Goal: Transaction & Acquisition: Purchase product/service

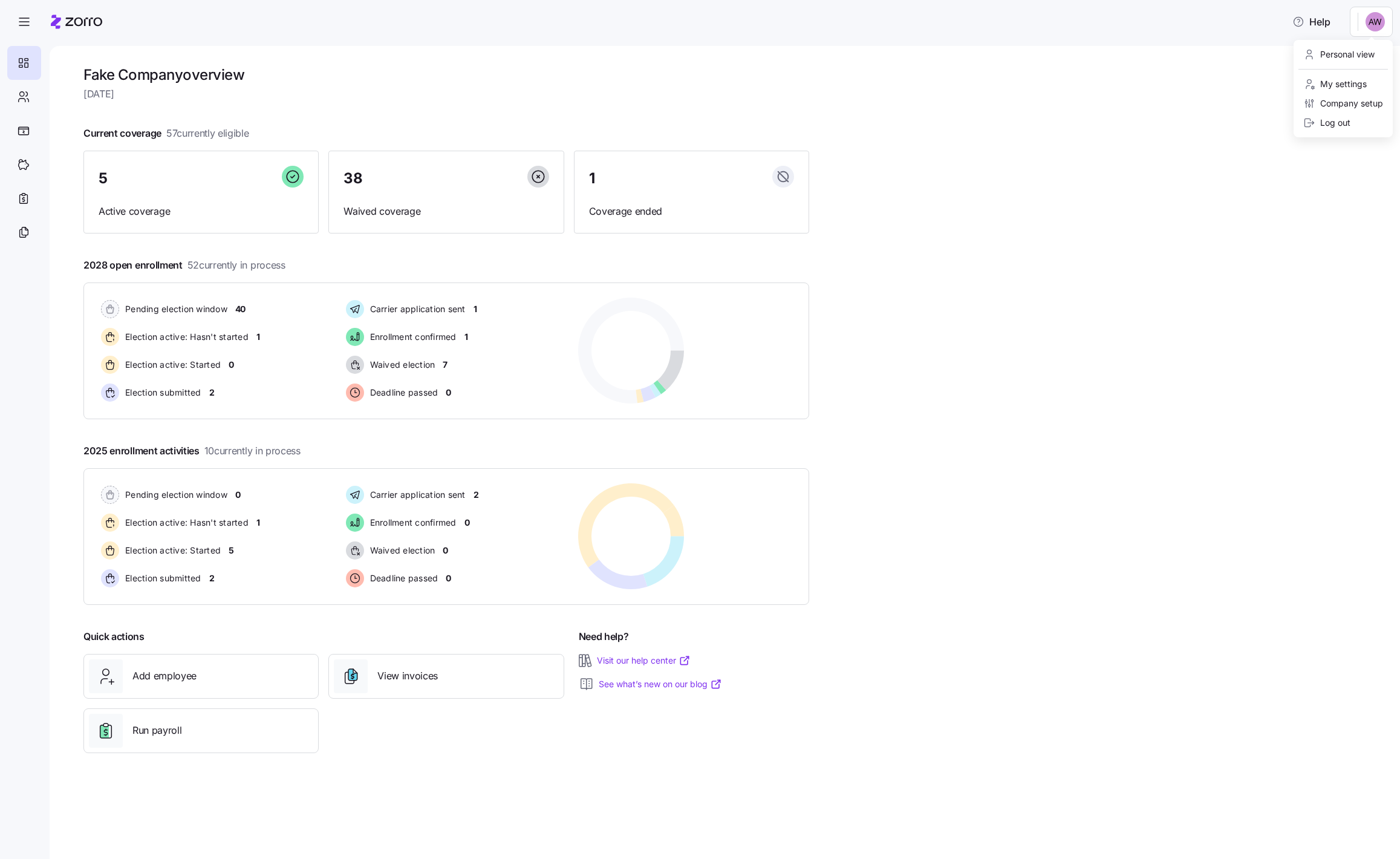
click at [1381, 22] on html "Help Fake Company overview Monday, August 18 Current coverage 57 currently elig…" at bounding box center [700, 426] width 1400 height 851
click at [1338, 54] on div "Personal view" at bounding box center [1339, 54] width 71 height 13
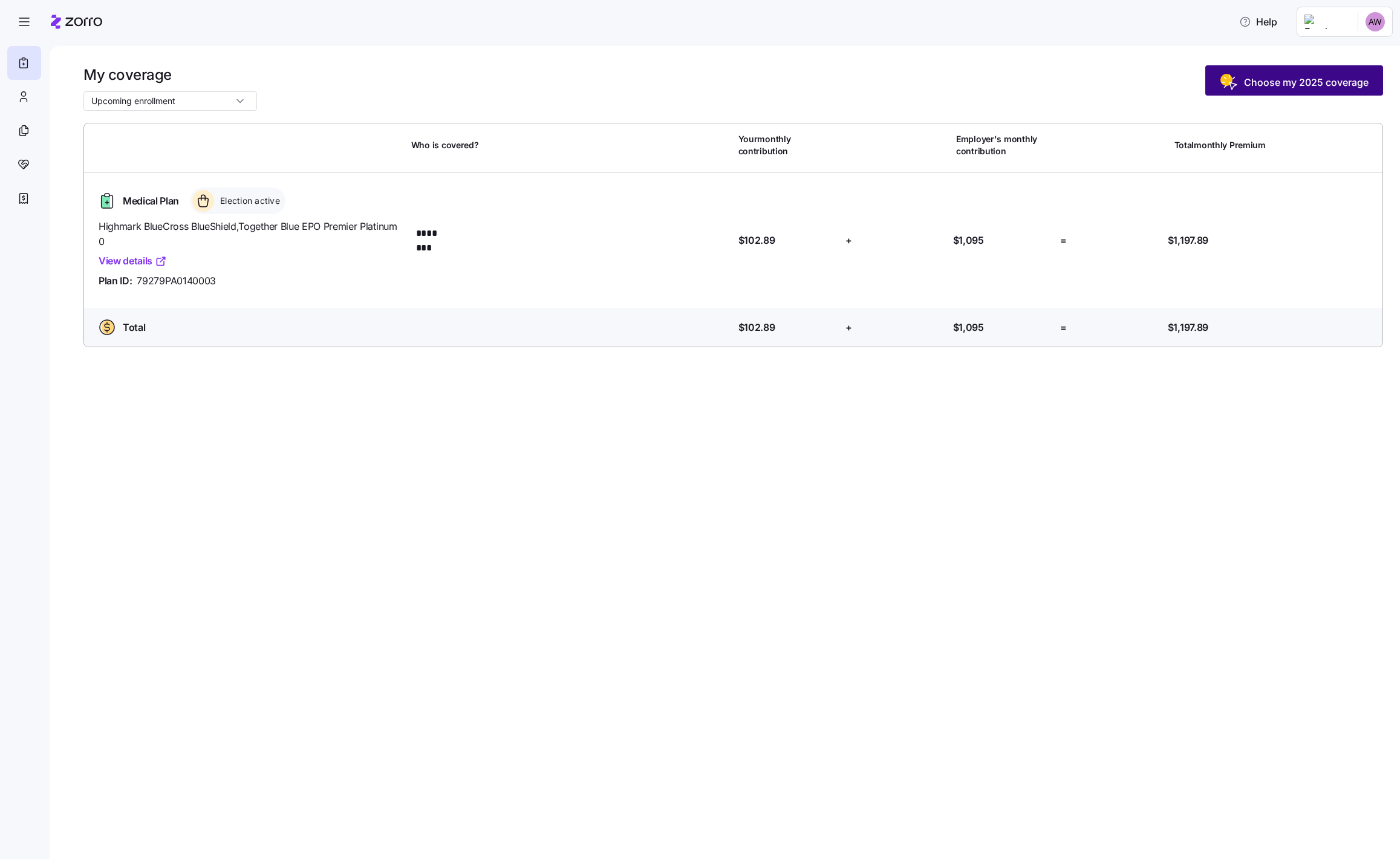
click at [1247, 85] on span "Choose my 2025 coverage" at bounding box center [1306, 82] width 124 height 15
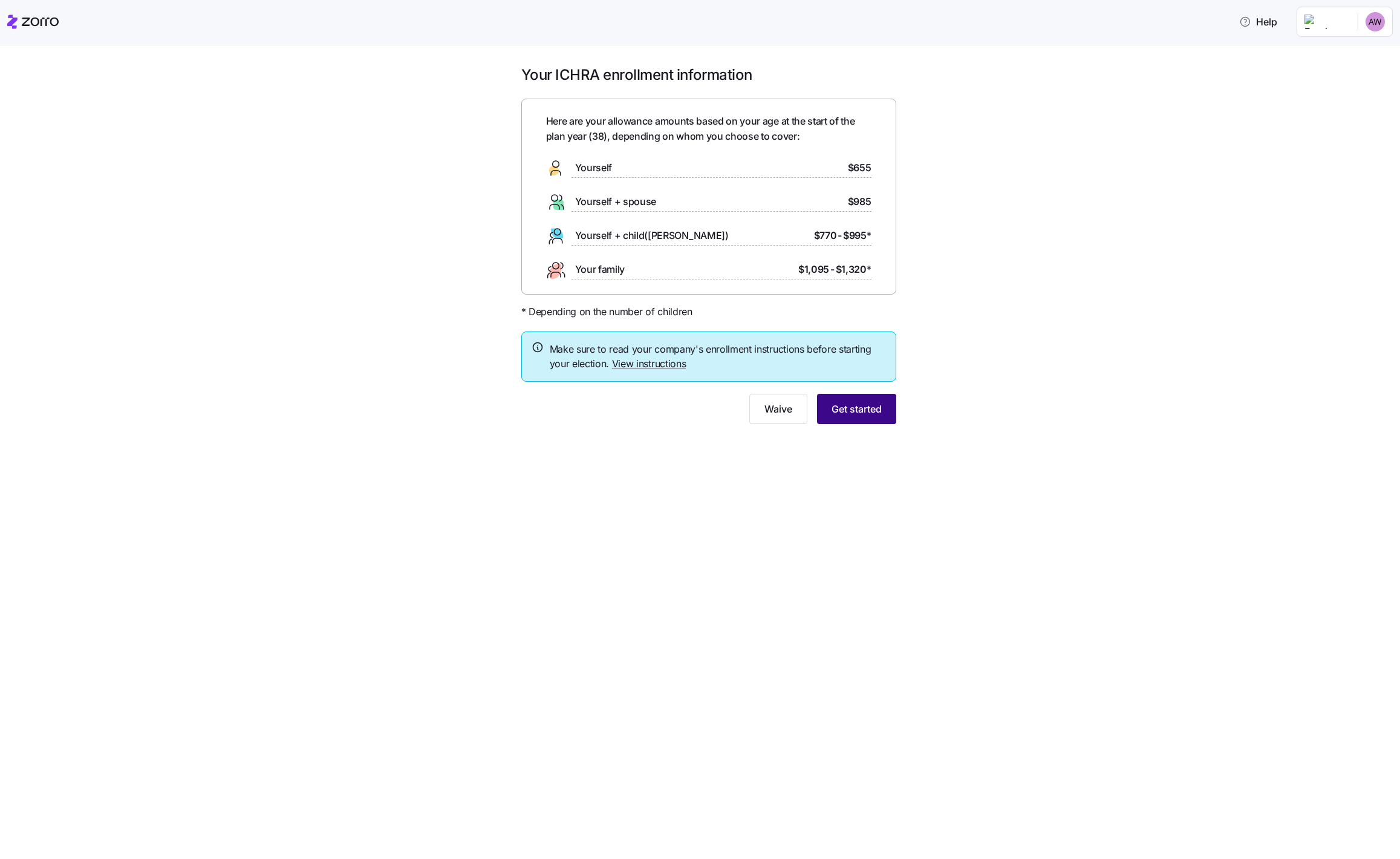
click at [862, 414] on span "Get started" at bounding box center [856, 409] width 50 height 15
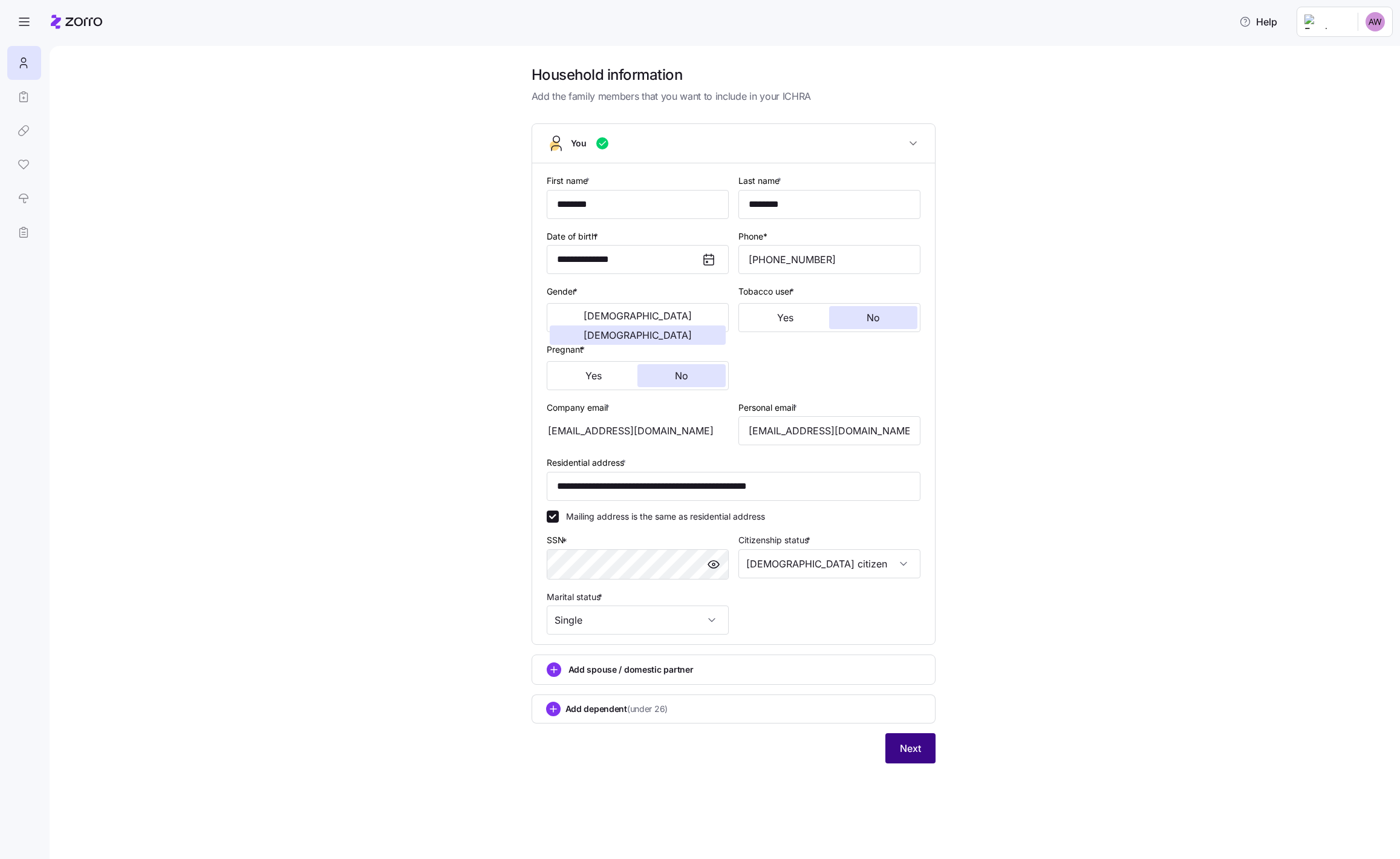
click at [898, 756] on button "Next" at bounding box center [910, 748] width 50 height 30
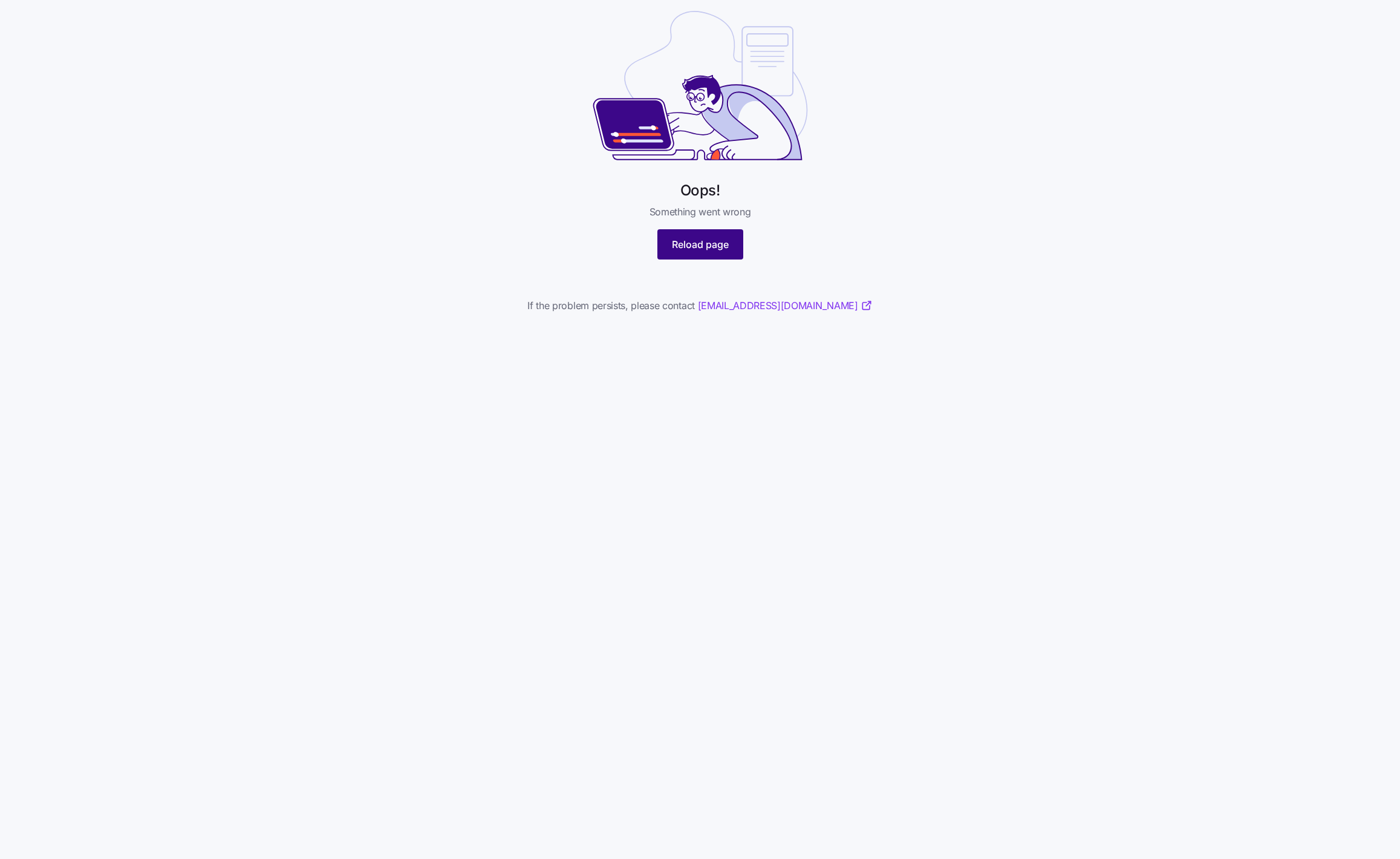
click at [711, 245] on span "Reload page" at bounding box center [700, 244] width 57 height 15
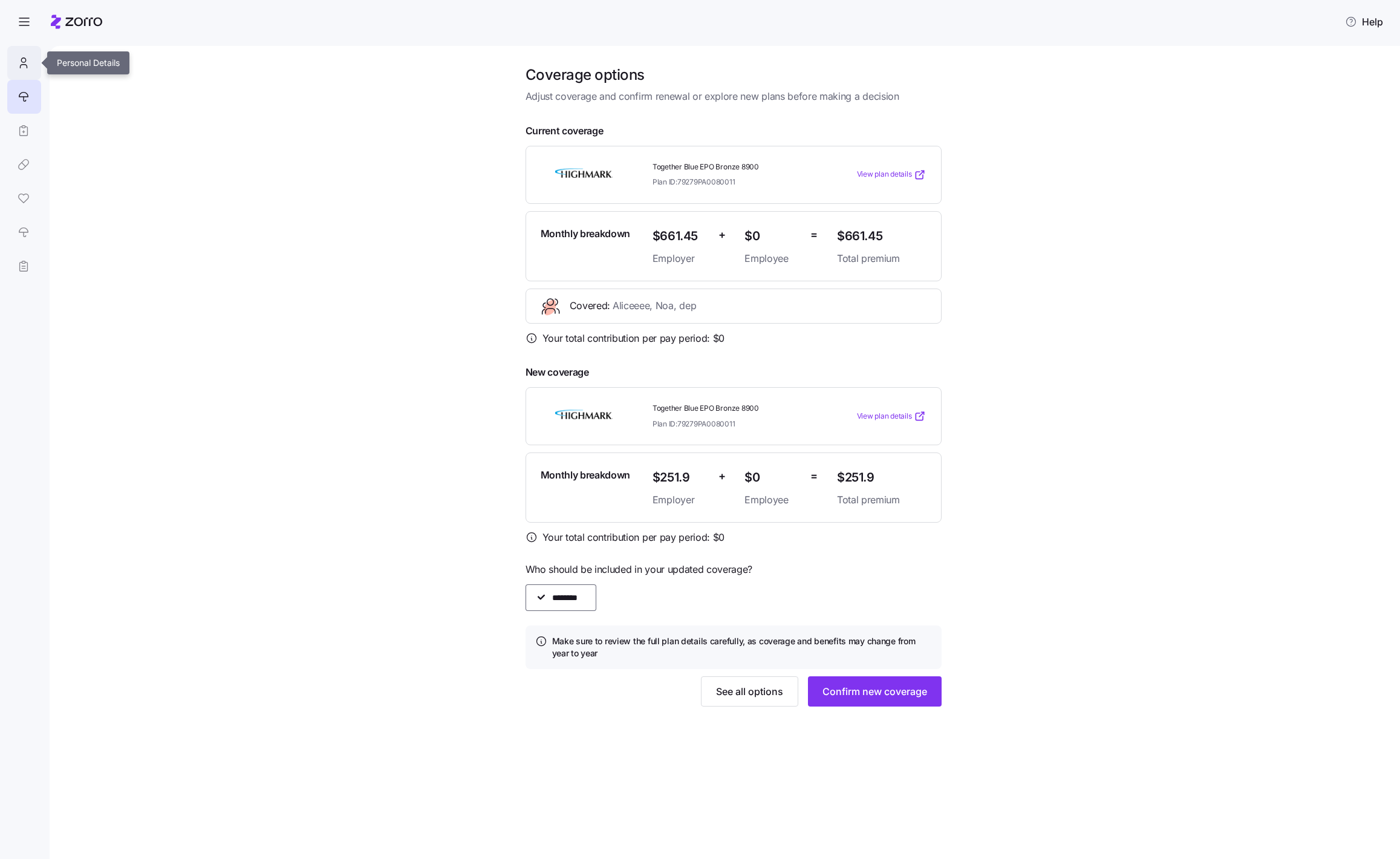
click at [19, 67] on icon at bounding box center [23, 63] width 13 height 15
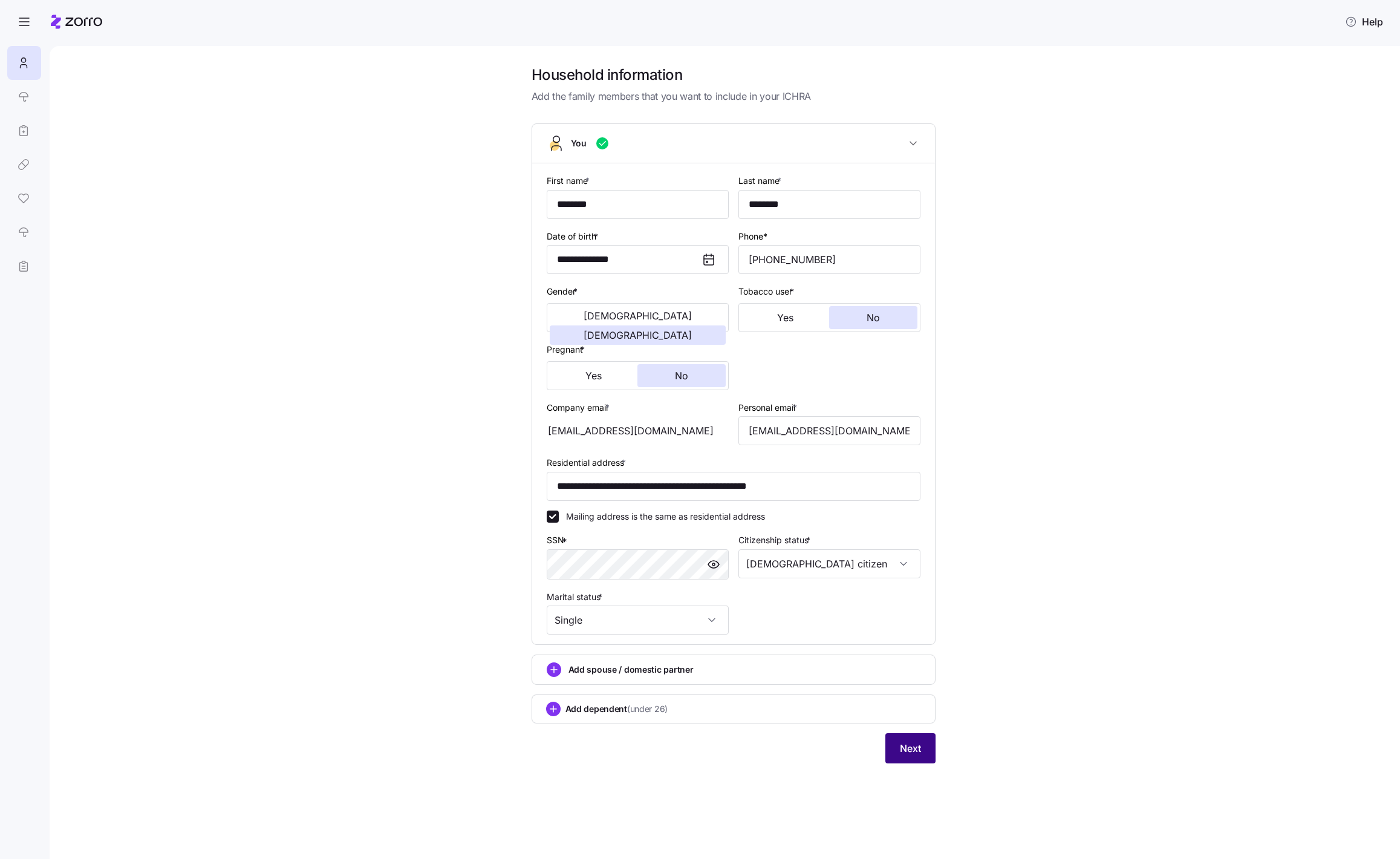
click at [917, 750] on span "Next" at bounding box center [910, 748] width 21 height 15
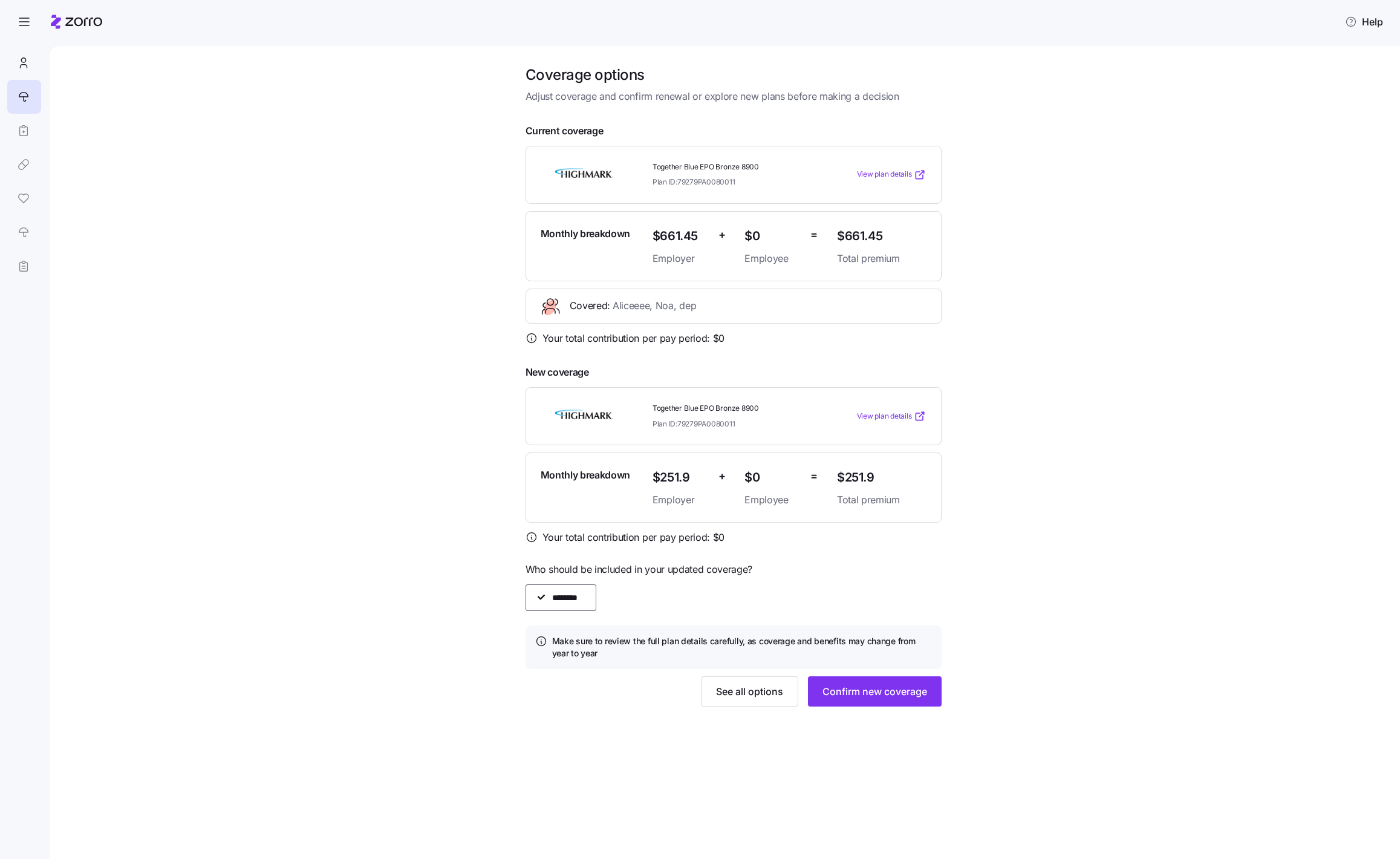
click at [1041, 641] on div "Coverage options Adjust coverage and confirm renewal or explore new plans befor…" at bounding box center [732, 393] width 1299 height 656
click at [842, 690] on span "Confirm new coverage" at bounding box center [874, 691] width 105 height 15
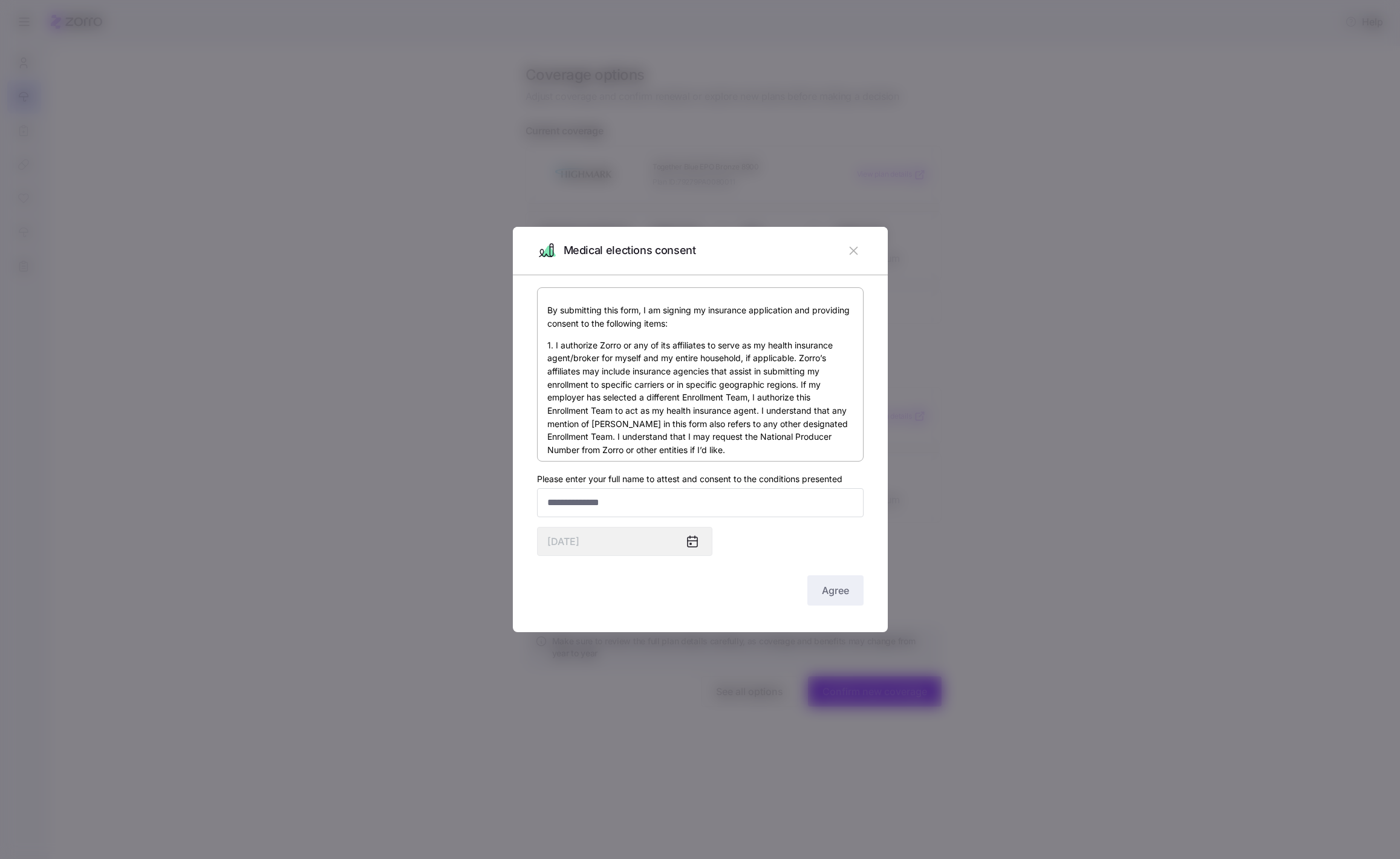
click at [849, 254] on icon "button" at bounding box center [853, 250] width 13 height 13
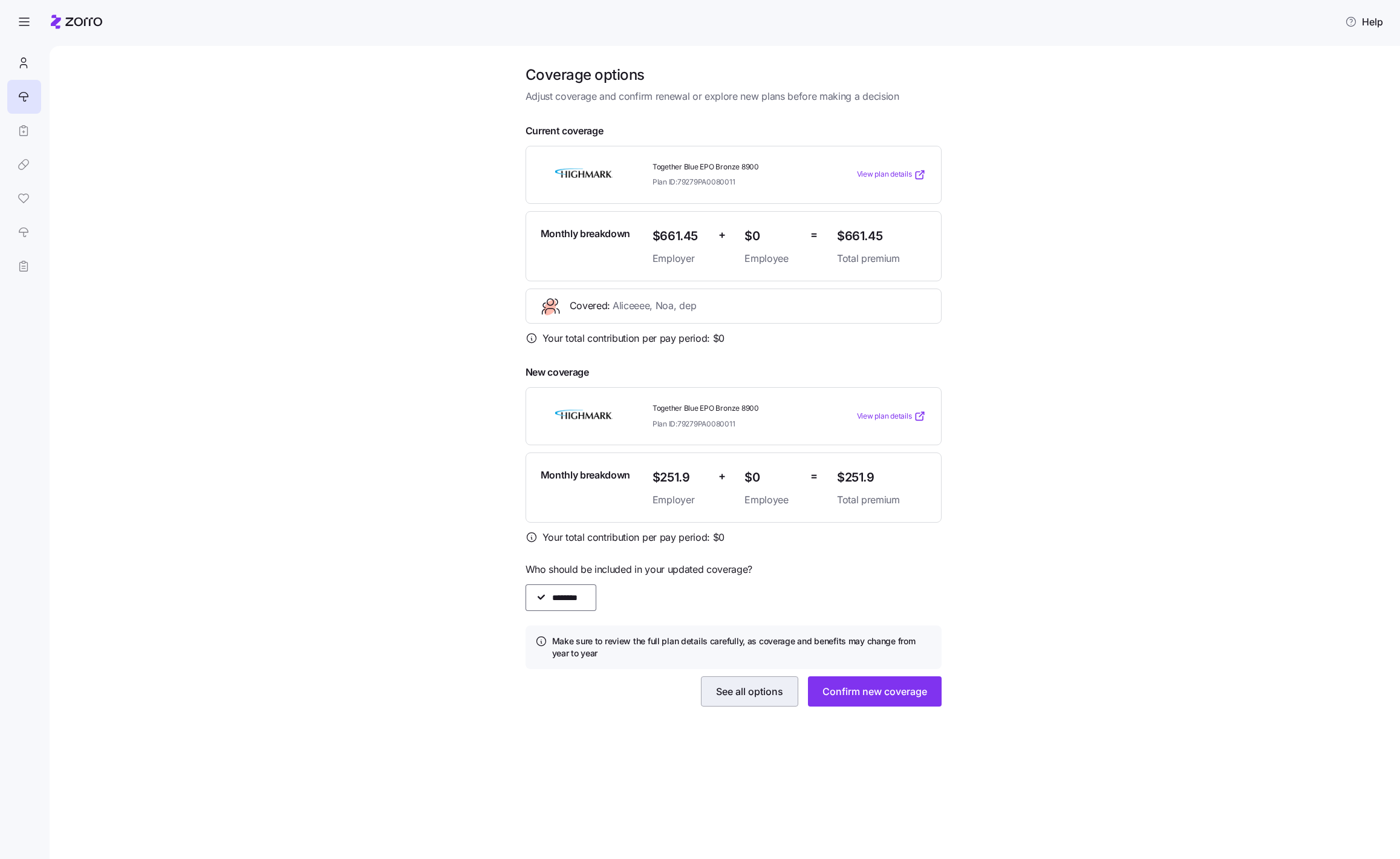
click at [750, 699] on button "See all options" at bounding box center [749, 691] width 97 height 30
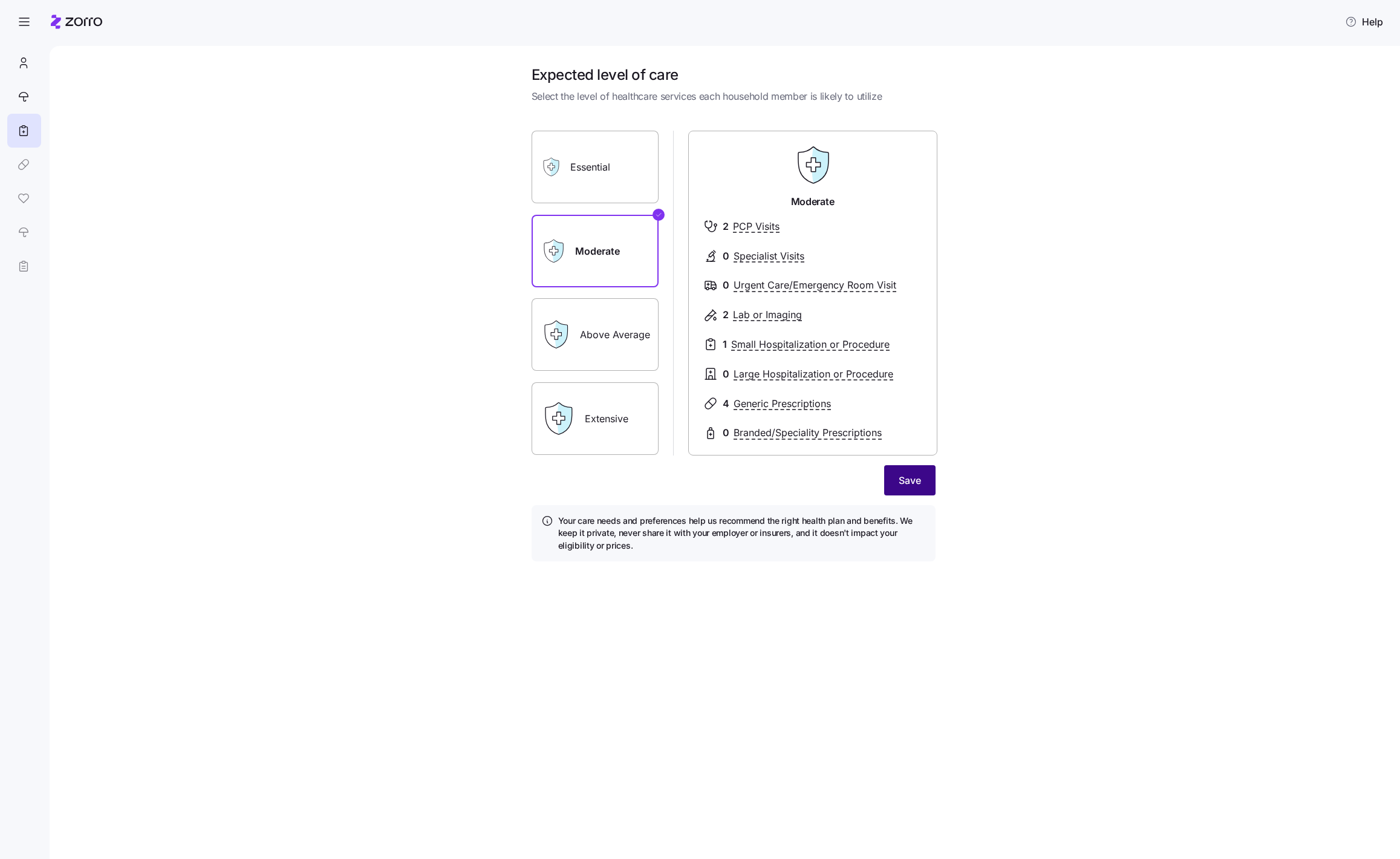
click at [914, 482] on span "Save" at bounding box center [909, 480] width 23 height 15
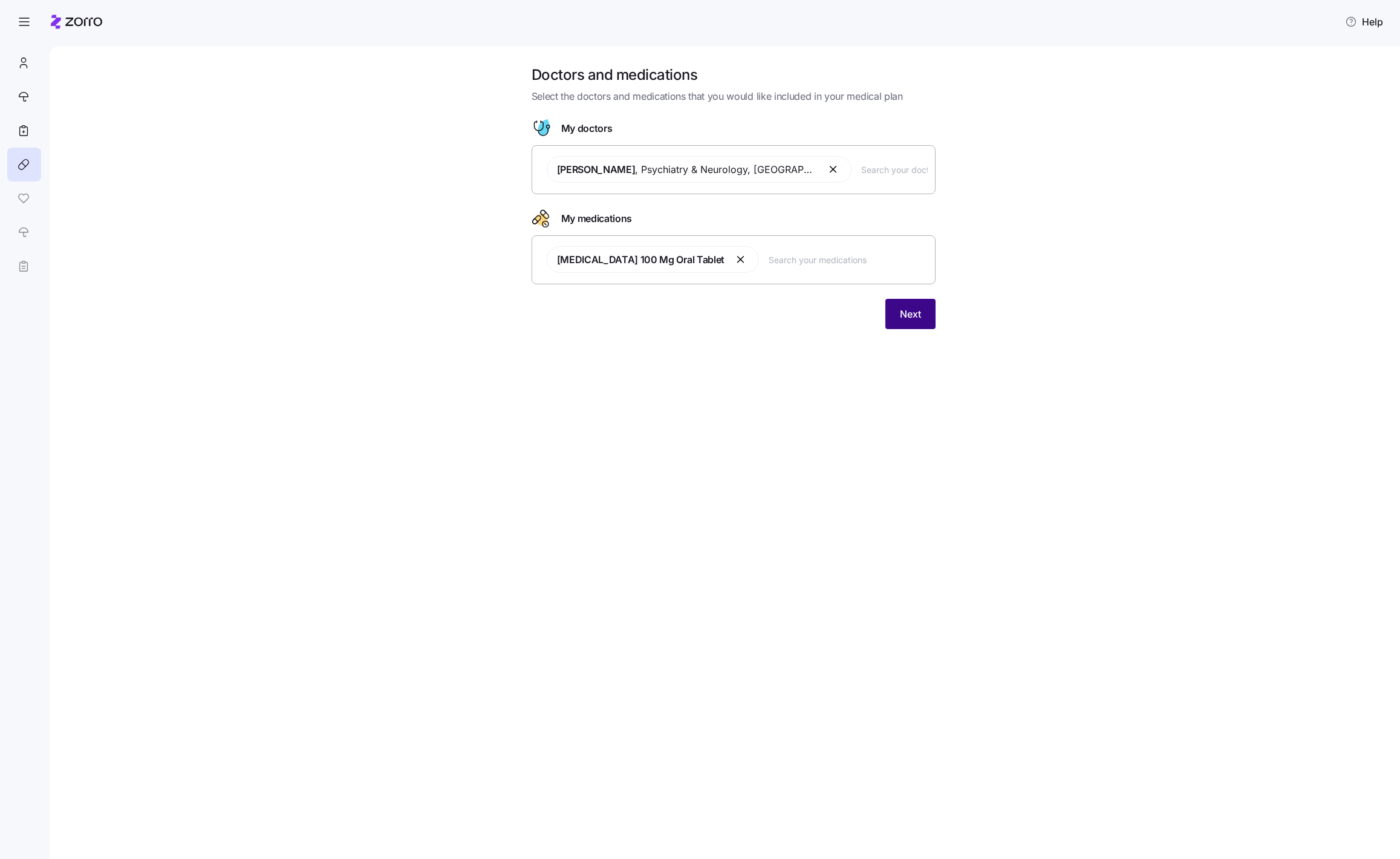
click at [900, 314] on span "Next" at bounding box center [910, 314] width 21 height 15
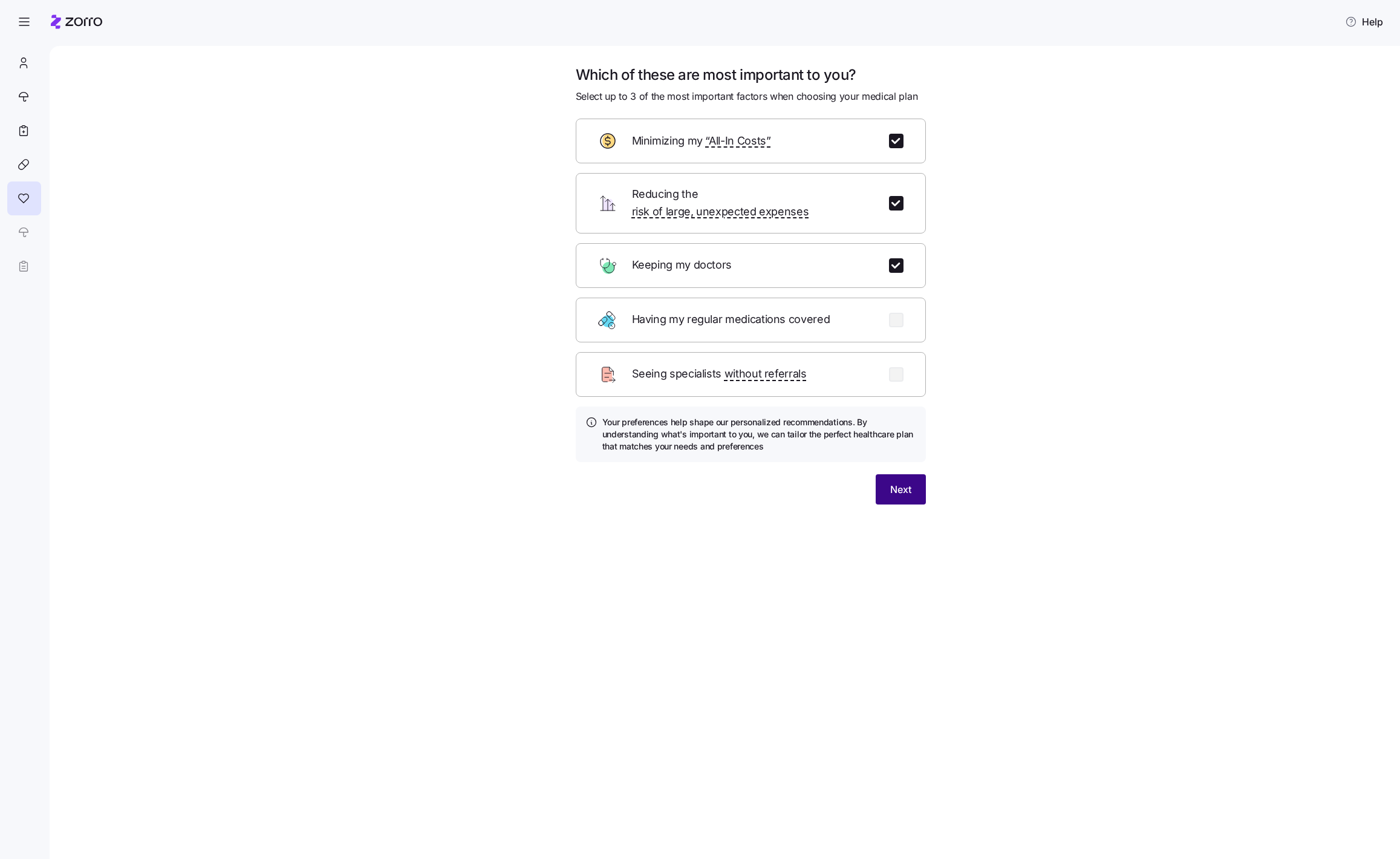
click at [913, 479] on button "Next" at bounding box center [901, 489] width 50 height 30
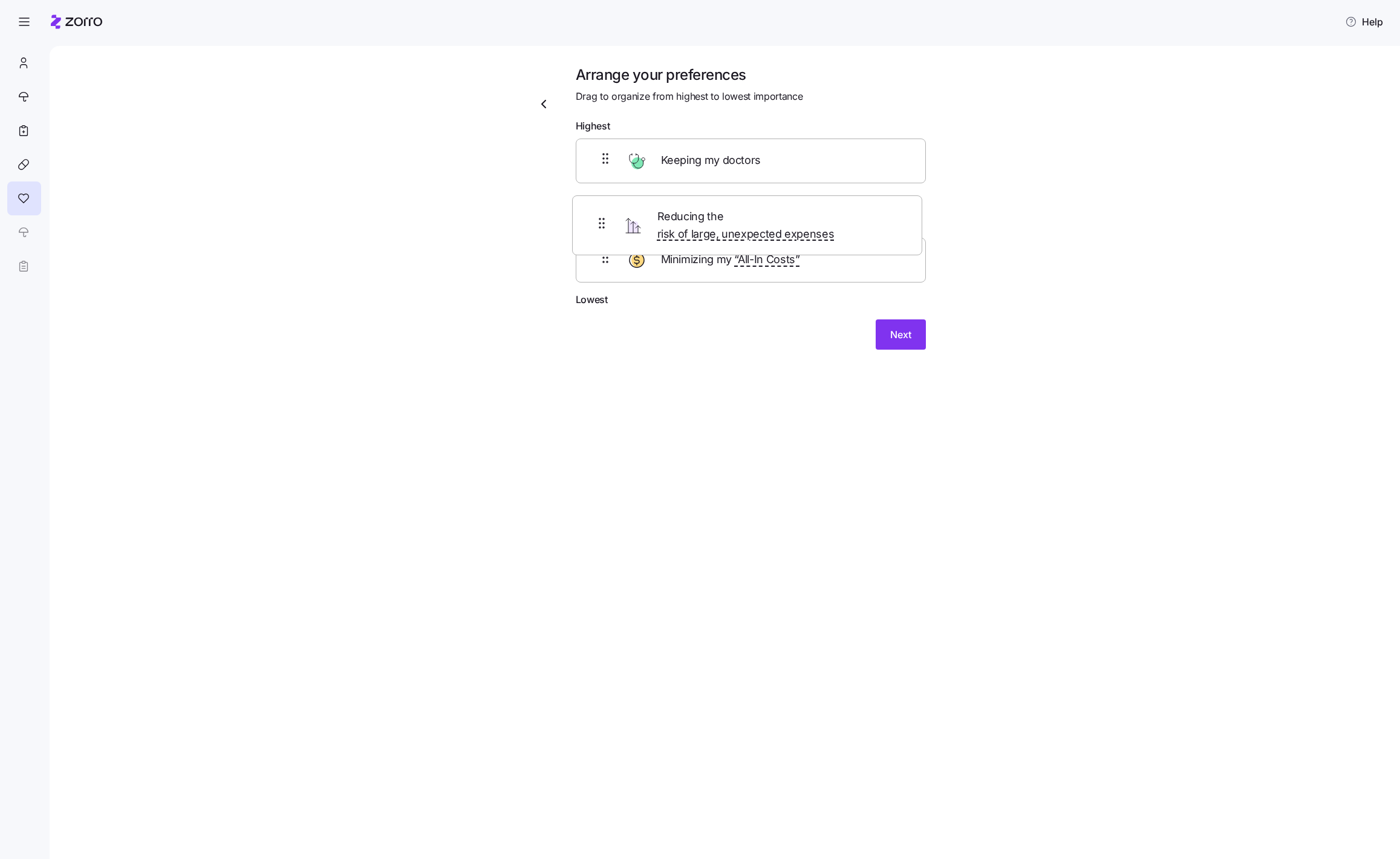
click at [655, 221] on div "Keeping my doctors Reducing the risk of large, unexpected expenses Minimizing m…" at bounding box center [750, 215] width 350 height 154
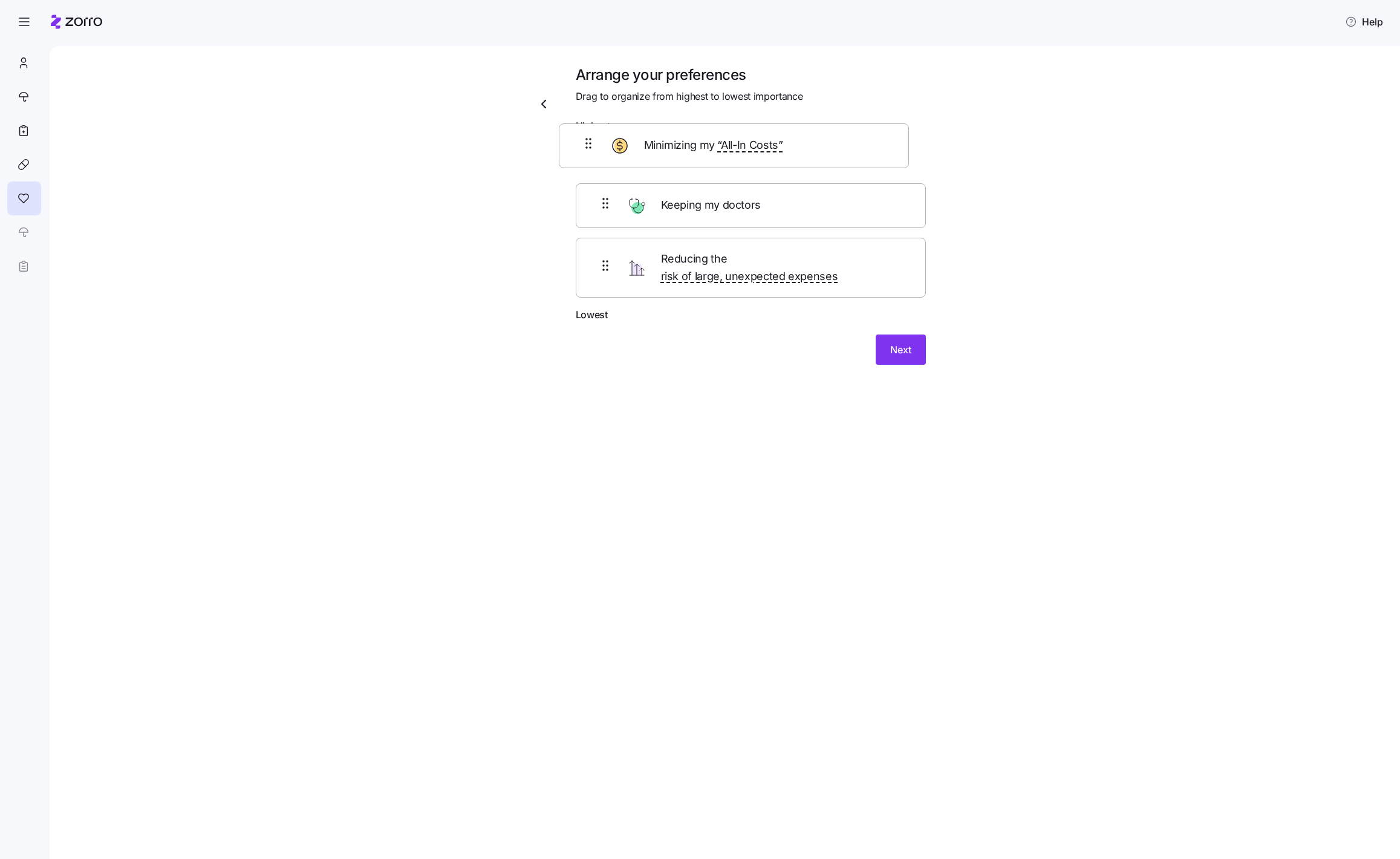
drag, startPoint x: 672, startPoint y: 275, endPoint x: 657, endPoint y: 157, distance: 118.9
click at [657, 154] on div "Keeping my doctors Reducing the risk of large, unexpected expenses Minimizing m…" at bounding box center [750, 223] width 350 height 169
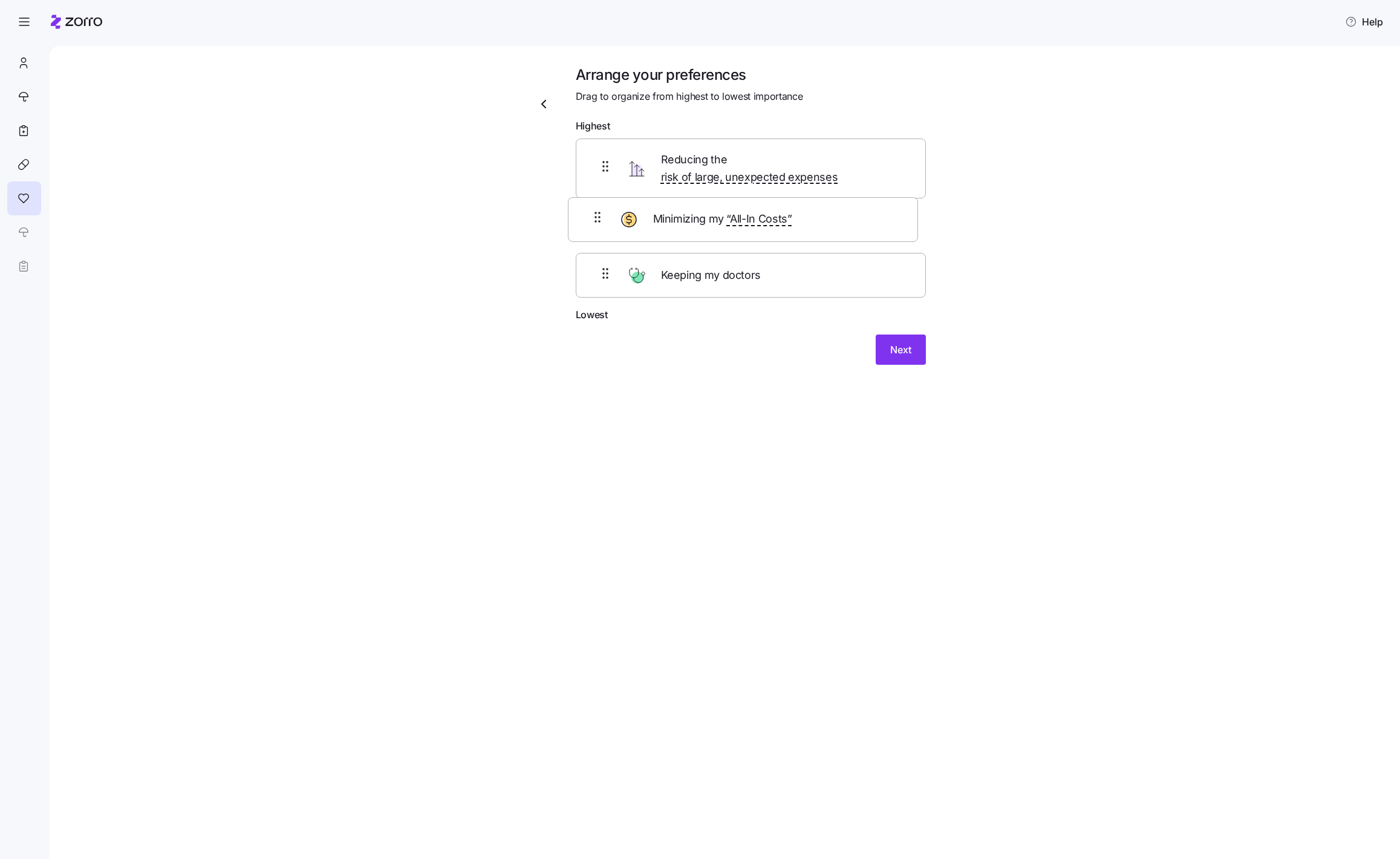
drag, startPoint x: 650, startPoint y: 168, endPoint x: 642, endPoint y: 228, distance: 60.5
click at [642, 228] on div "Minimizing my “All-In Costs” Reducing the risk of large, unexpected expenses Ke…" at bounding box center [750, 223] width 350 height 169
drag, startPoint x: 656, startPoint y: 265, endPoint x: 655, endPoint y: 130, distance: 135.0
click at [655, 129] on form "Highest Reducing the risk of large, unexpected expenses Minimizing my “All-In C…" at bounding box center [750, 242] width 350 height 246
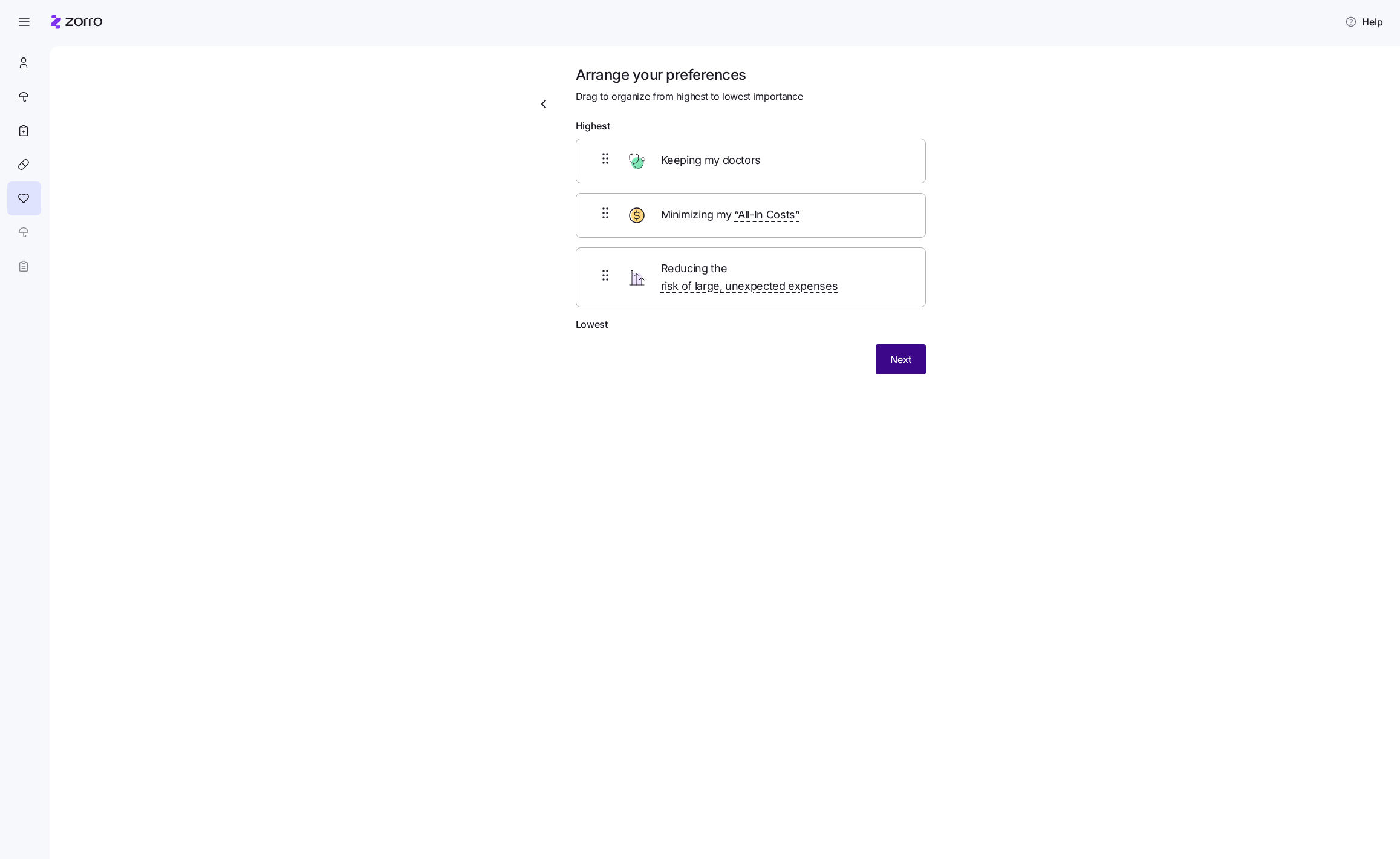
click at [895, 352] on span "Next" at bounding box center [900, 359] width 21 height 15
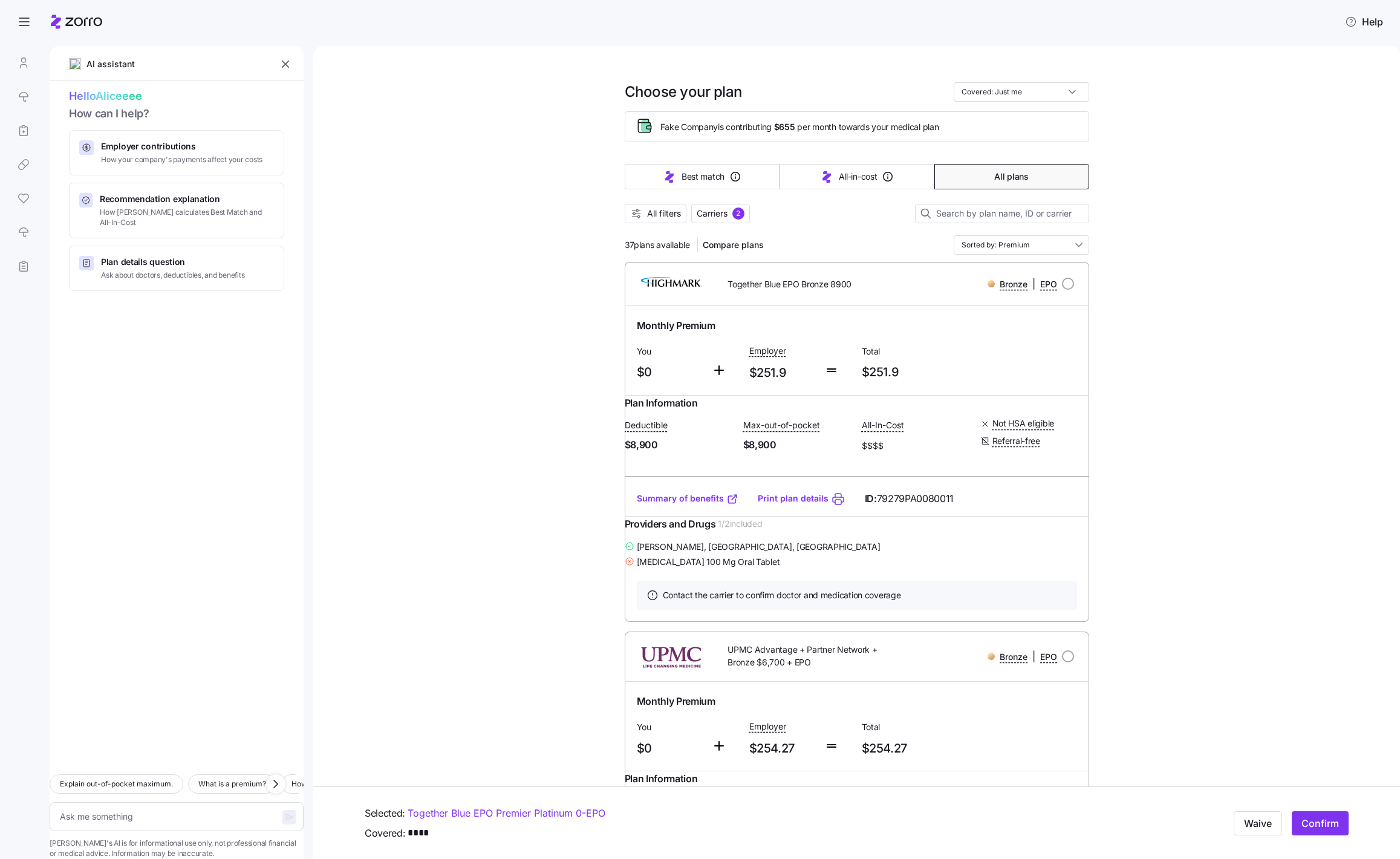
click at [770, 369] on span "$251.9" at bounding box center [782, 373] width 65 height 20
click at [644, 375] on span "$0" at bounding box center [669, 372] width 65 height 20
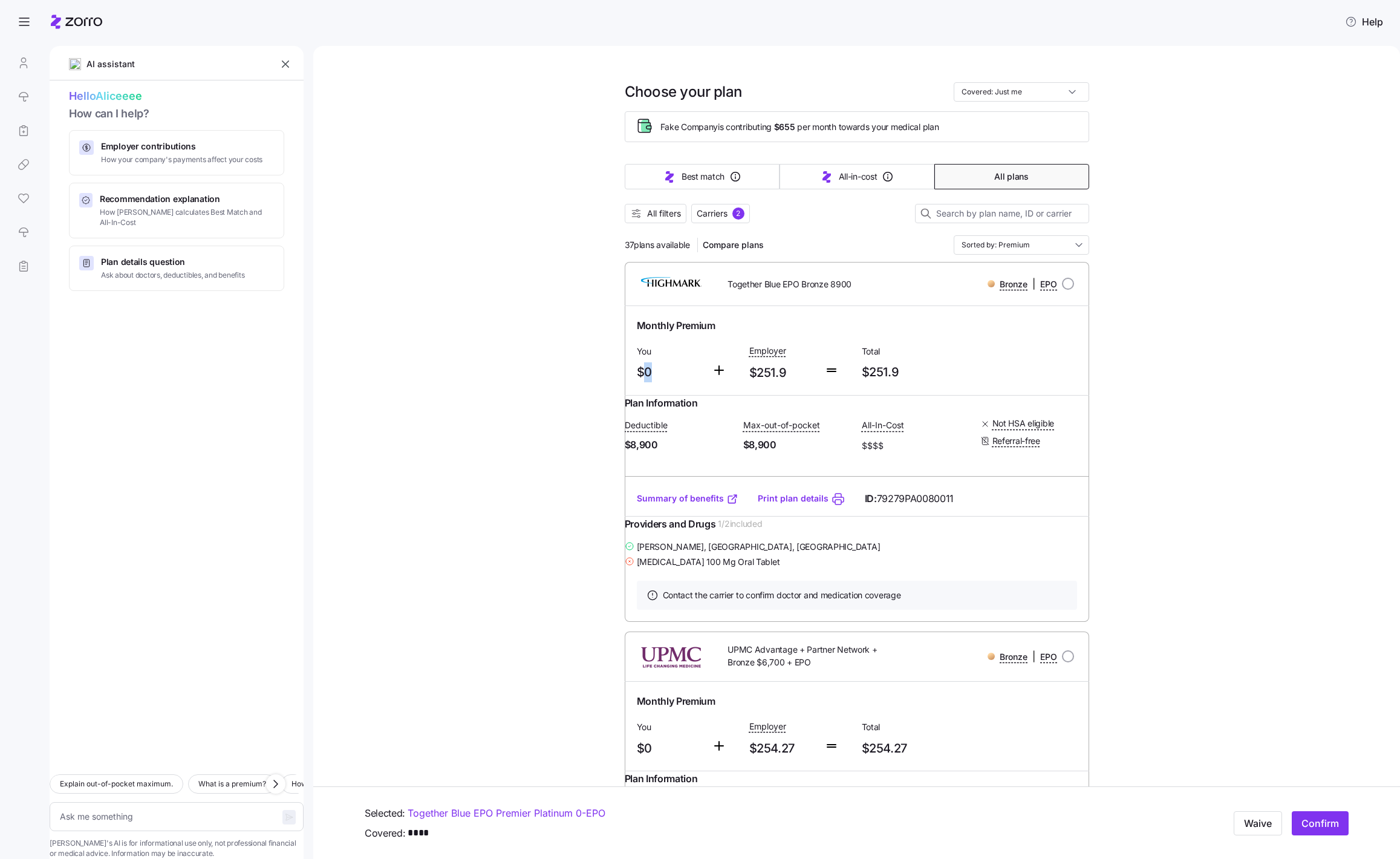
click at [644, 375] on span "$0" at bounding box center [669, 372] width 65 height 20
click at [635, 373] on div "You $0" at bounding box center [669, 363] width 75 height 50
click at [649, 376] on span "$0" at bounding box center [669, 372] width 65 height 20
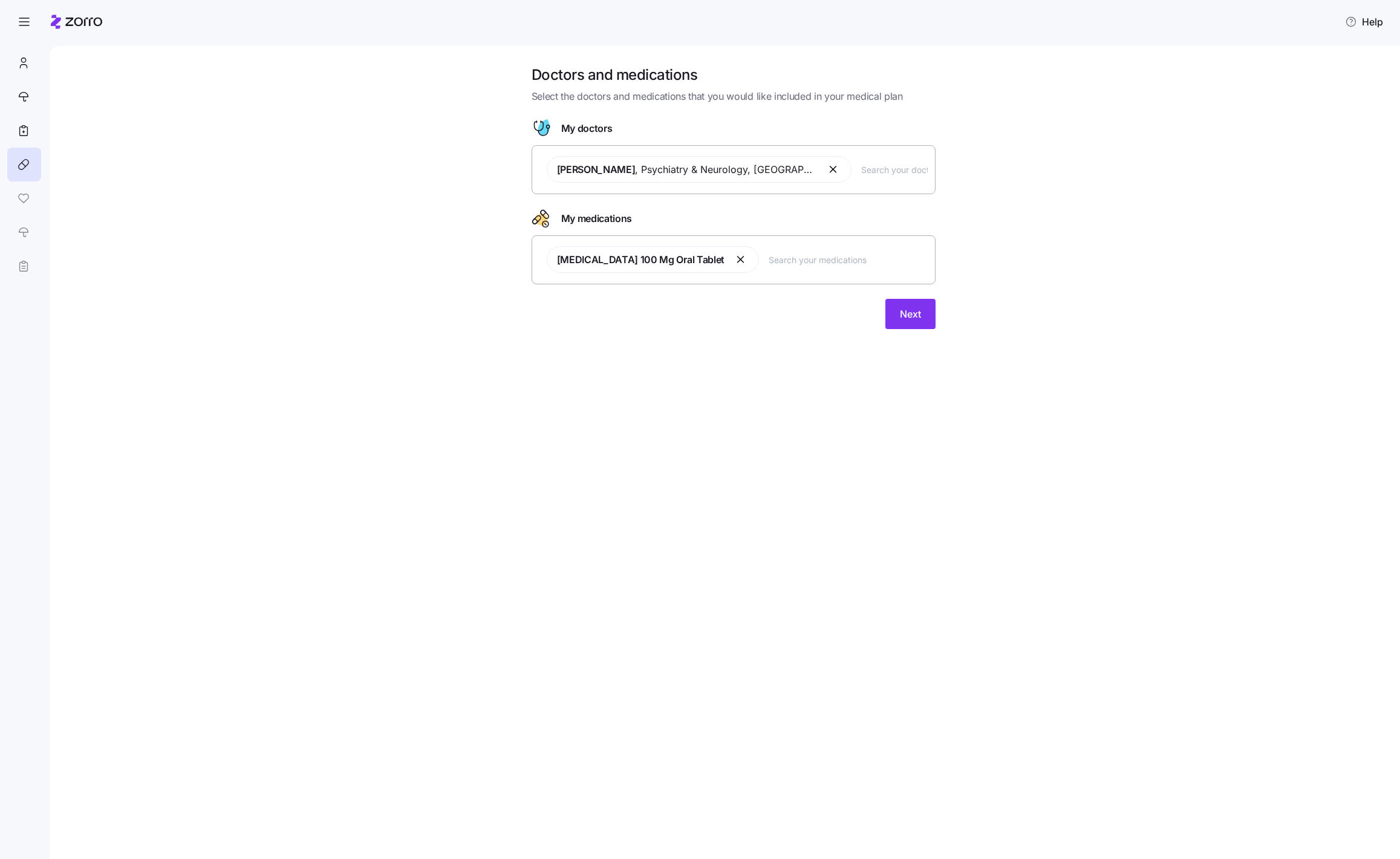
click at [861, 172] on input "text" at bounding box center [895, 169] width 67 height 13
click at [903, 311] on span "Next" at bounding box center [910, 314] width 21 height 15
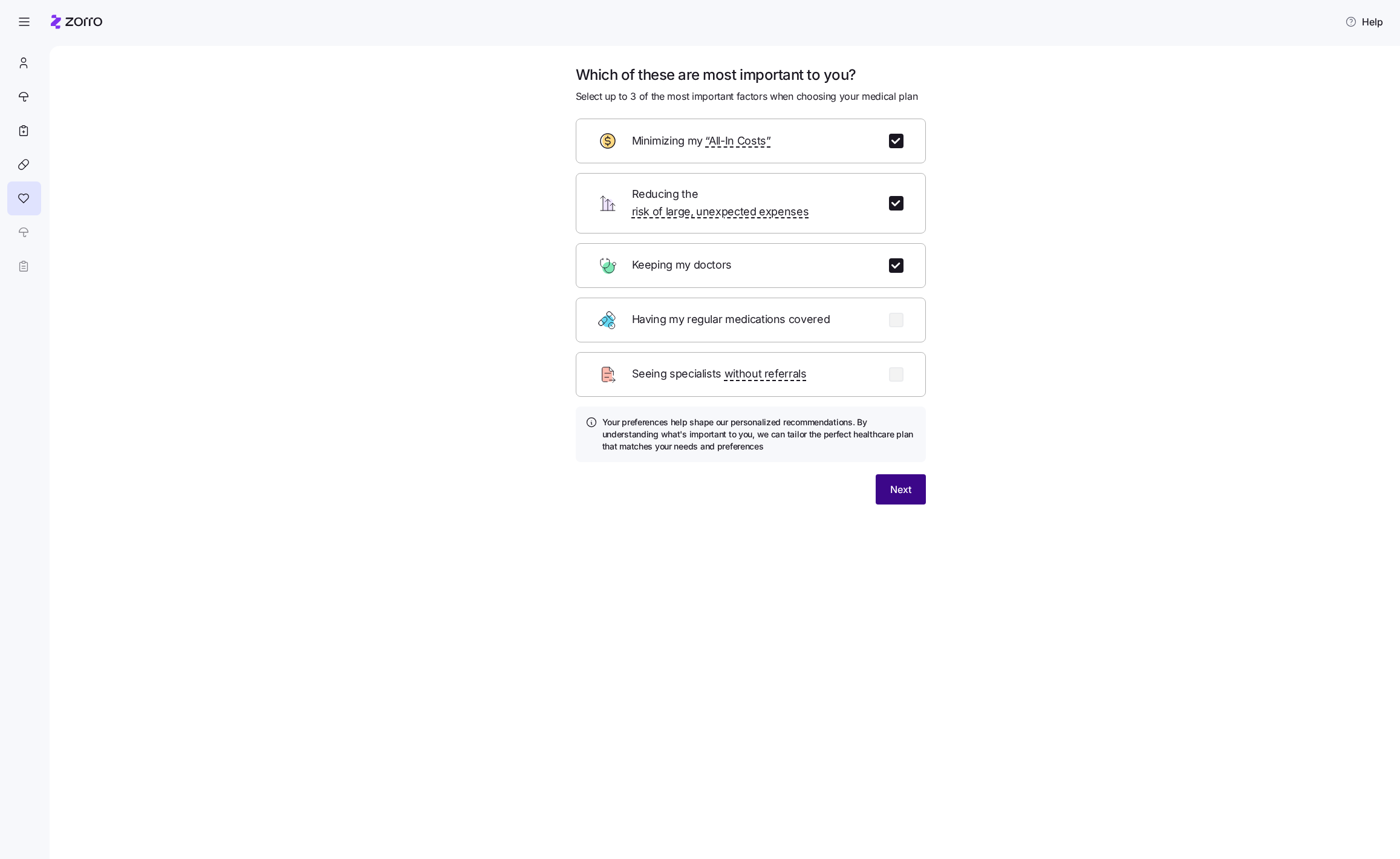
click at [904, 482] on span "Next" at bounding box center [900, 489] width 21 height 15
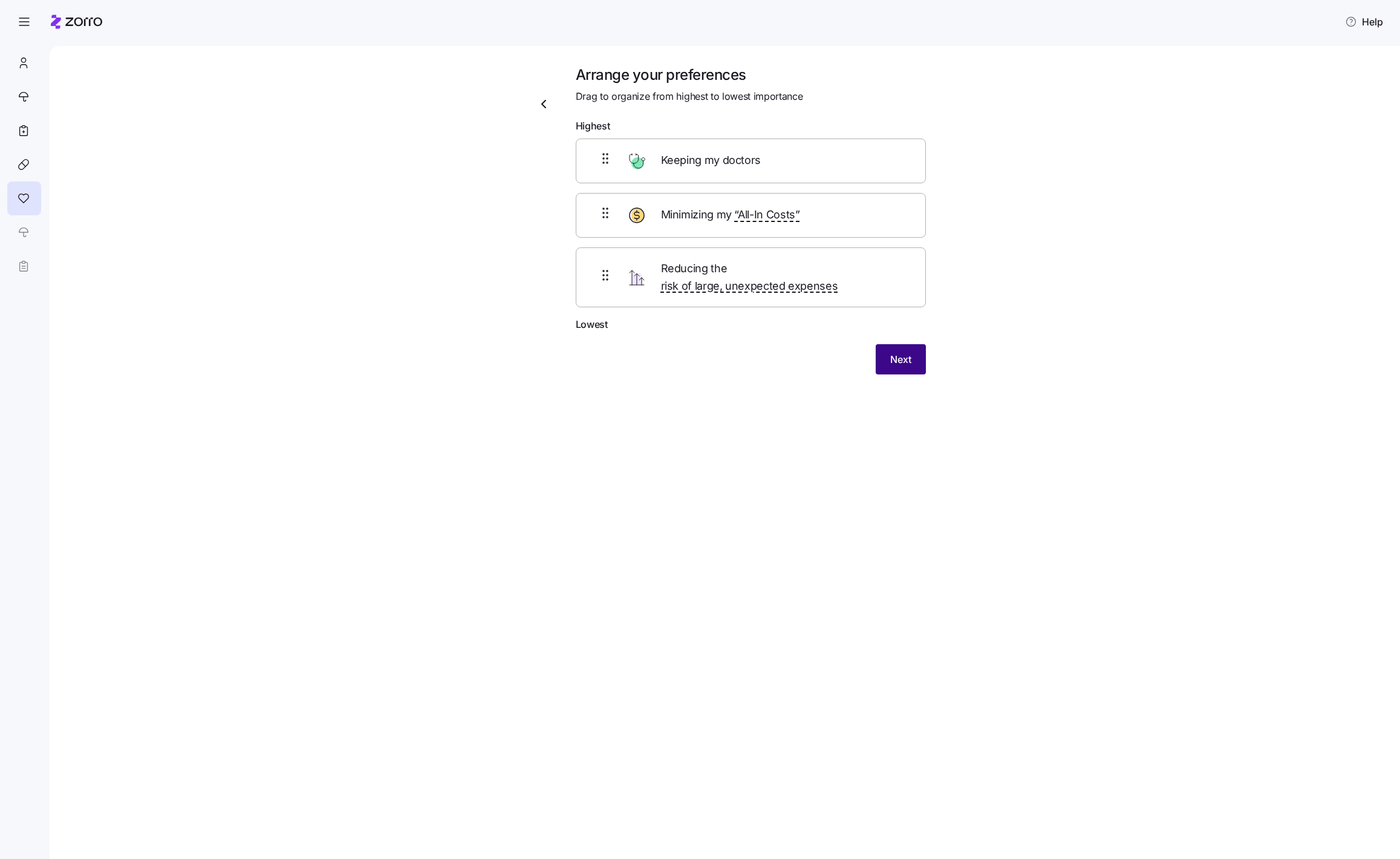
click at [891, 352] on span "Next" at bounding box center [900, 359] width 21 height 15
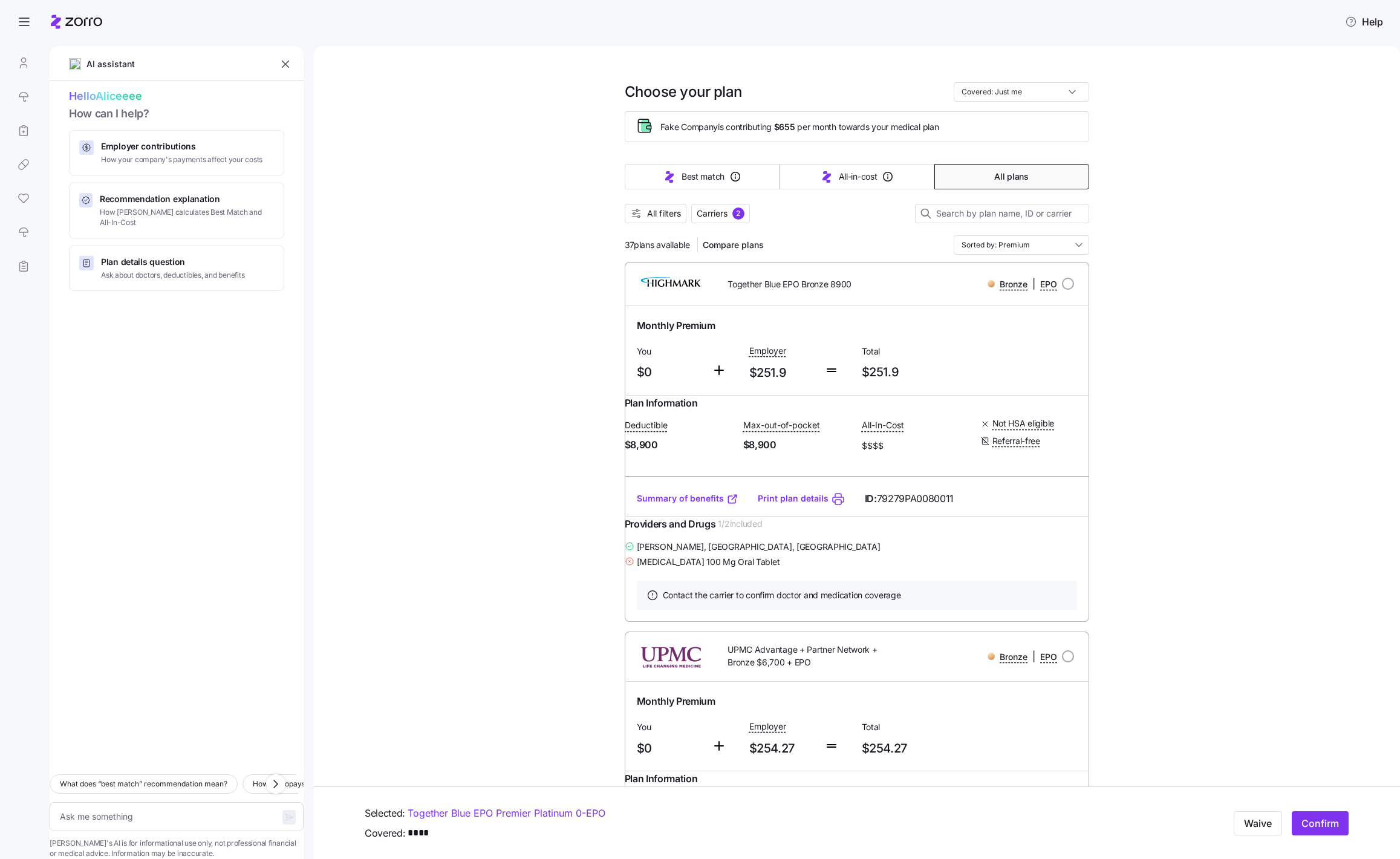
click at [25, 162] on div at bounding box center [23, 164] width 33 height 237
click at [24, 126] on div at bounding box center [23, 164] width 33 height 237
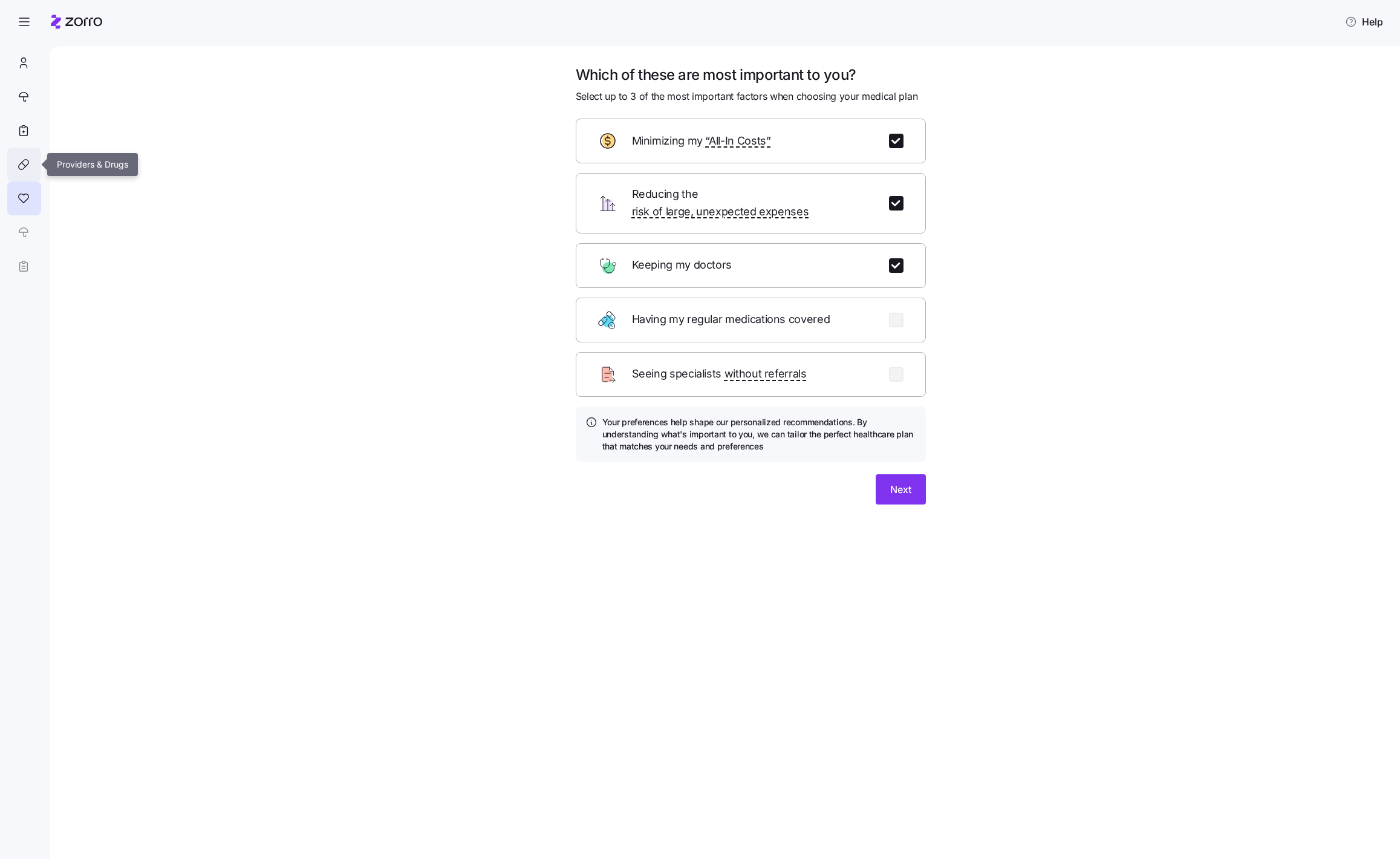
click at [21, 165] on icon at bounding box center [23, 164] width 13 height 15
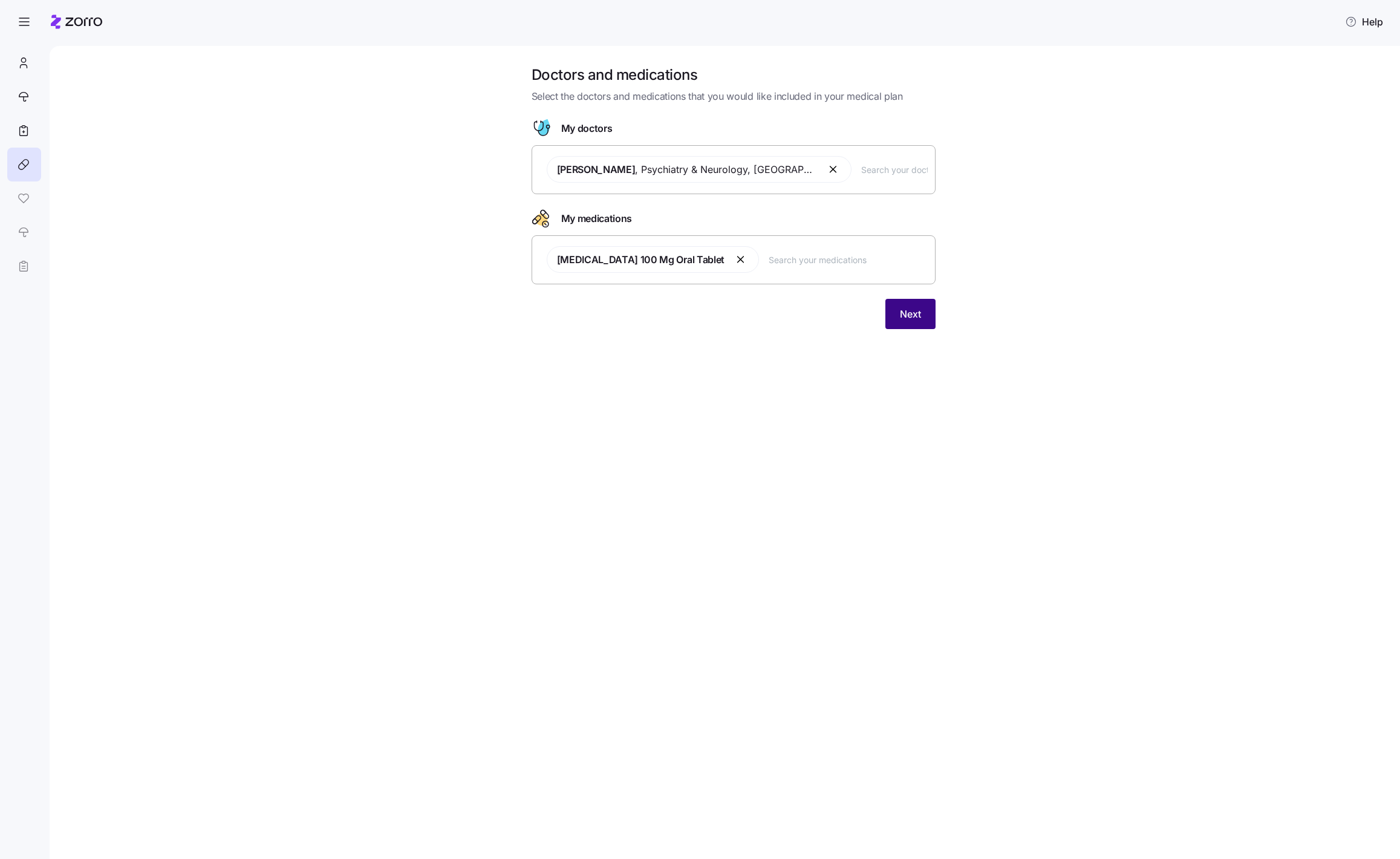
click at [912, 322] on button "Next" at bounding box center [910, 314] width 50 height 30
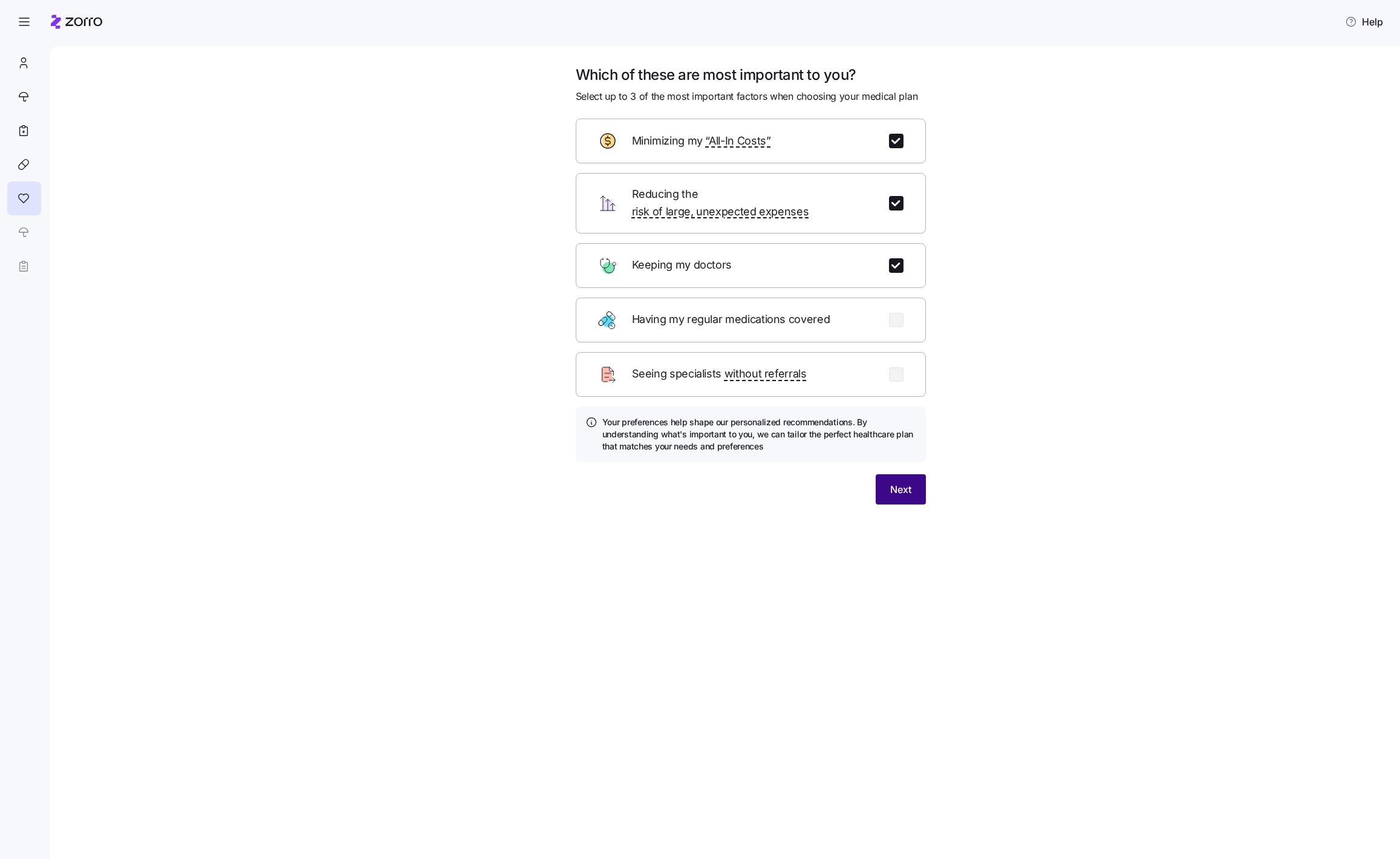
click at [900, 482] on span "Next" at bounding box center [900, 489] width 21 height 15
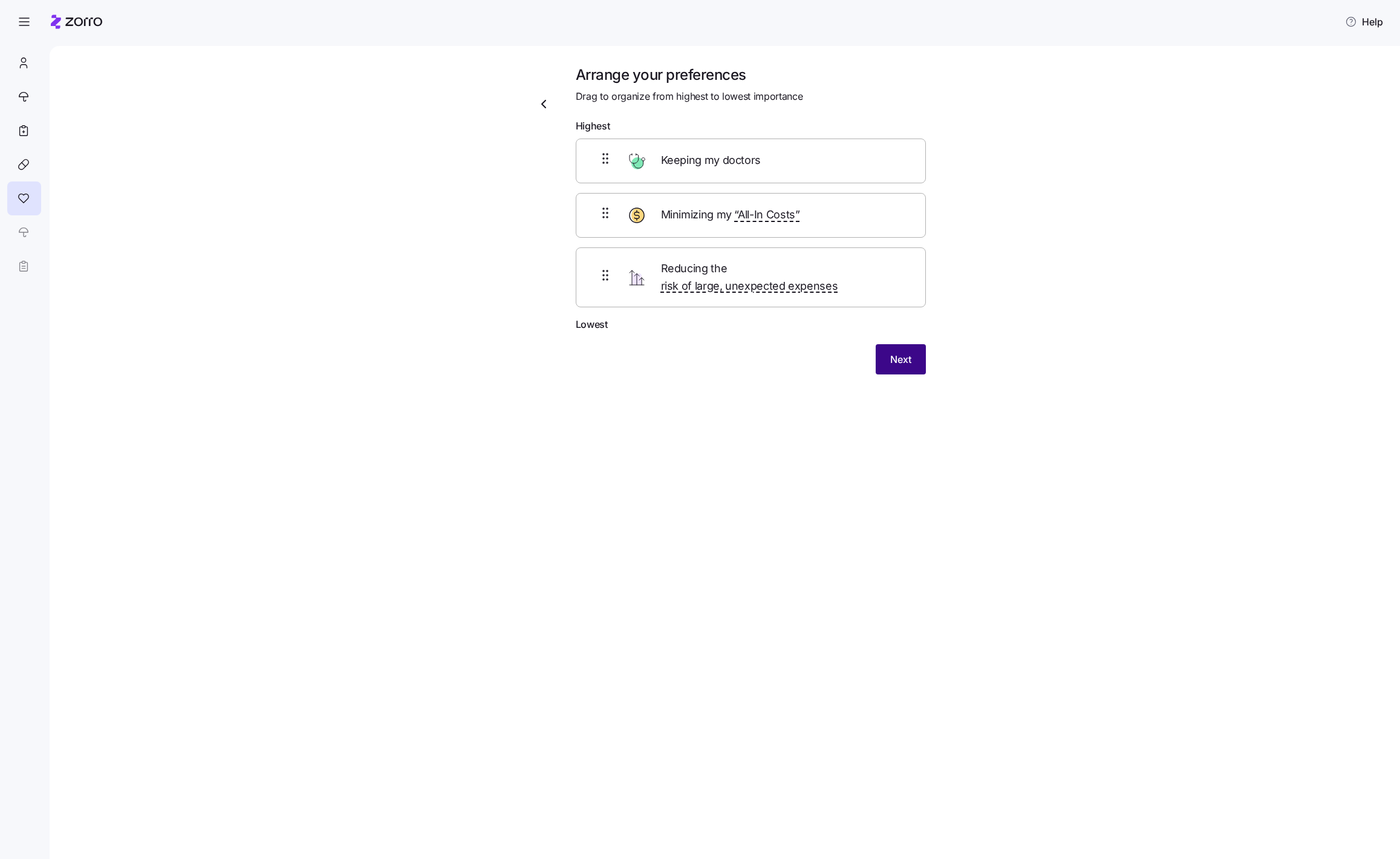
click at [896, 352] on span "Next" at bounding box center [900, 359] width 21 height 15
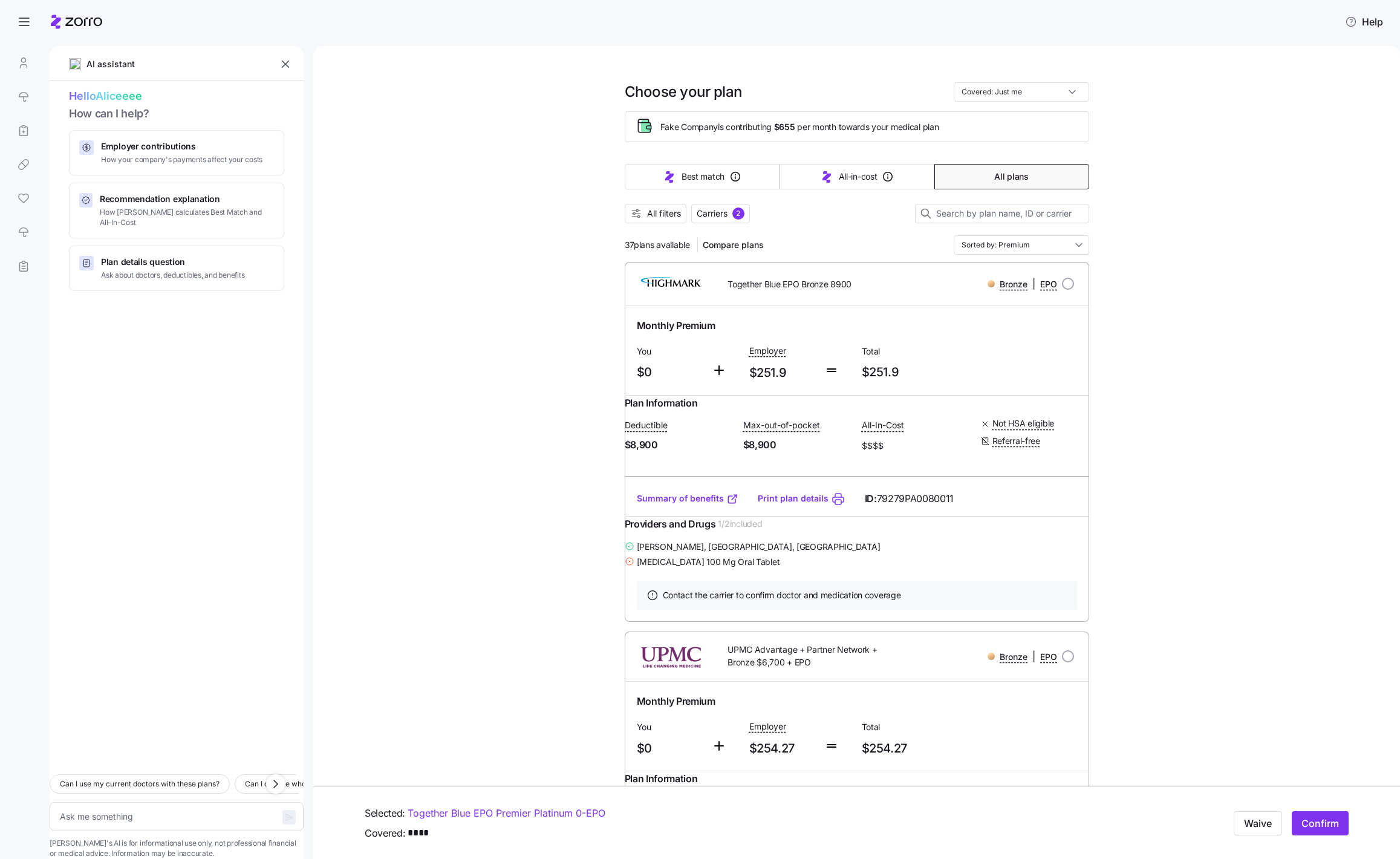
click at [109, 99] on span "Hello Aliceeee" at bounding box center [176, 96] width 215 height 18
click at [127, 119] on span "How can I help?" at bounding box center [176, 113] width 215 height 18
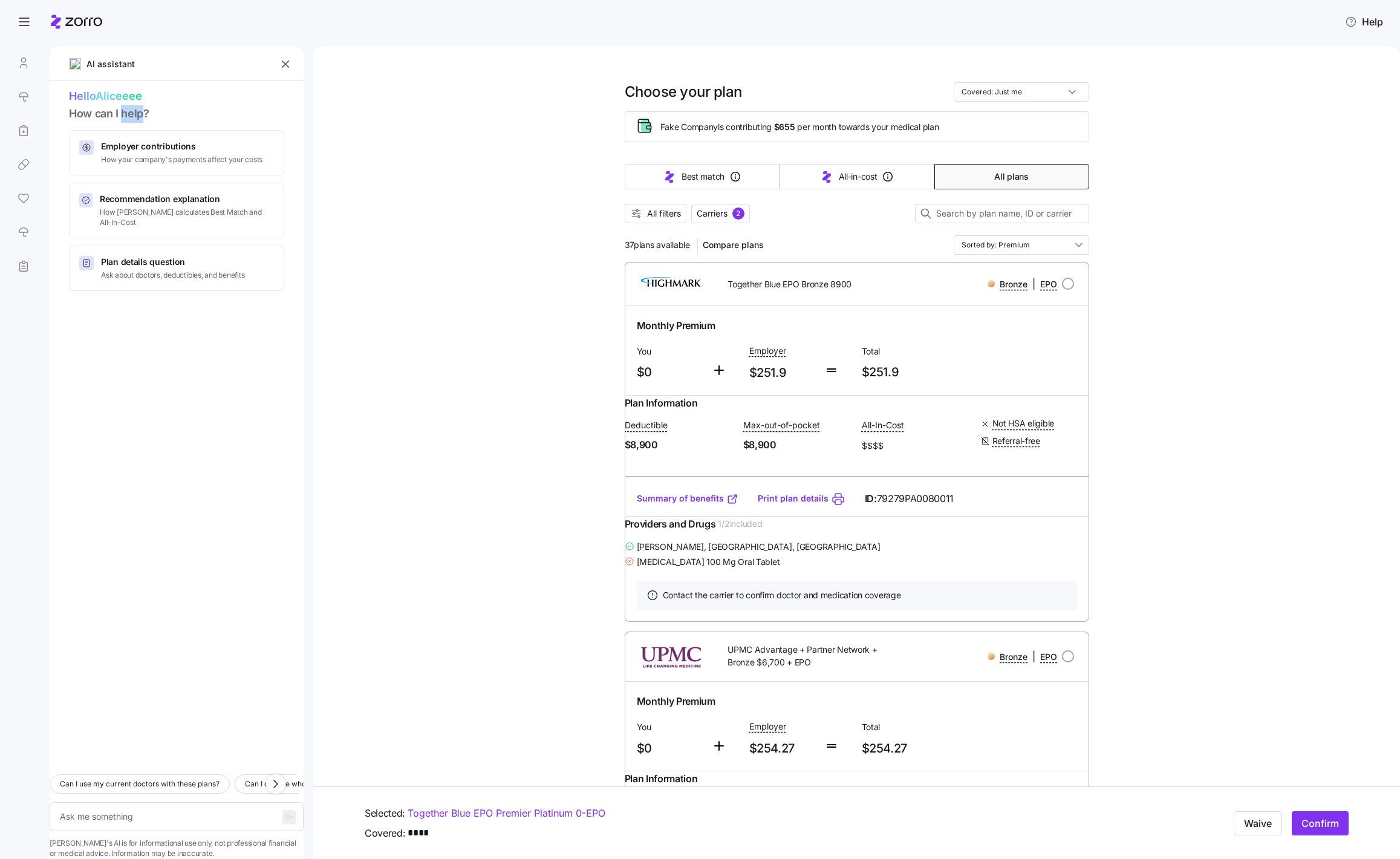
click at [127, 119] on span "How can I help?" at bounding box center [176, 113] width 215 height 18
click at [172, 119] on span "How can I help?" at bounding box center [176, 113] width 215 height 18
type textarea "x"
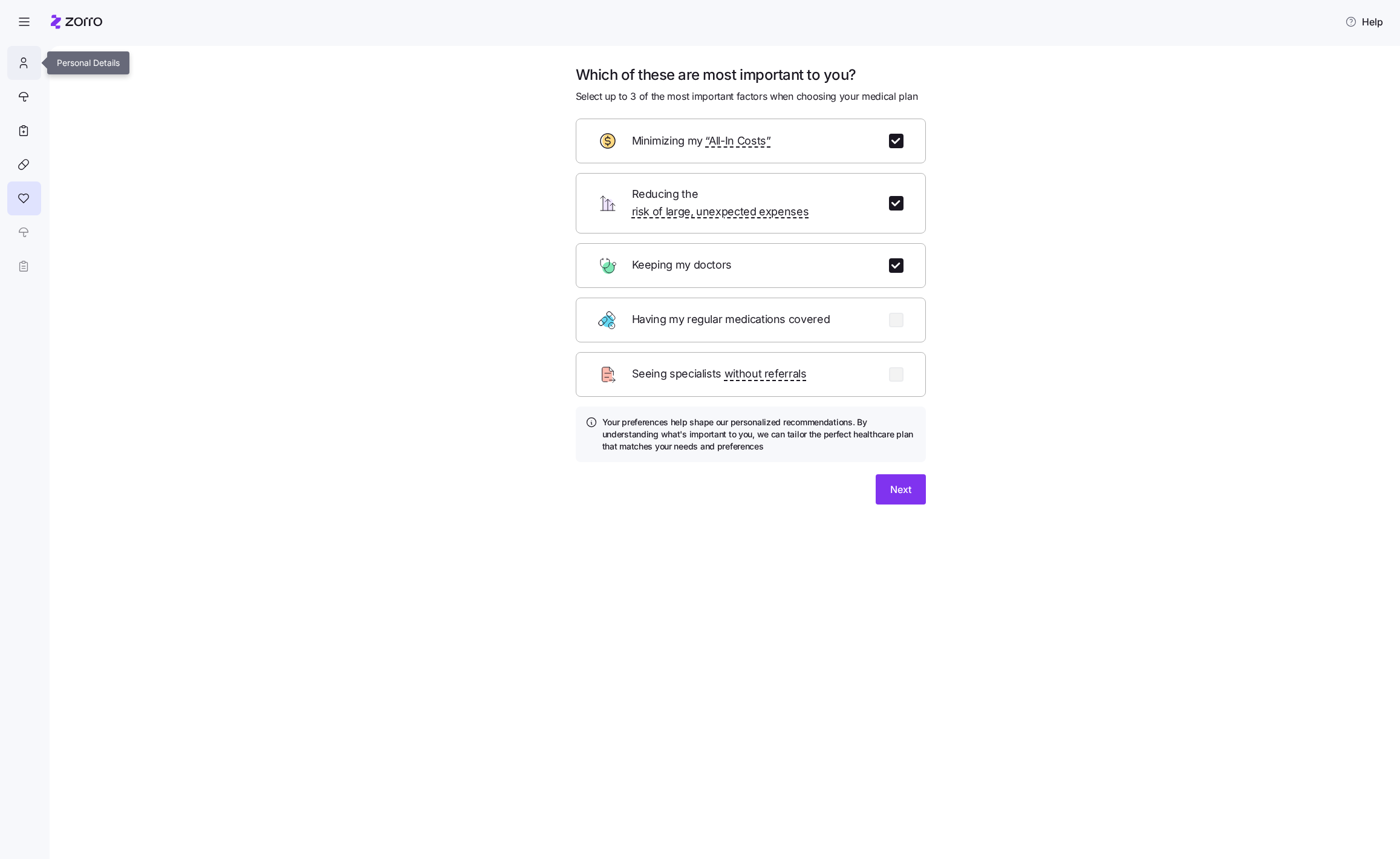
click at [23, 71] on div at bounding box center [24, 63] width 34 height 34
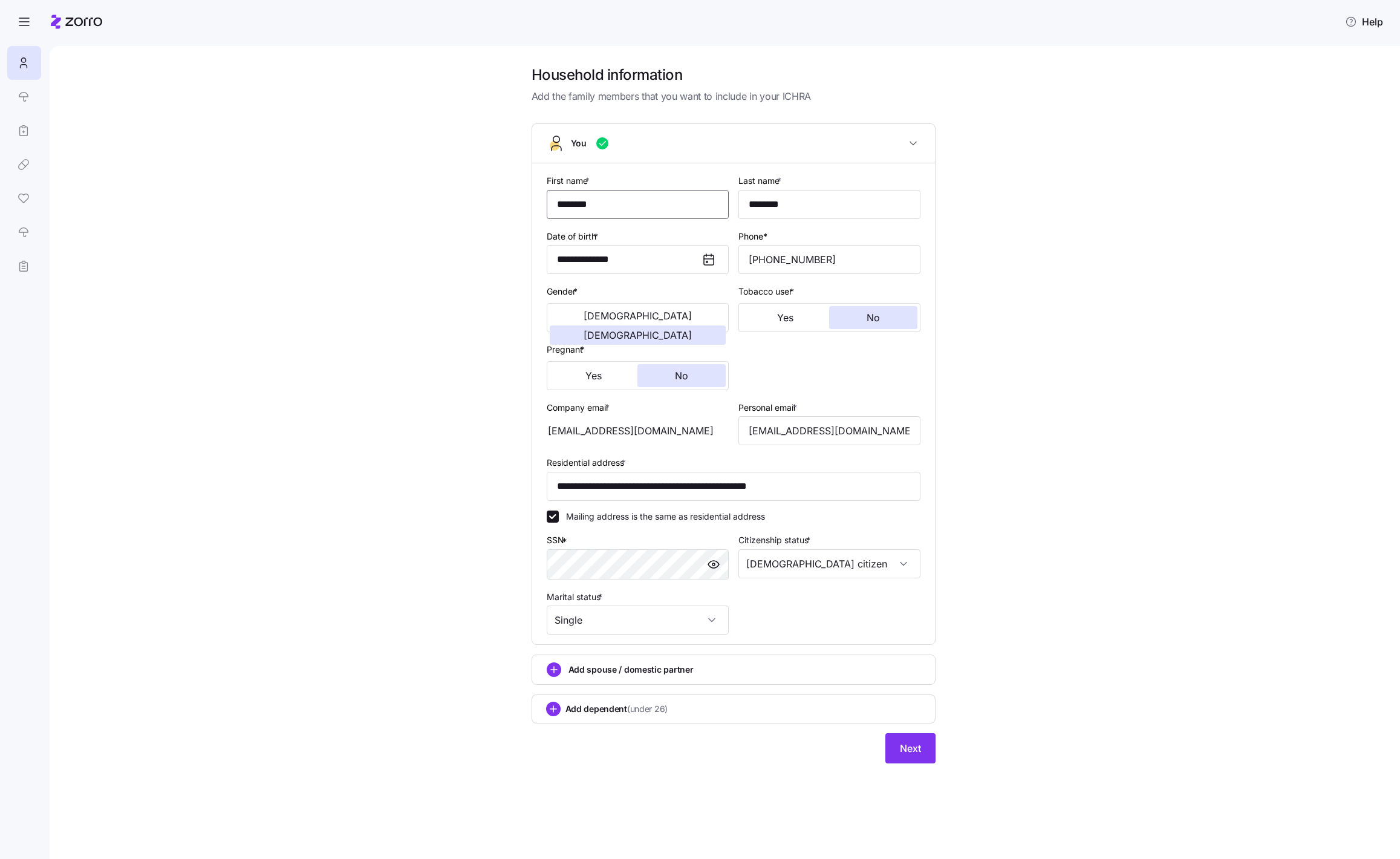
click at [687, 198] on input "********" at bounding box center [637, 204] width 182 height 29
type input "*****"
click at [908, 749] on span "Next" at bounding box center [910, 748] width 21 height 15
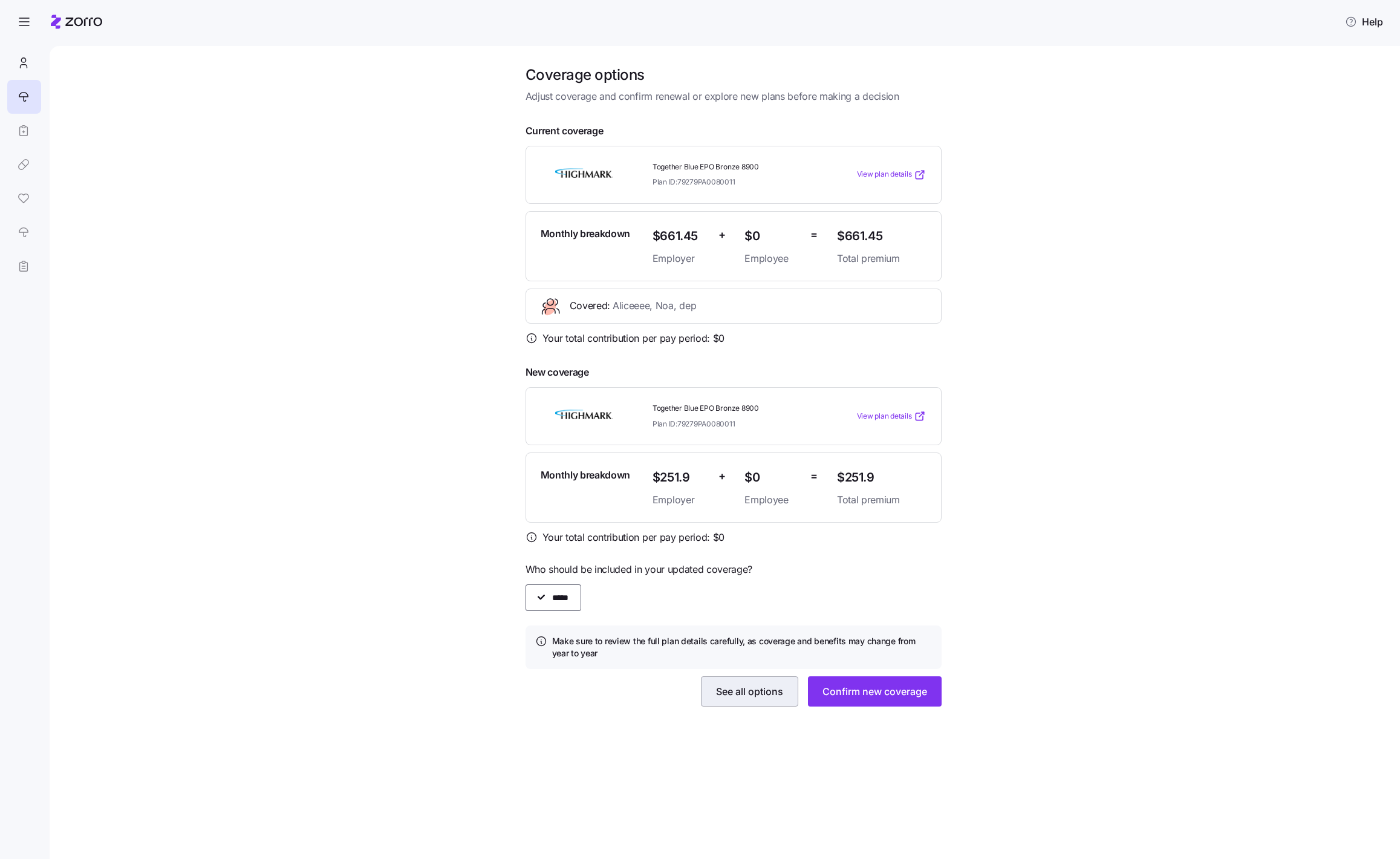
click at [726, 689] on span "See all options" at bounding box center [749, 691] width 67 height 15
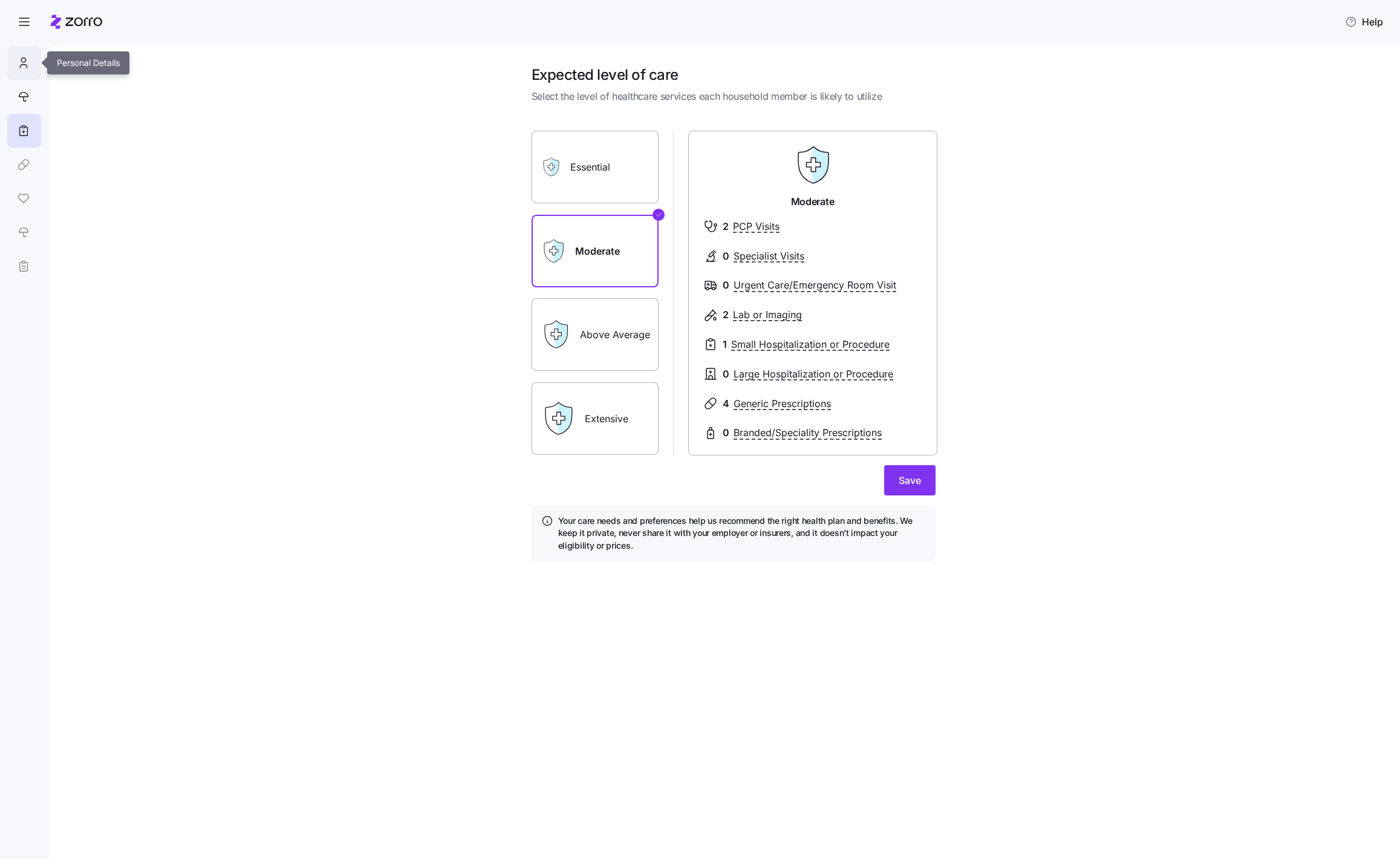
click at [30, 71] on div at bounding box center [24, 63] width 34 height 34
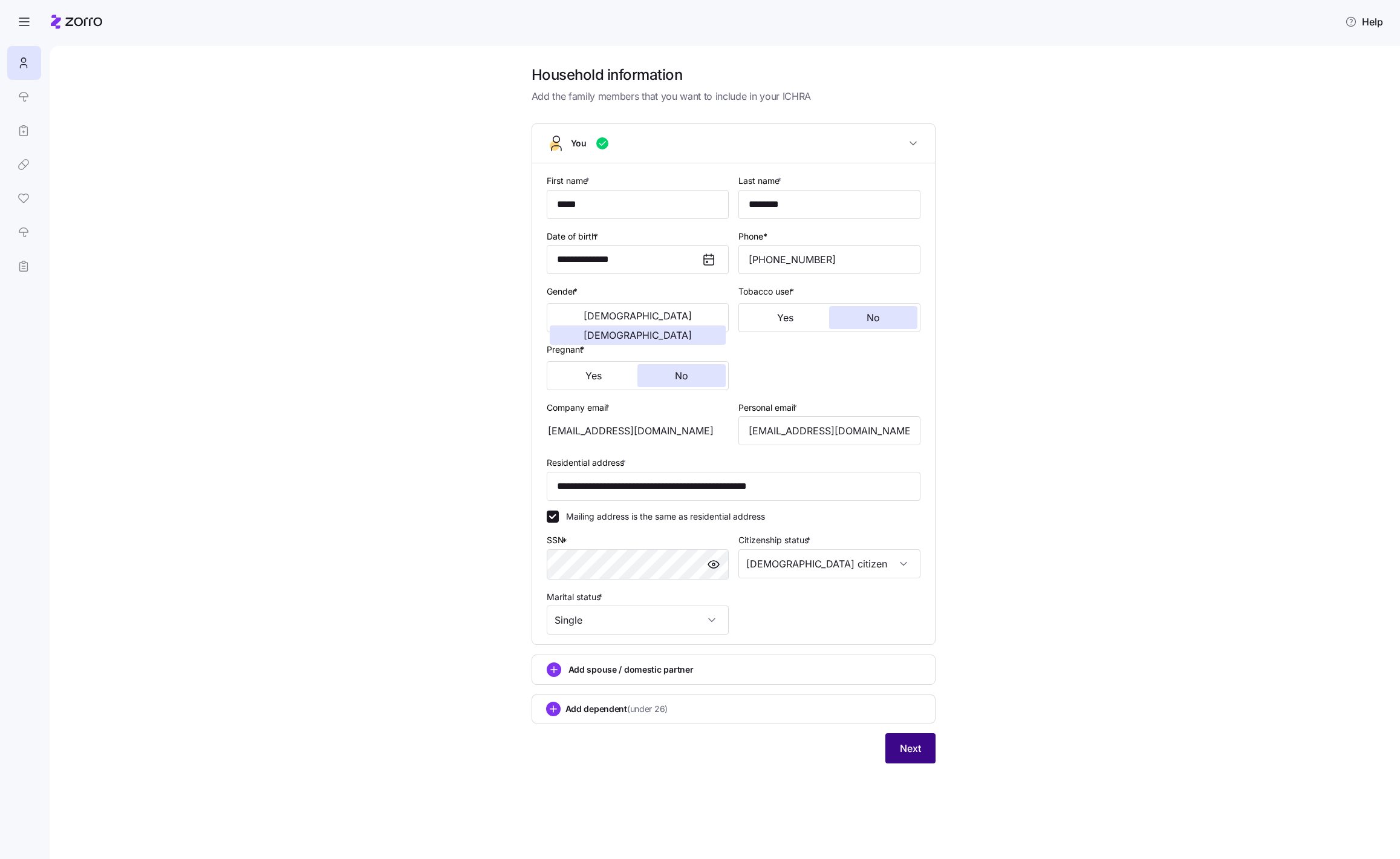
click at [920, 760] on button "Next" at bounding box center [910, 748] width 50 height 30
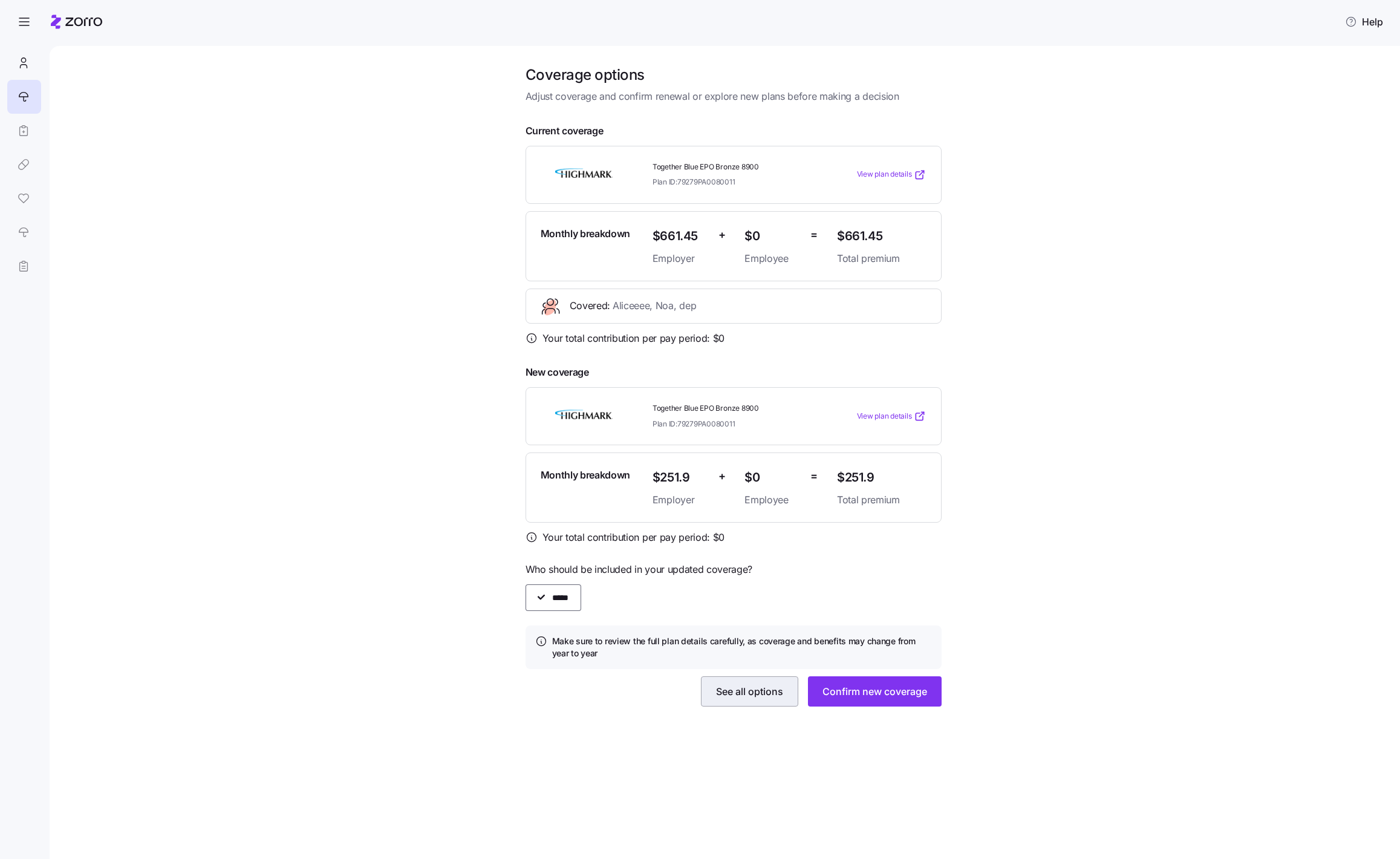
click at [745, 700] on button "See all options" at bounding box center [749, 691] width 97 height 30
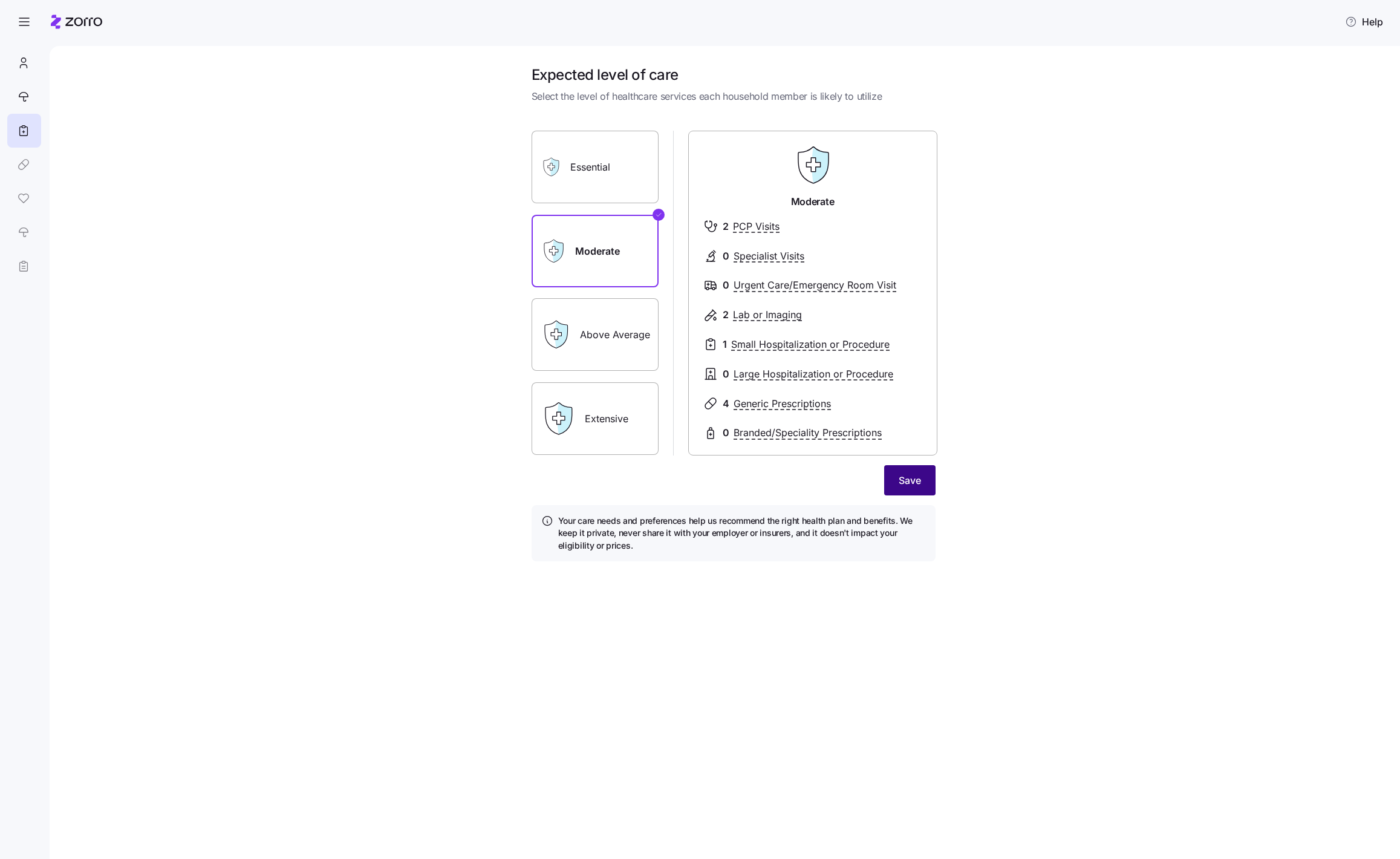
click at [917, 485] on span "Save" at bounding box center [909, 480] width 23 height 15
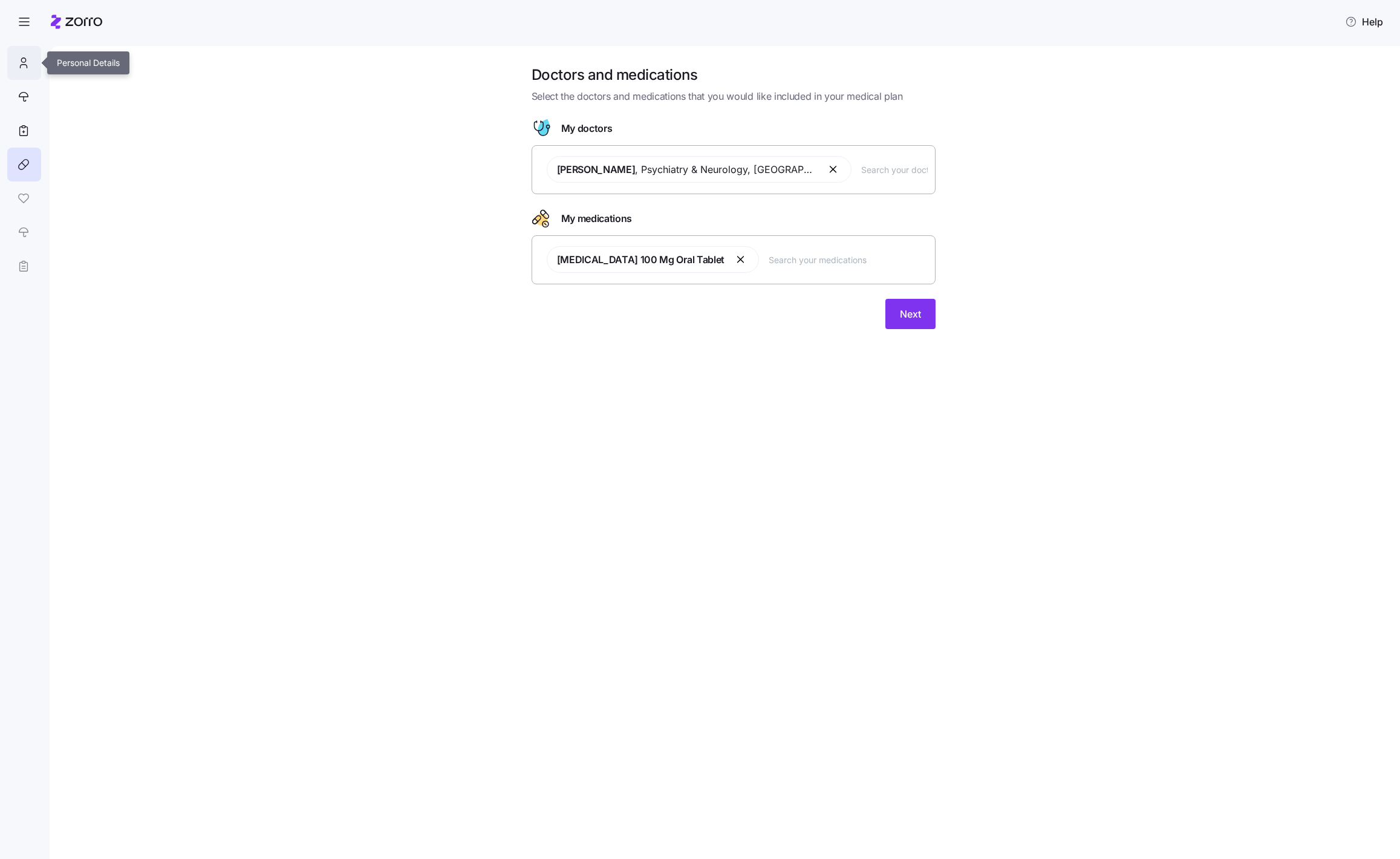
click at [25, 63] on icon at bounding box center [23, 63] width 13 height 15
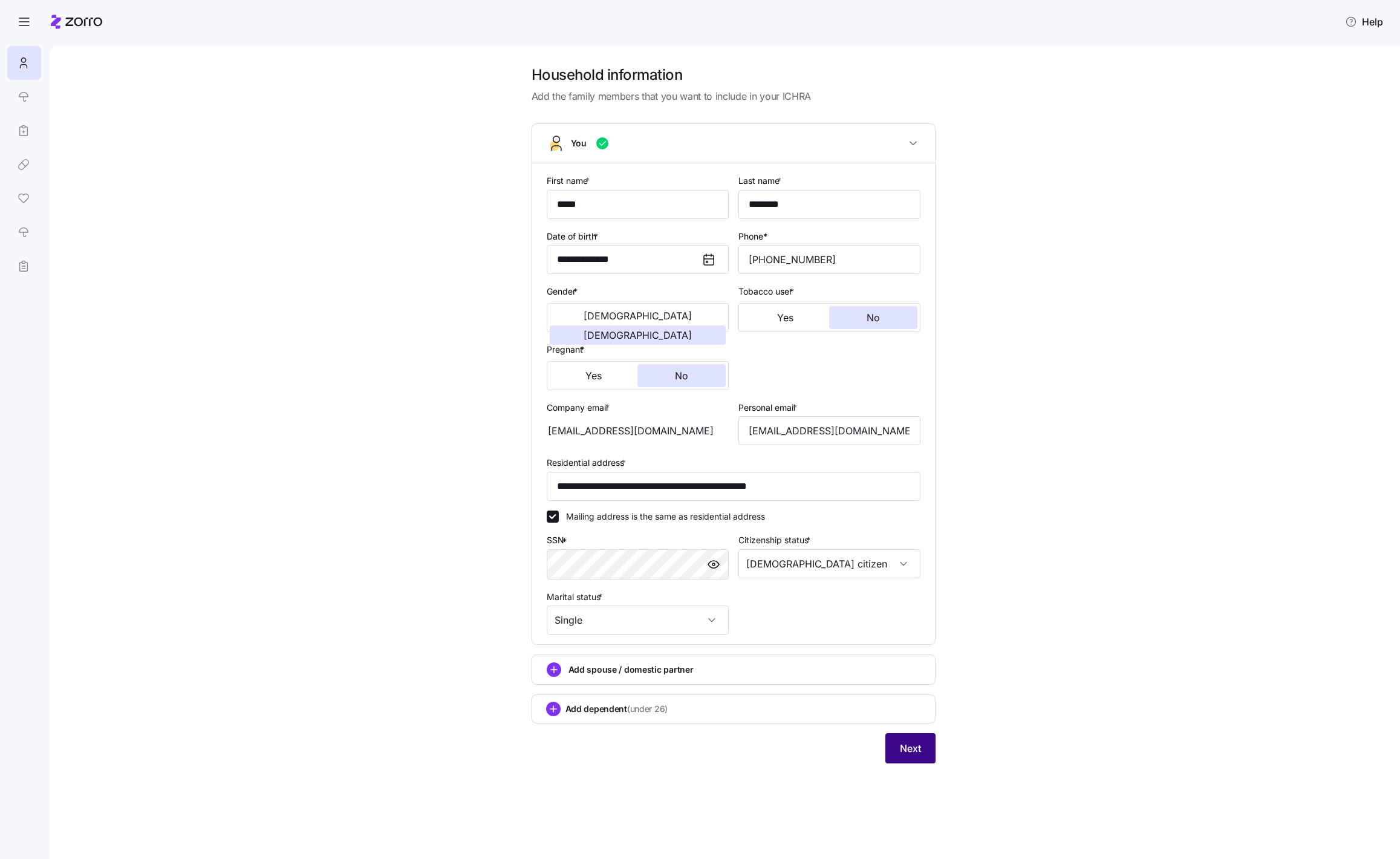
click at [893, 760] on button "Next" at bounding box center [910, 748] width 50 height 30
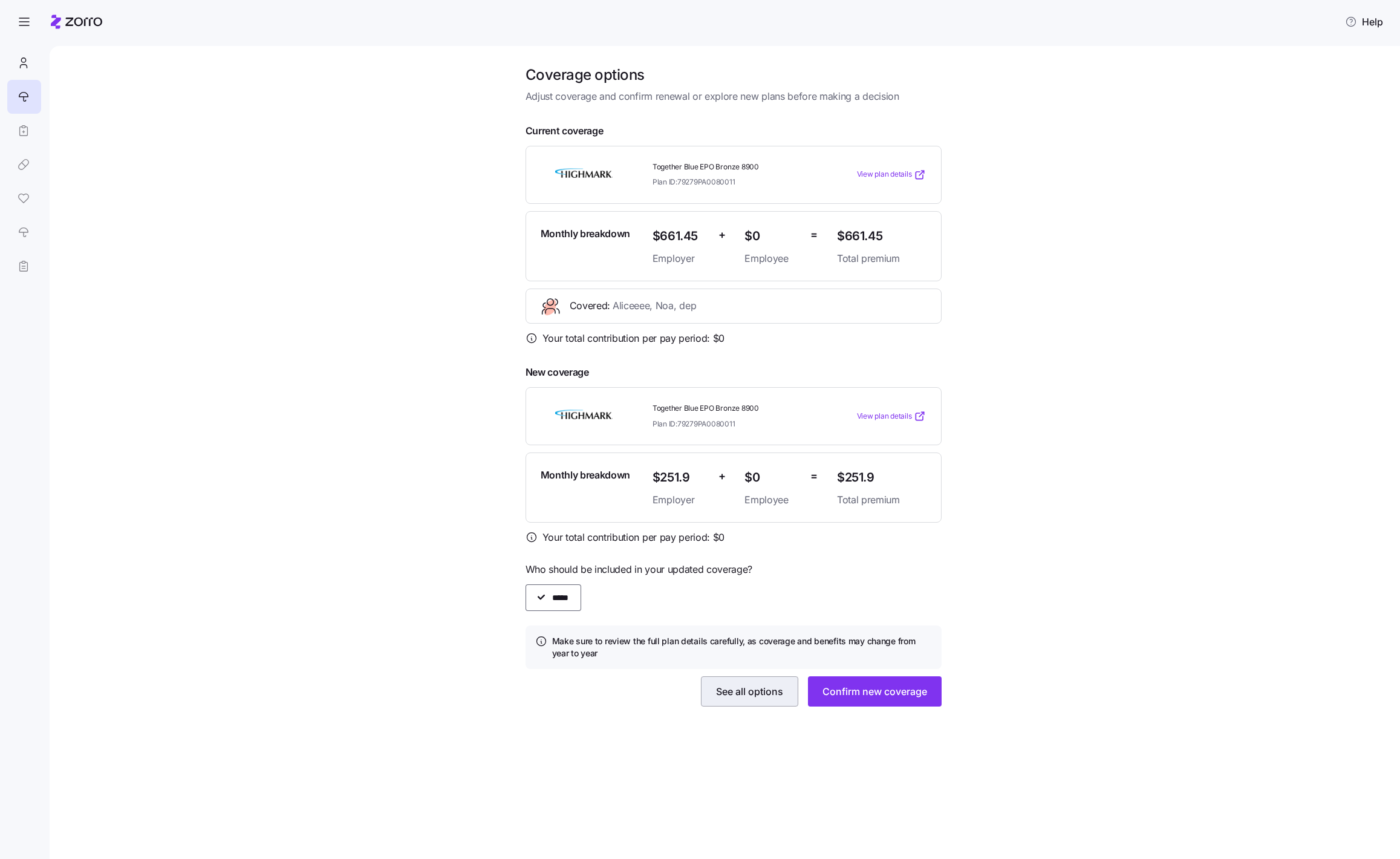
click at [728, 698] on span "See all options" at bounding box center [749, 691] width 67 height 15
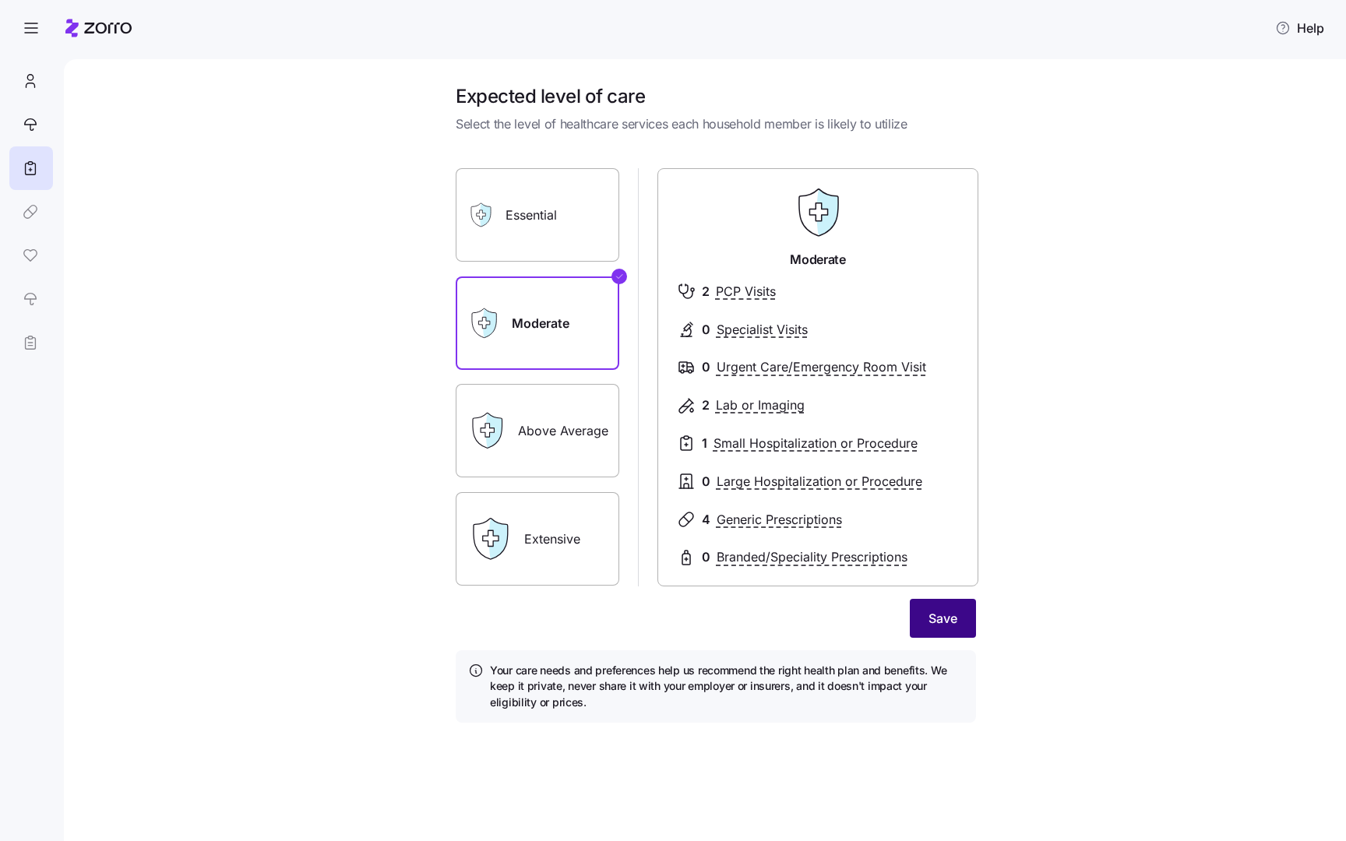
click at [940, 614] on span "Save" at bounding box center [942, 618] width 29 height 19
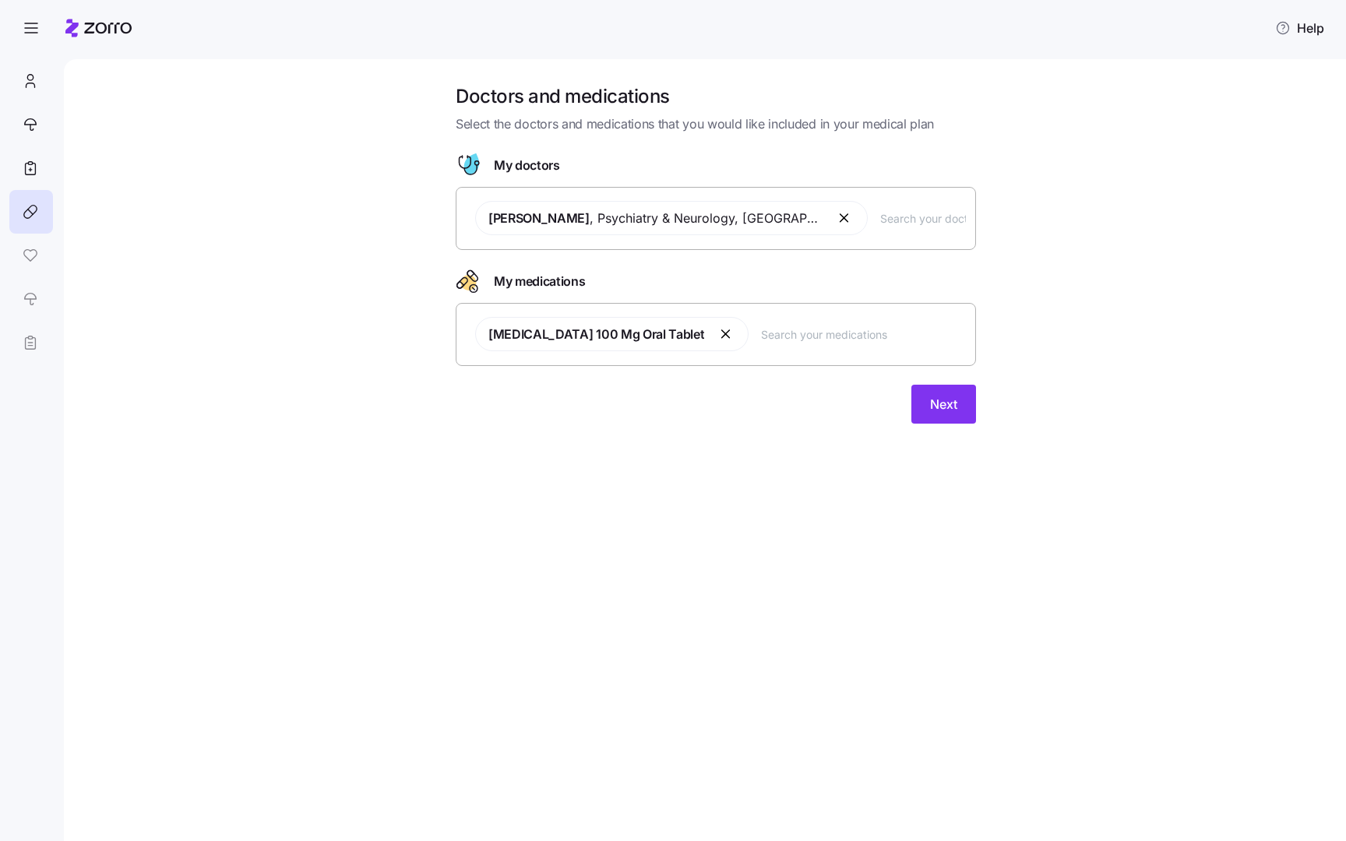
click at [786, 464] on div "Doctors and medications Select the doctors and medications that you would like …" at bounding box center [705, 450] width 1282 height 782
click at [930, 403] on span "Next" at bounding box center [943, 404] width 27 height 19
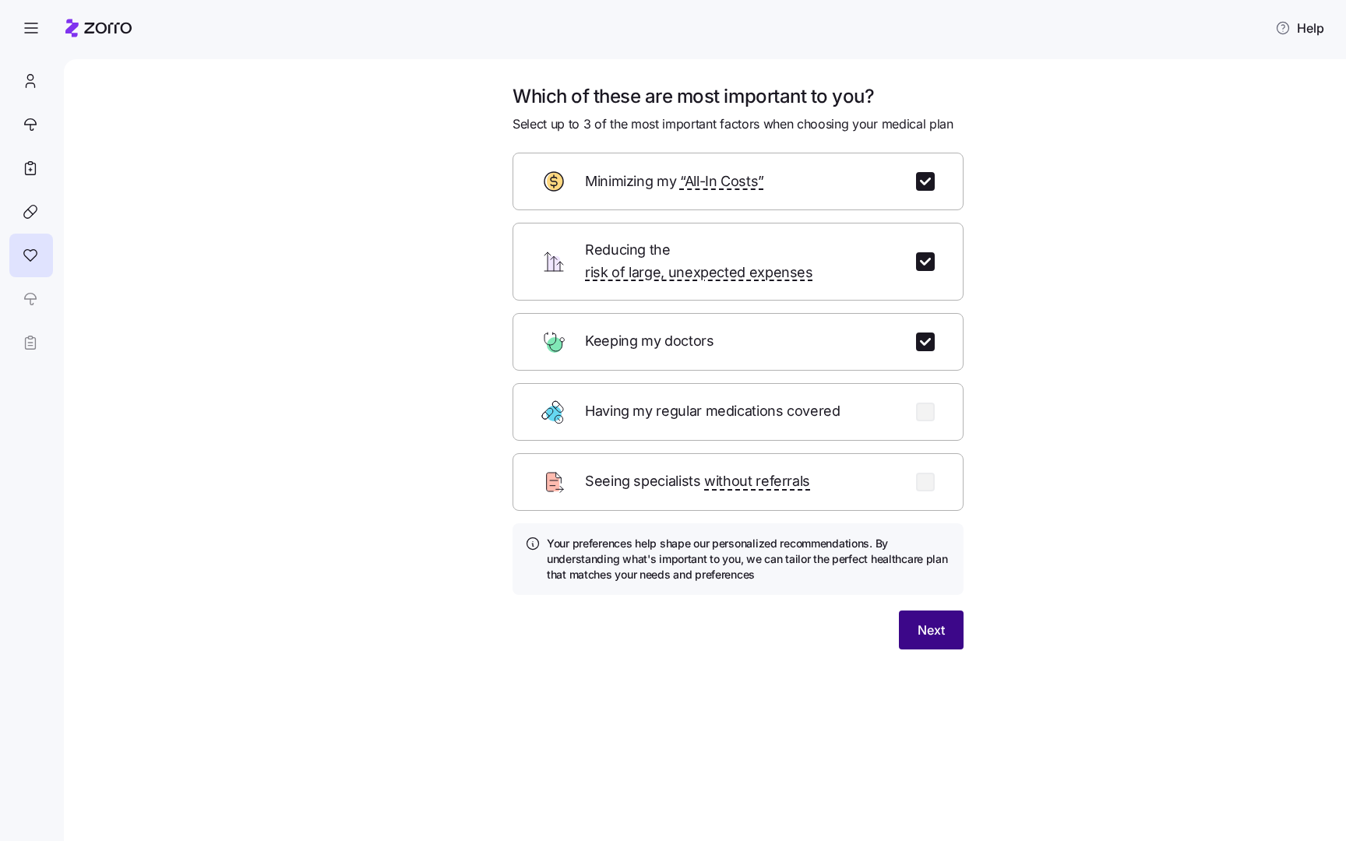
click at [935, 621] on button "Next" at bounding box center [931, 630] width 65 height 39
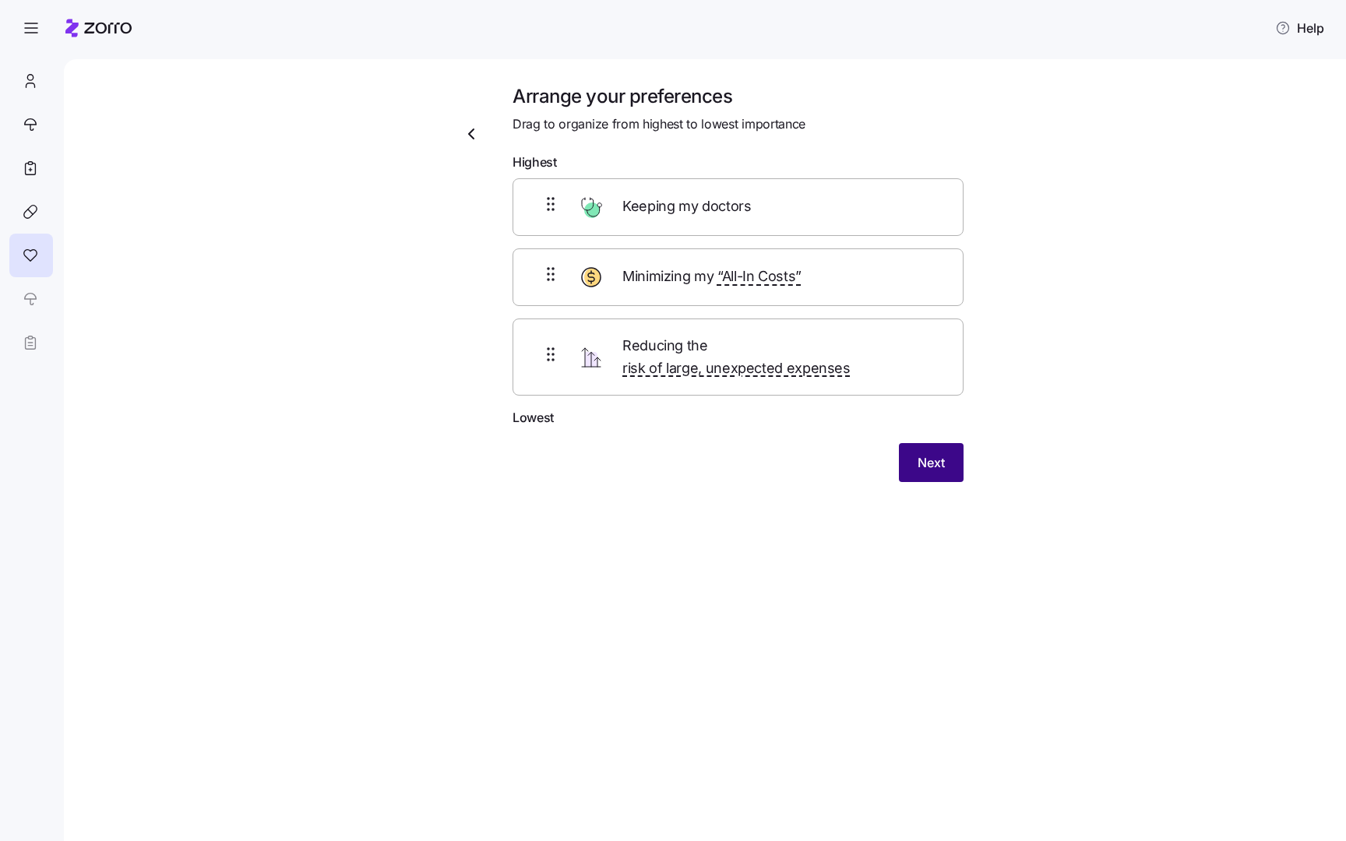
click at [935, 453] on span "Next" at bounding box center [930, 462] width 27 height 19
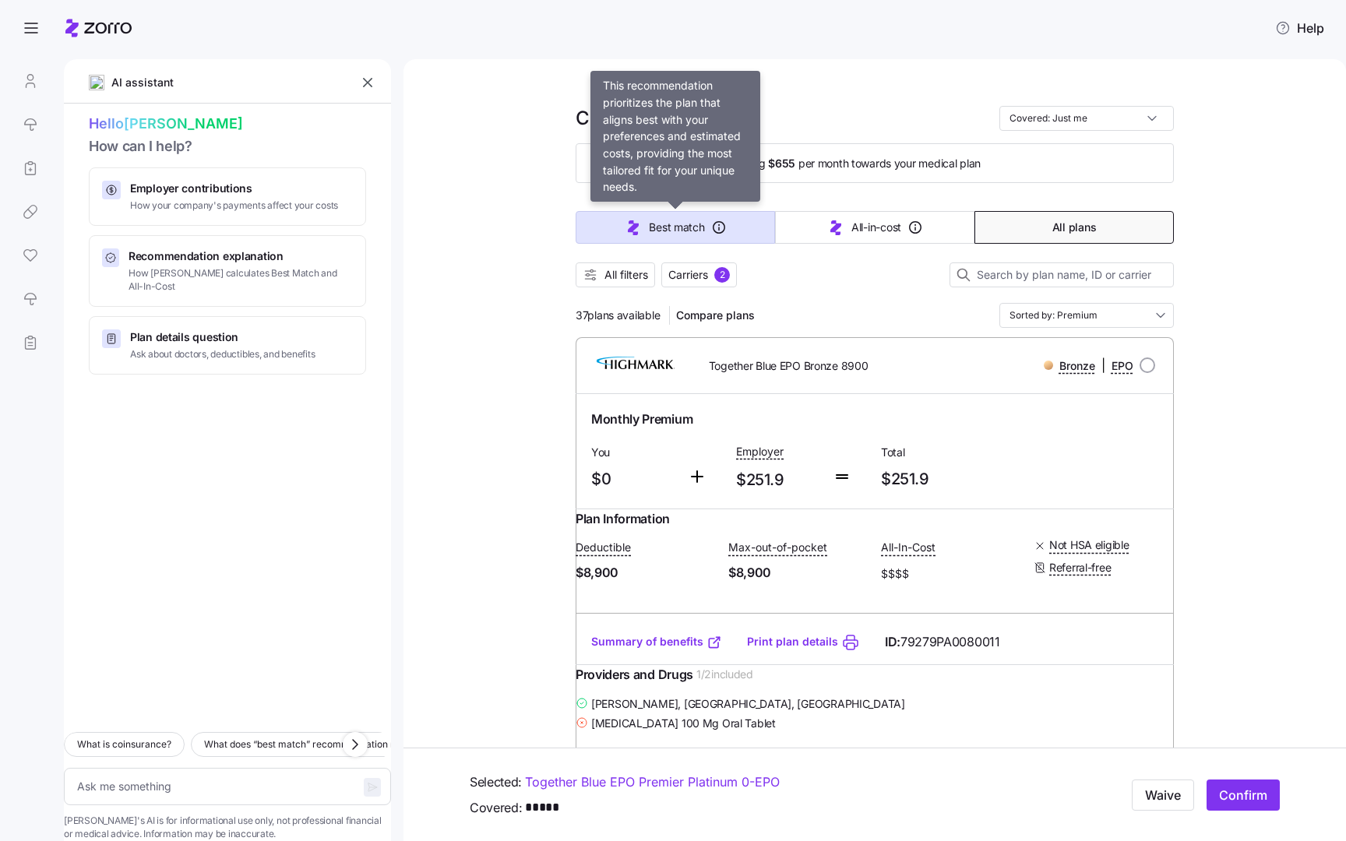
click at [640, 232] on icon "button" at bounding box center [633, 227] width 19 height 19
type textarea "x"
type input "Sorted by: Best match"
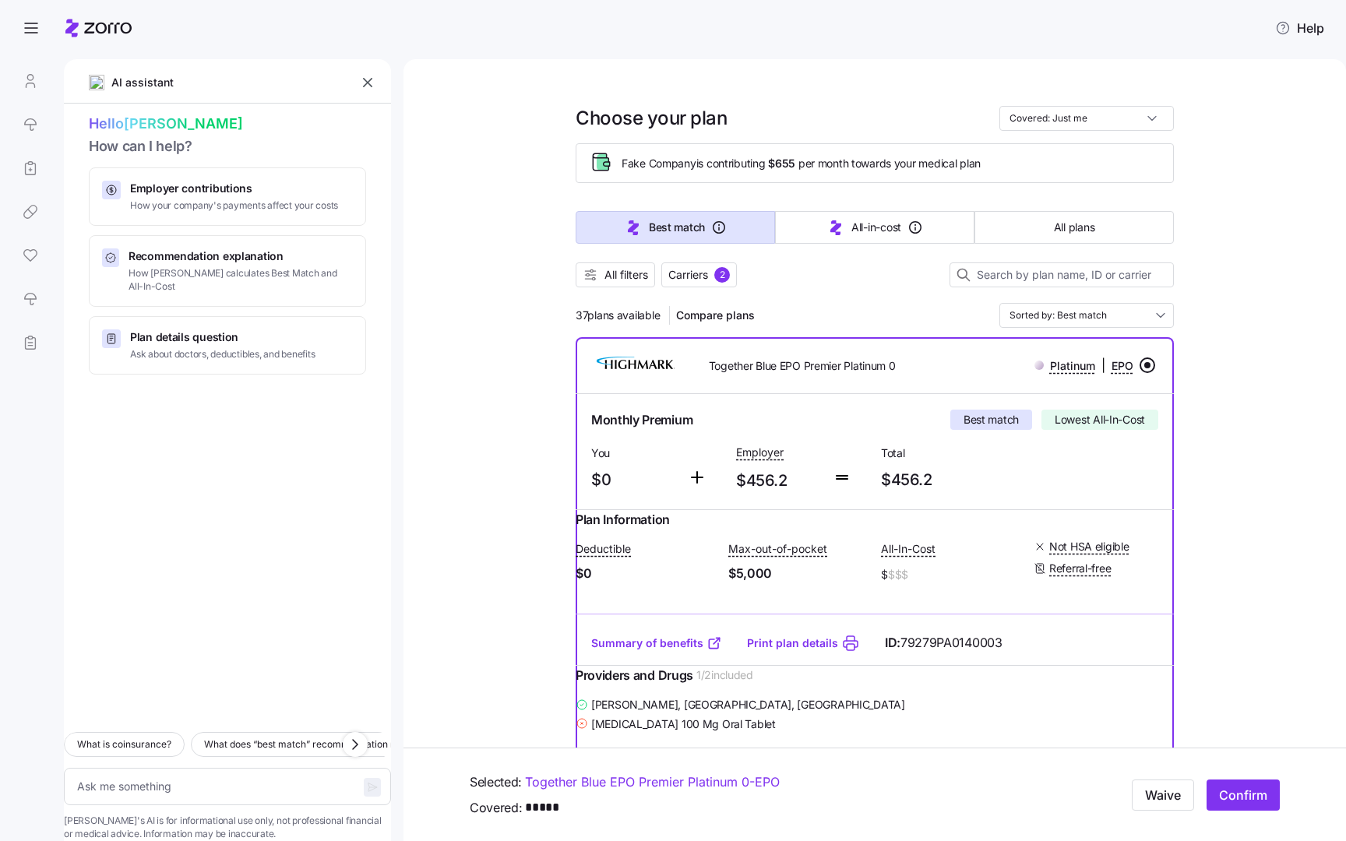
click at [620, 280] on span "All filters" at bounding box center [626, 275] width 44 height 16
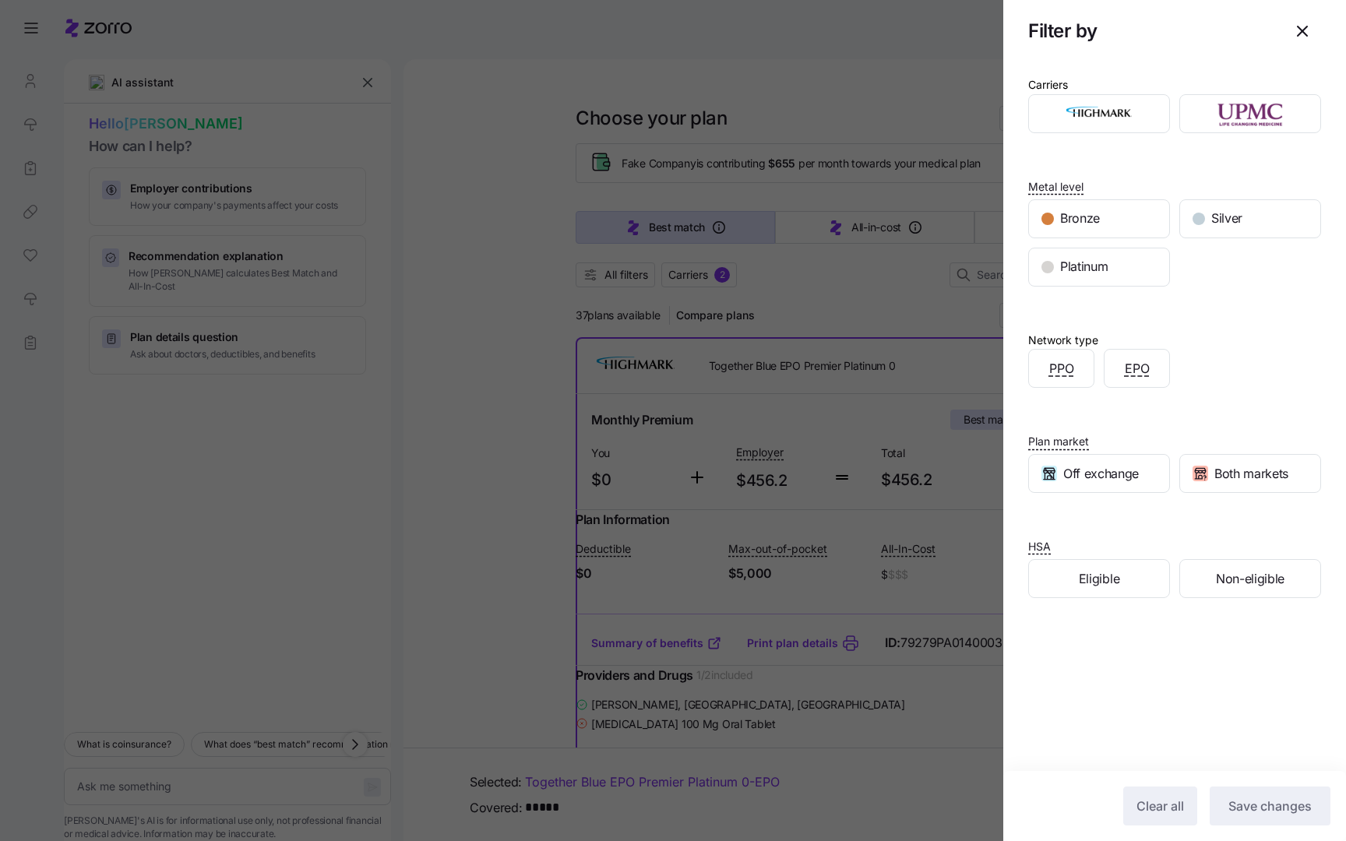
click at [867, 279] on div at bounding box center [673, 420] width 1346 height 841
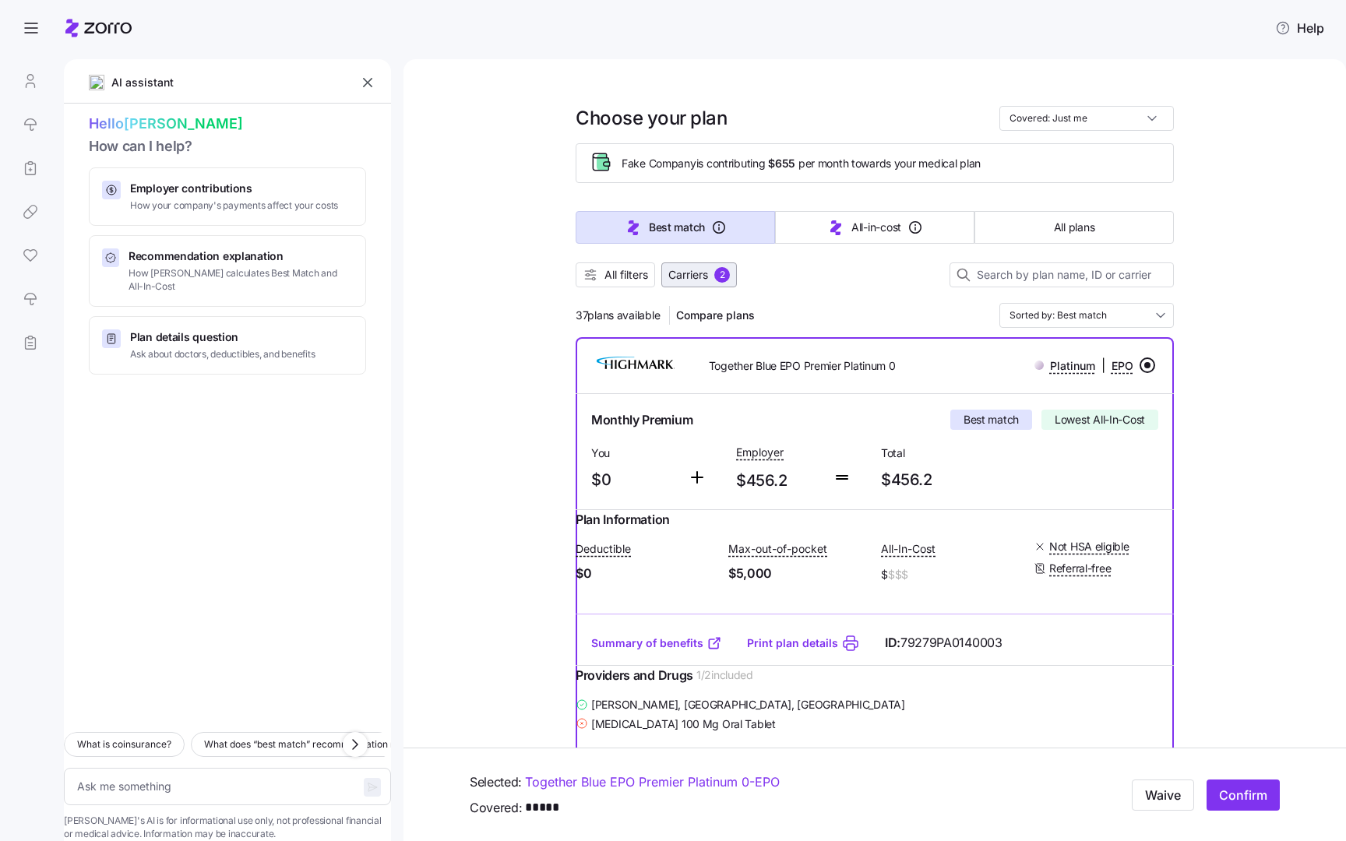
click at [694, 275] on span "Carriers" at bounding box center [688, 275] width 40 height 16
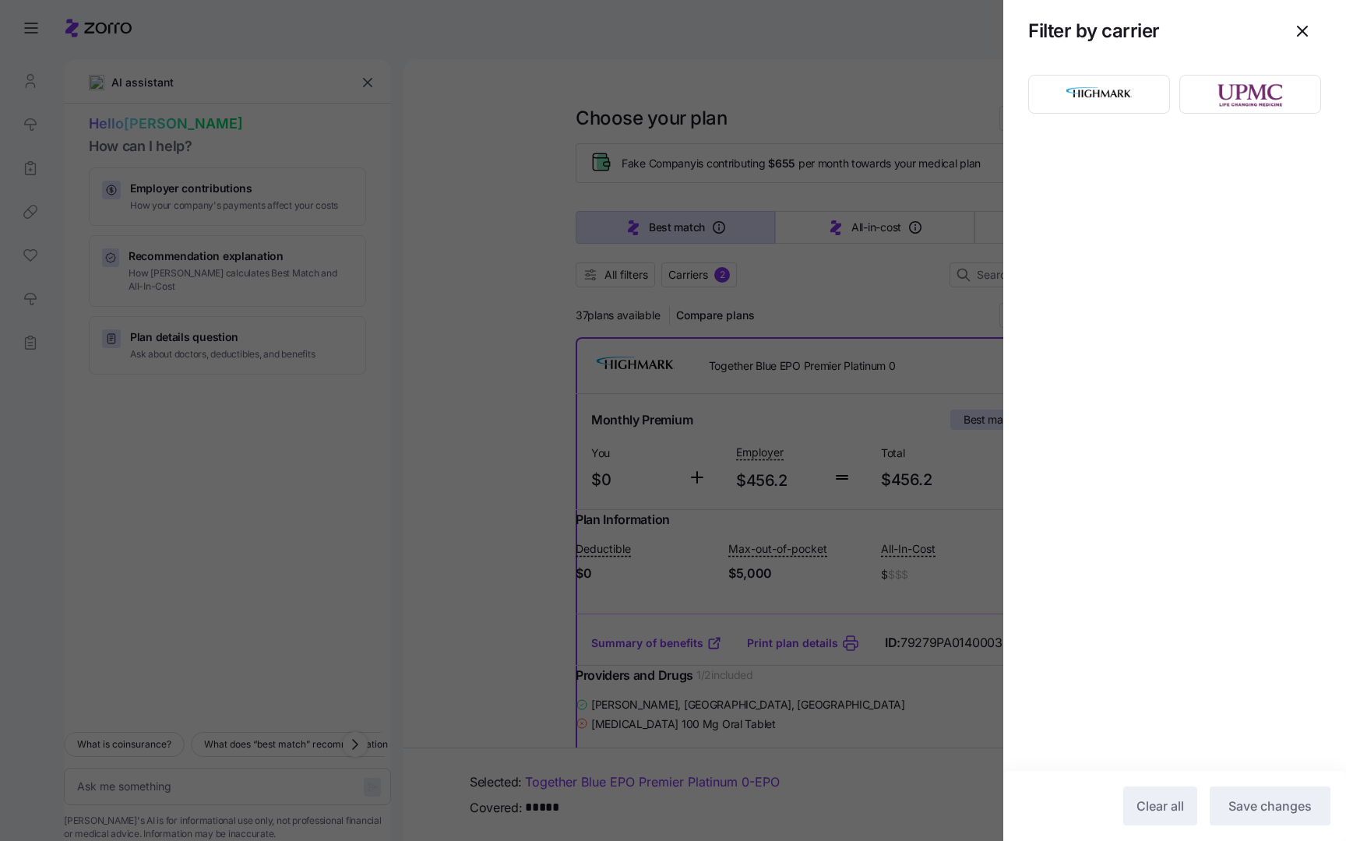
click at [800, 322] on div at bounding box center [673, 420] width 1346 height 841
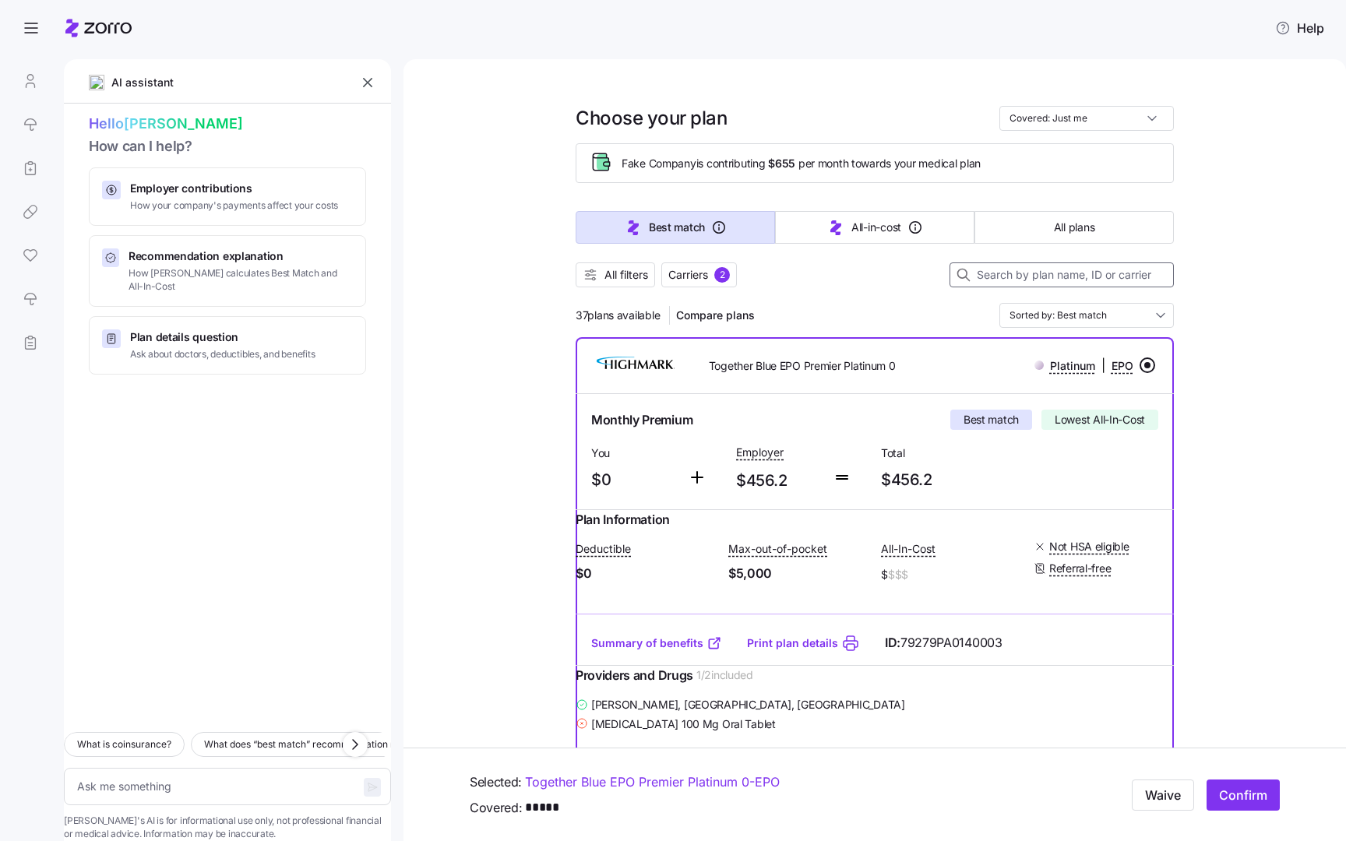
click at [1069, 267] on input at bounding box center [1061, 274] width 224 height 25
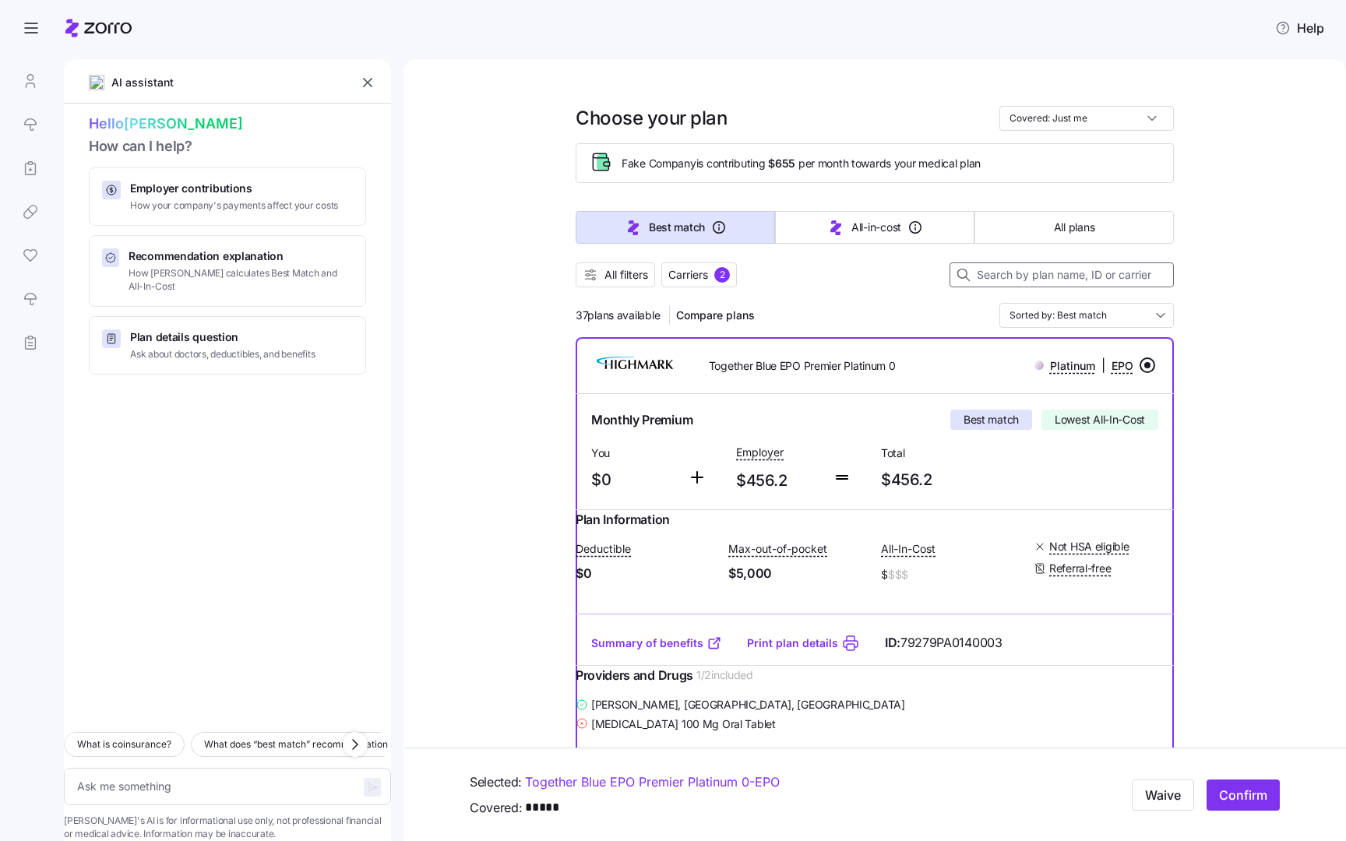
click at [1041, 283] on input at bounding box center [1061, 274] width 224 height 25
click at [1159, 121] on input "Covered: Just me" at bounding box center [1086, 118] width 174 height 25
click at [1133, 113] on input "Covered: Just me" at bounding box center [1086, 118] width 174 height 25
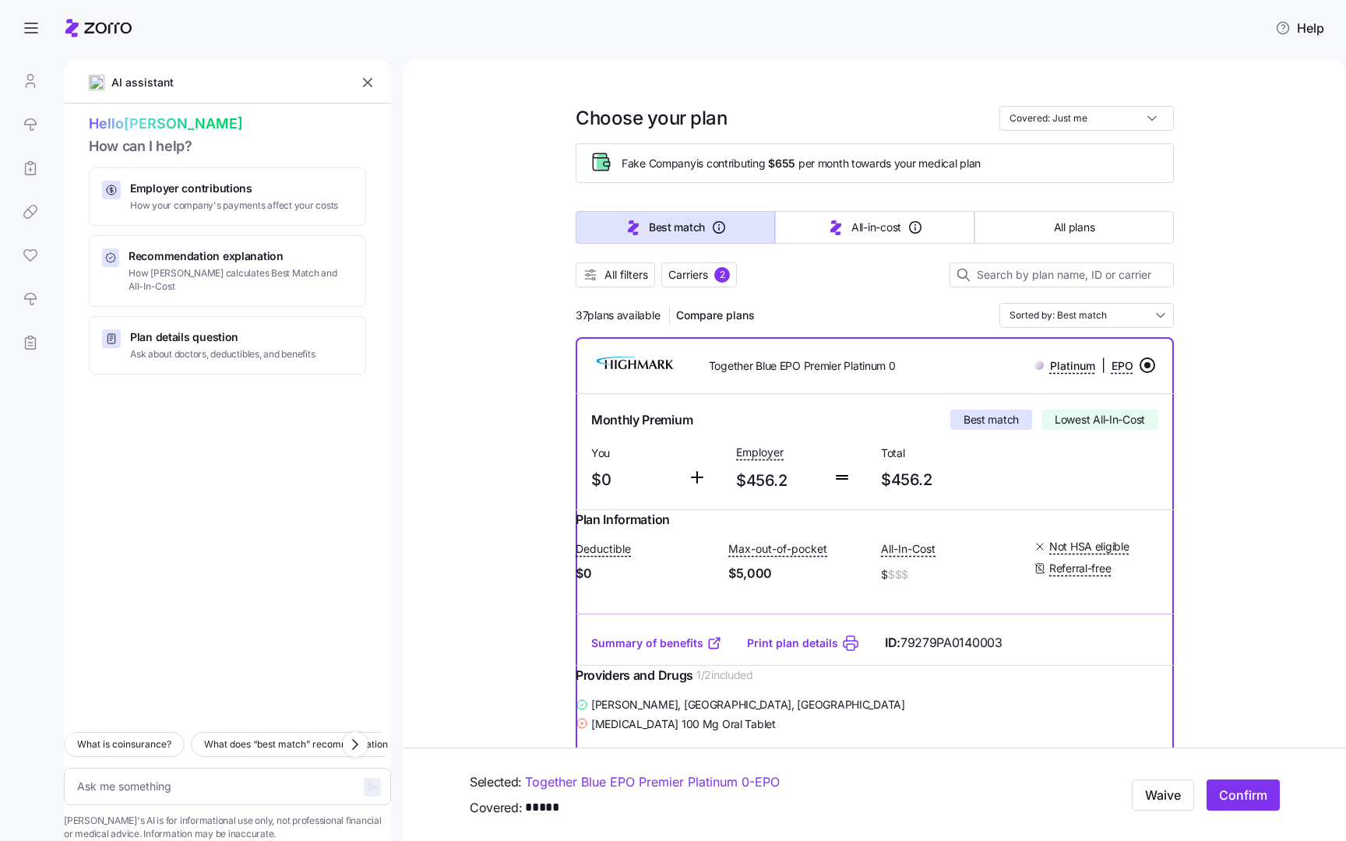
click at [1082, 115] on input "Covered: Just me" at bounding box center [1086, 118] width 174 height 25
click at [1133, 118] on input "Covered: Just me" at bounding box center [1086, 118] width 174 height 25
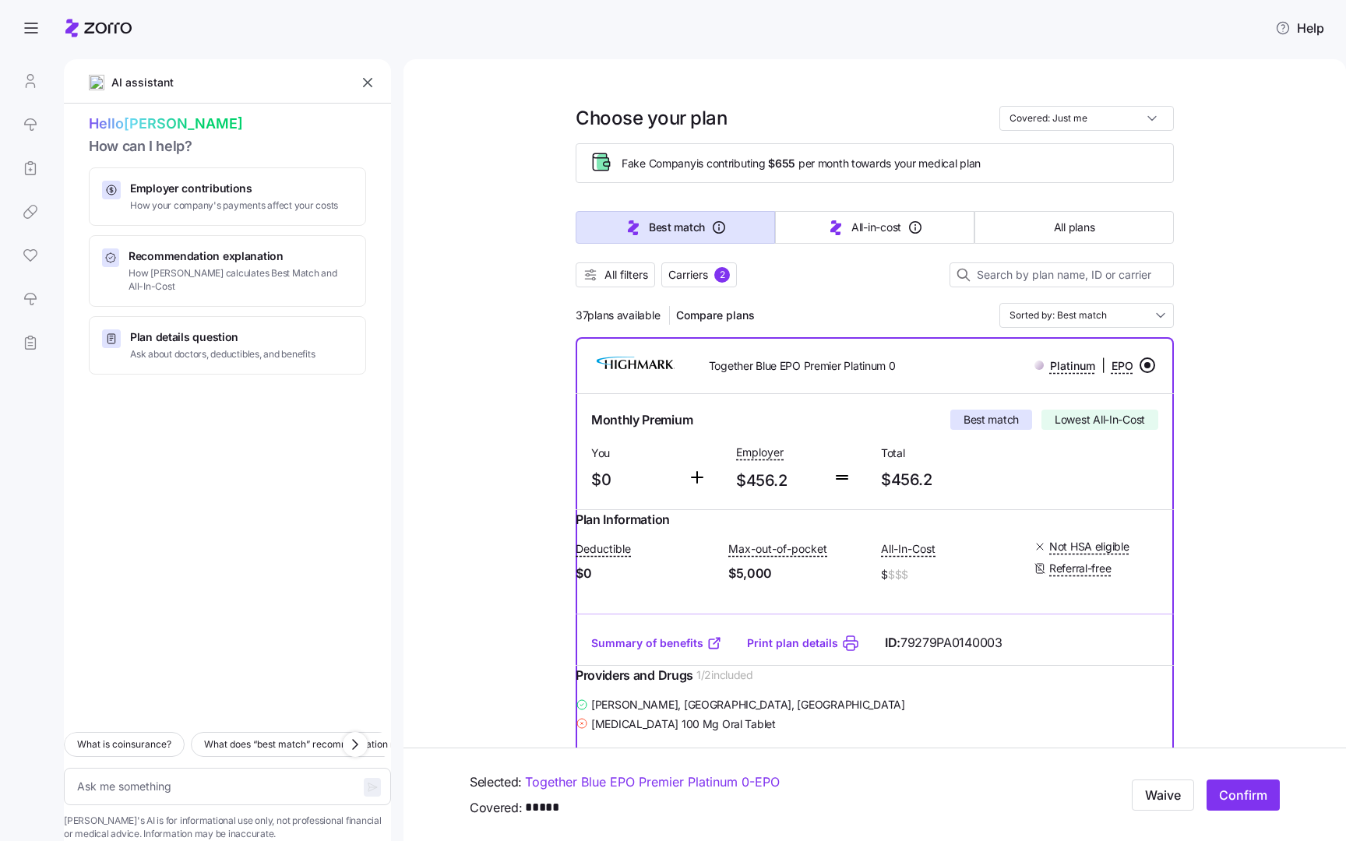
click at [187, 329] on span "Plan details question" at bounding box center [222, 337] width 185 height 16
type textarea "x"
type textarea "Which plans include my doctor, [PERSON_NAME], and have the lowest deductible?"
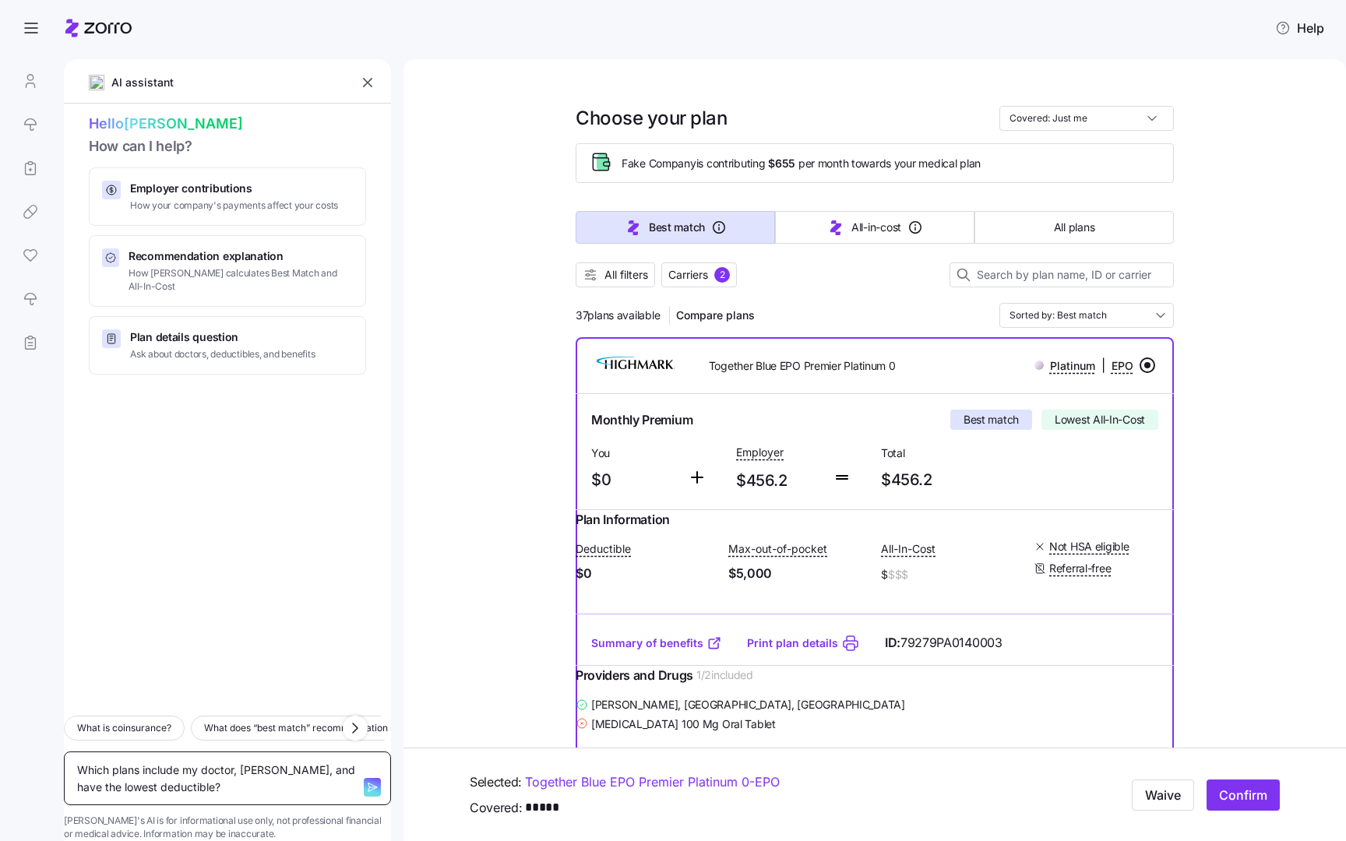
click at [280, 761] on textarea "Which plans include my doctor, [PERSON_NAME], and have the lowest deductible?" at bounding box center [227, 778] width 327 height 54
click at [146, 755] on textarea "Which plans include my doctor, [PERSON_NAME], and have the lowest deductible?" at bounding box center [227, 778] width 327 height 54
click at [283, 758] on textarea "Which plans include my doctor, [PERSON_NAME], and have the lowest deductible?" at bounding box center [227, 778] width 327 height 54
click at [366, 781] on icon "button" at bounding box center [372, 787] width 12 height 12
type textarea "x"
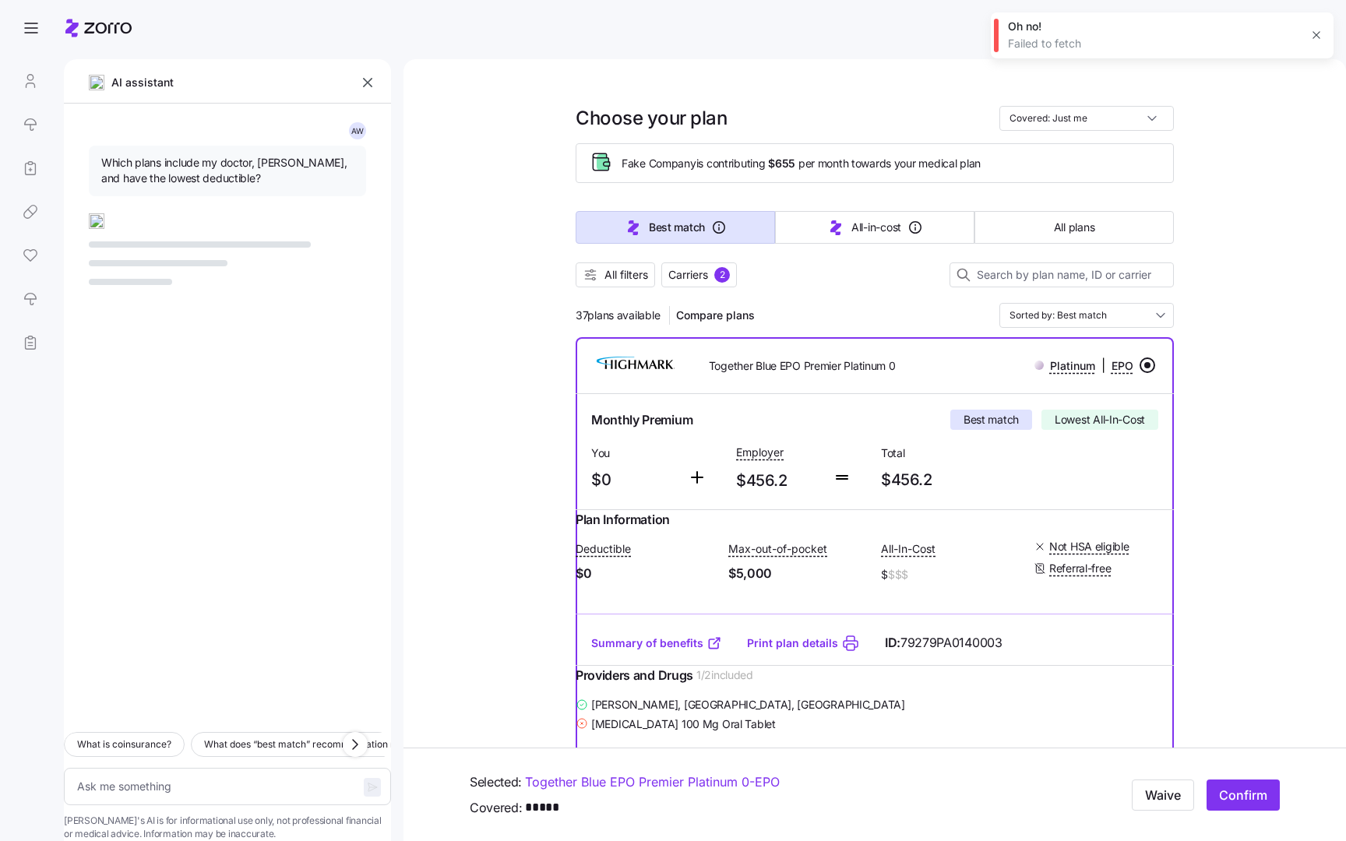
click at [1318, 31] on icon "button" at bounding box center [1316, 35] width 12 height 12
click at [605, 282] on span "All filters" at bounding box center [626, 275] width 44 height 16
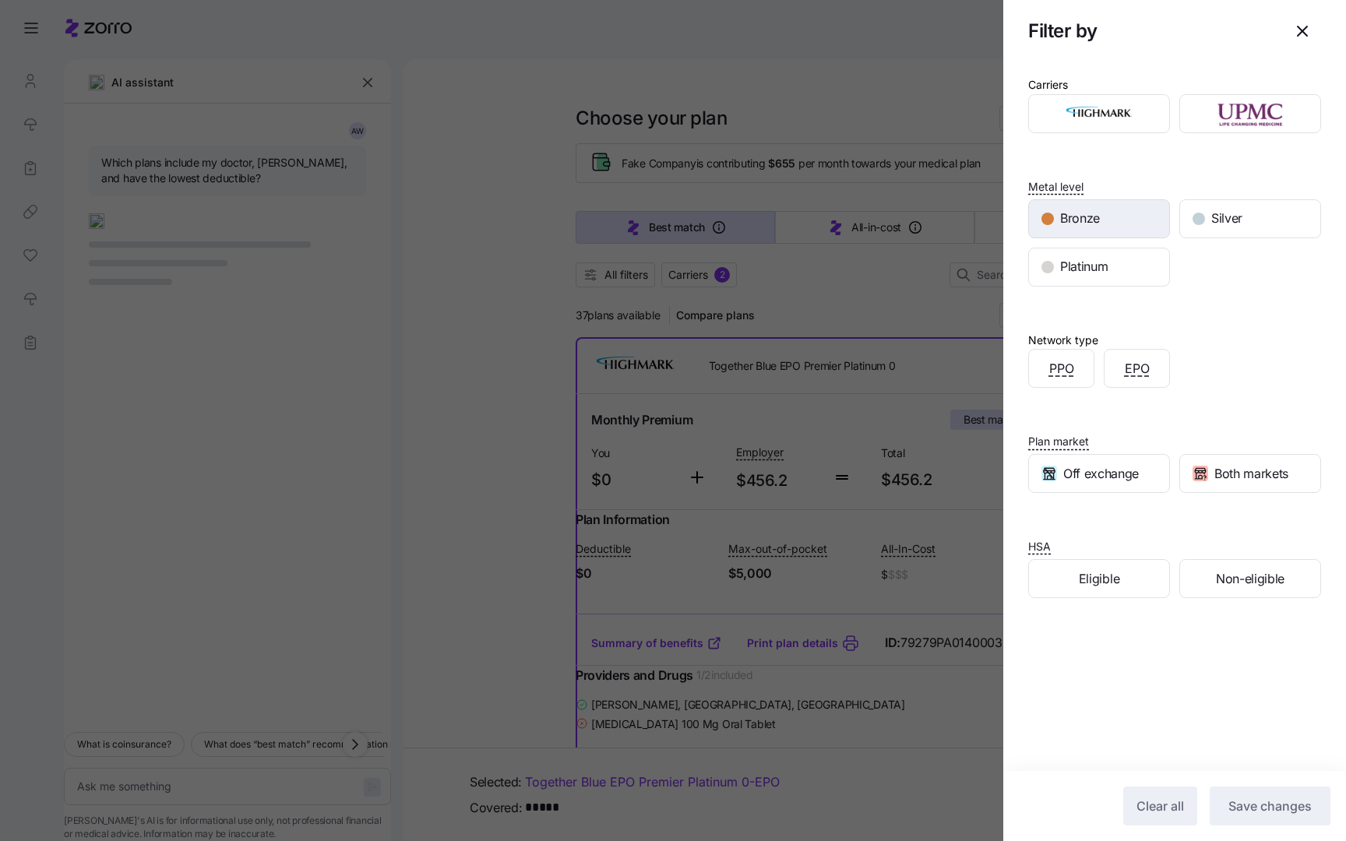
click at [1142, 208] on div "Bronze" at bounding box center [1099, 218] width 140 height 37
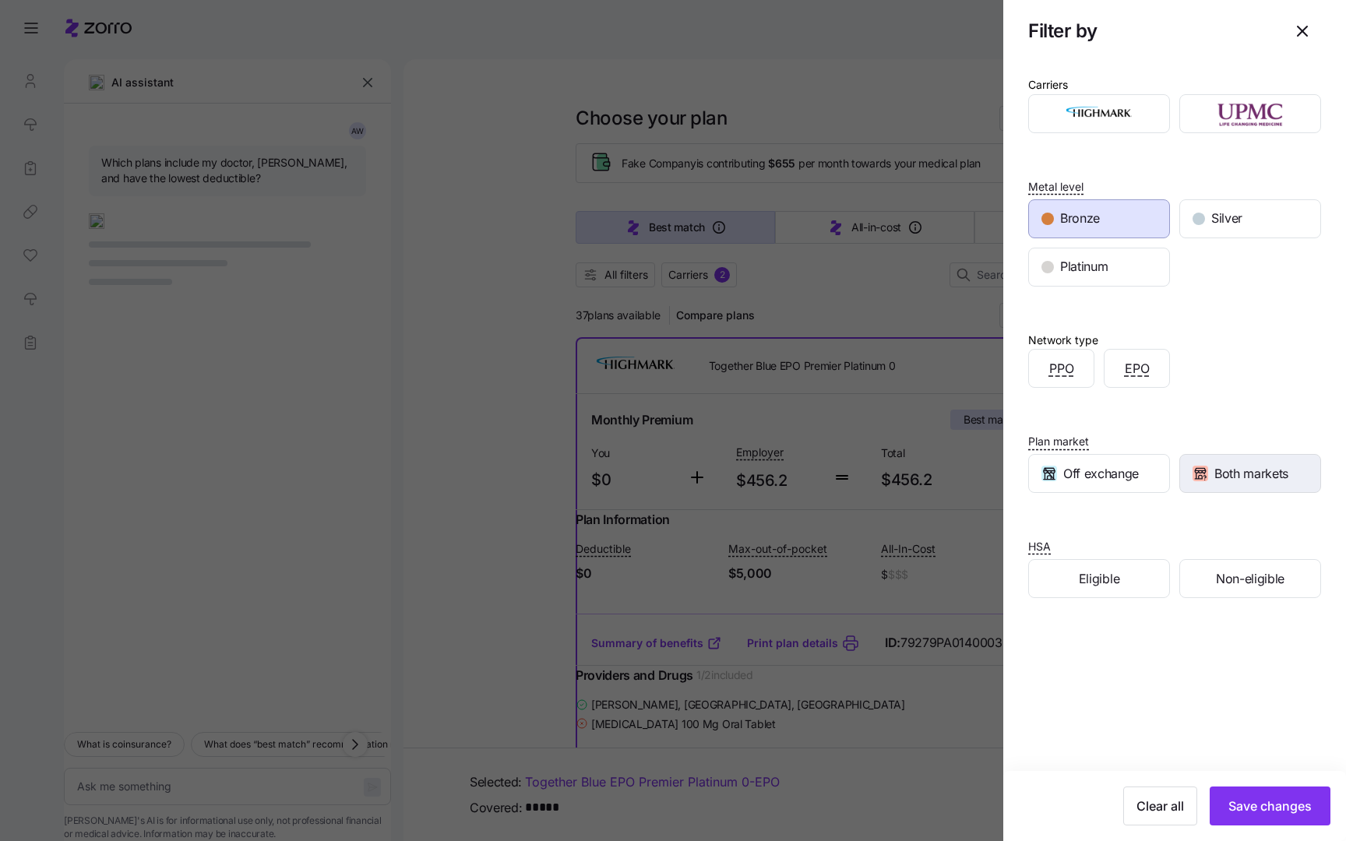
click at [1244, 455] on div "Both markets" at bounding box center [1250, 473] width 140 height 37
click at [1282, 825] on div "Clear all Save changes" at bounding box center [1174, 806] width 343 height 70
click at [1254, 806] on span "Save changes" at bounding box center [1269, 806] width 83 height 19
type textarea "x"
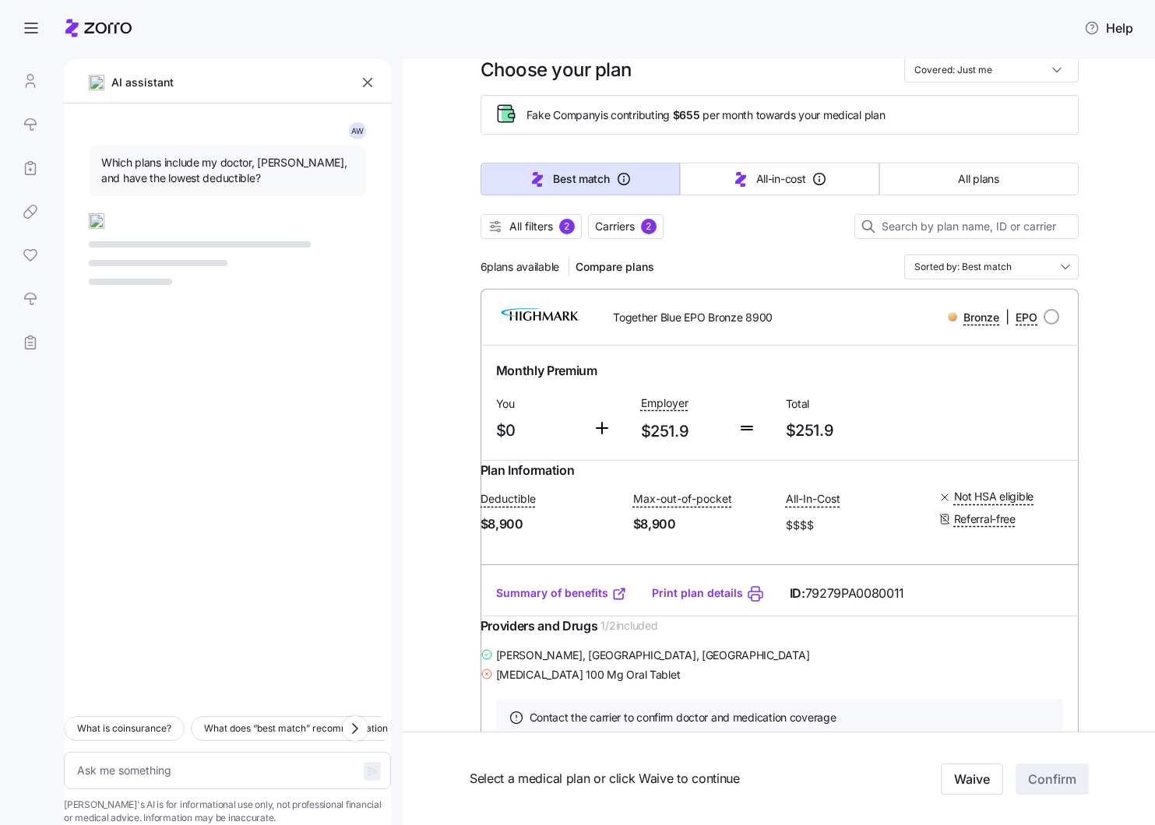
scroll to position [69, 0]
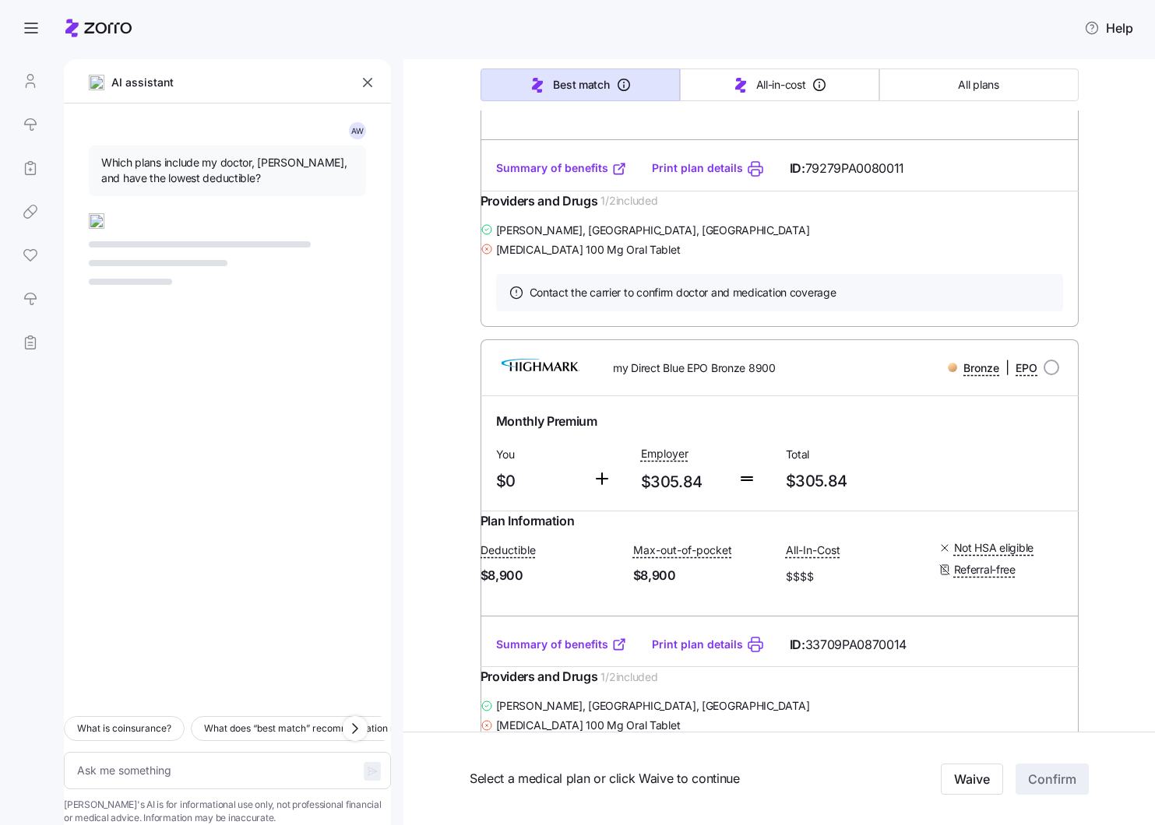
scroll to position [0, 0]
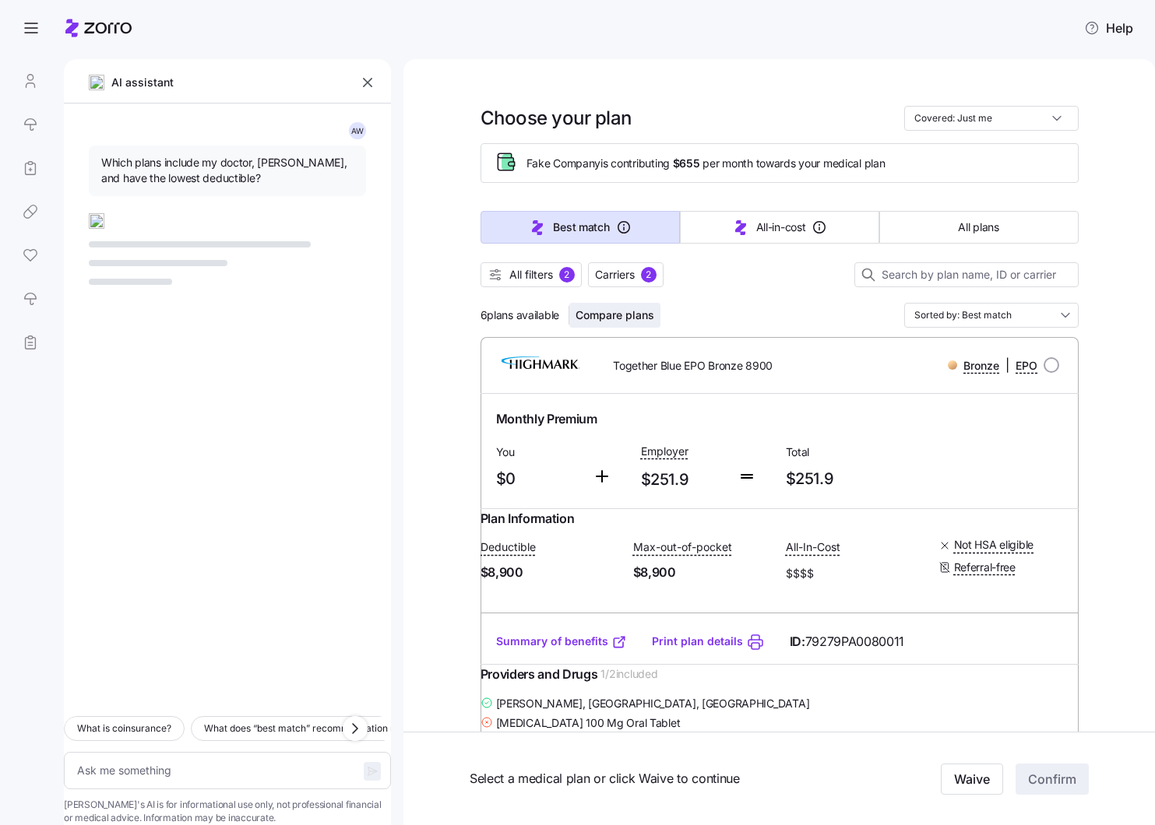
click at [600, 316] on span "Compare plans" at bounding box center [614, 316] width 79 height 16
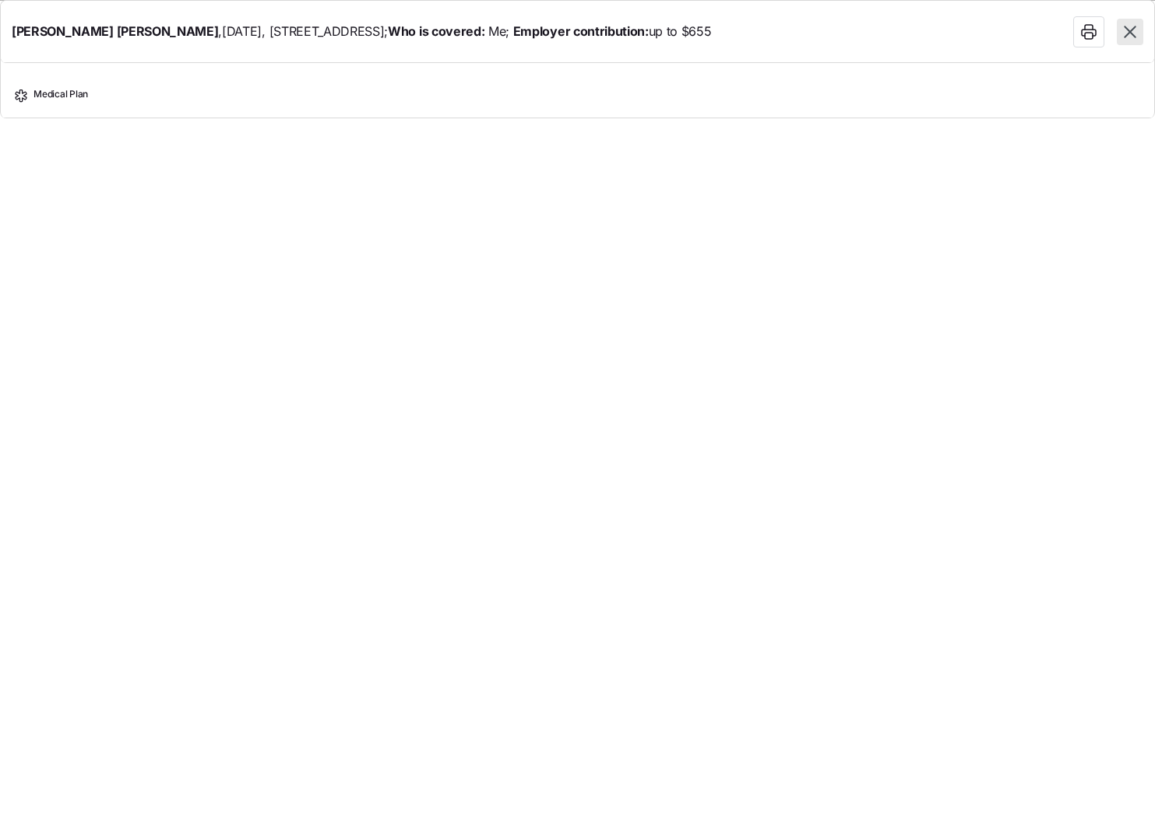
click at [1136, 39] on icon "button" at bounding box center [1130, 32] width 20 height 20
type textarea "x"
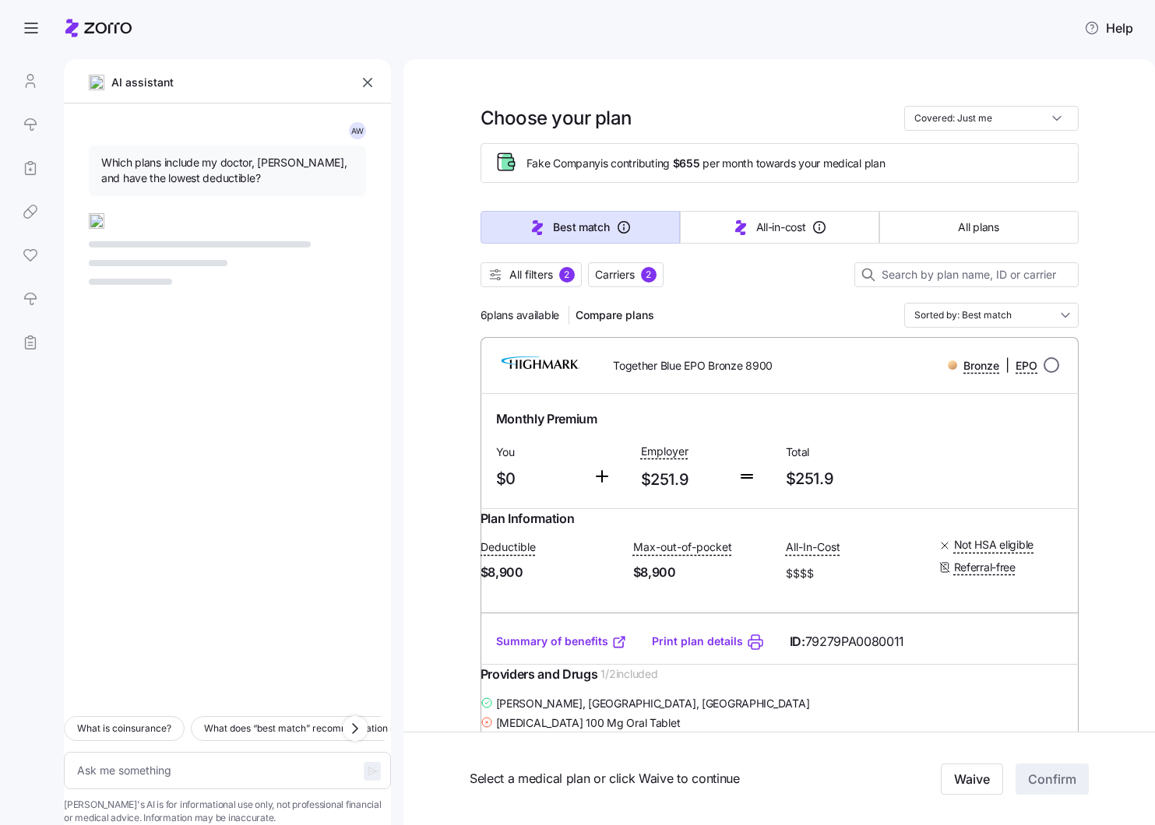
click at [1055, 371] on input "radio" at bounding box center [1051, 365] width 16 height 16
radio input "true"
type textarea "x"
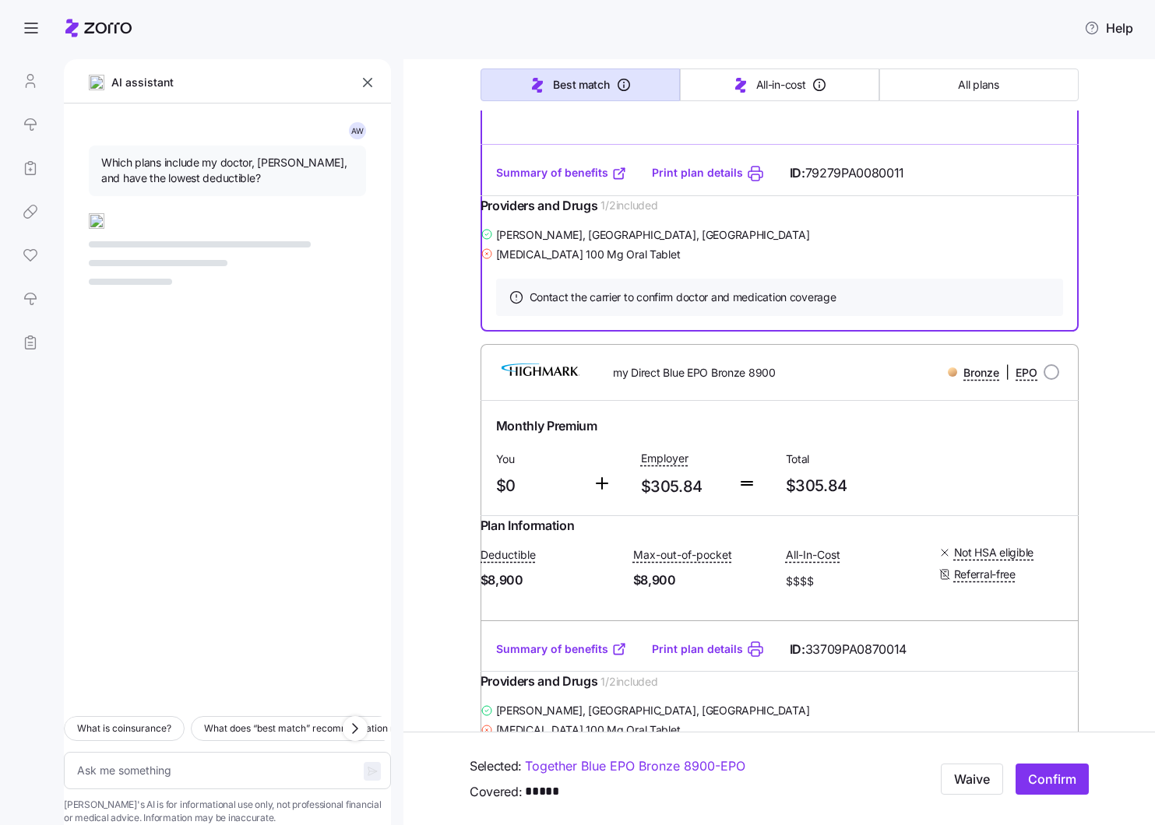
scroll to position [508, 0]
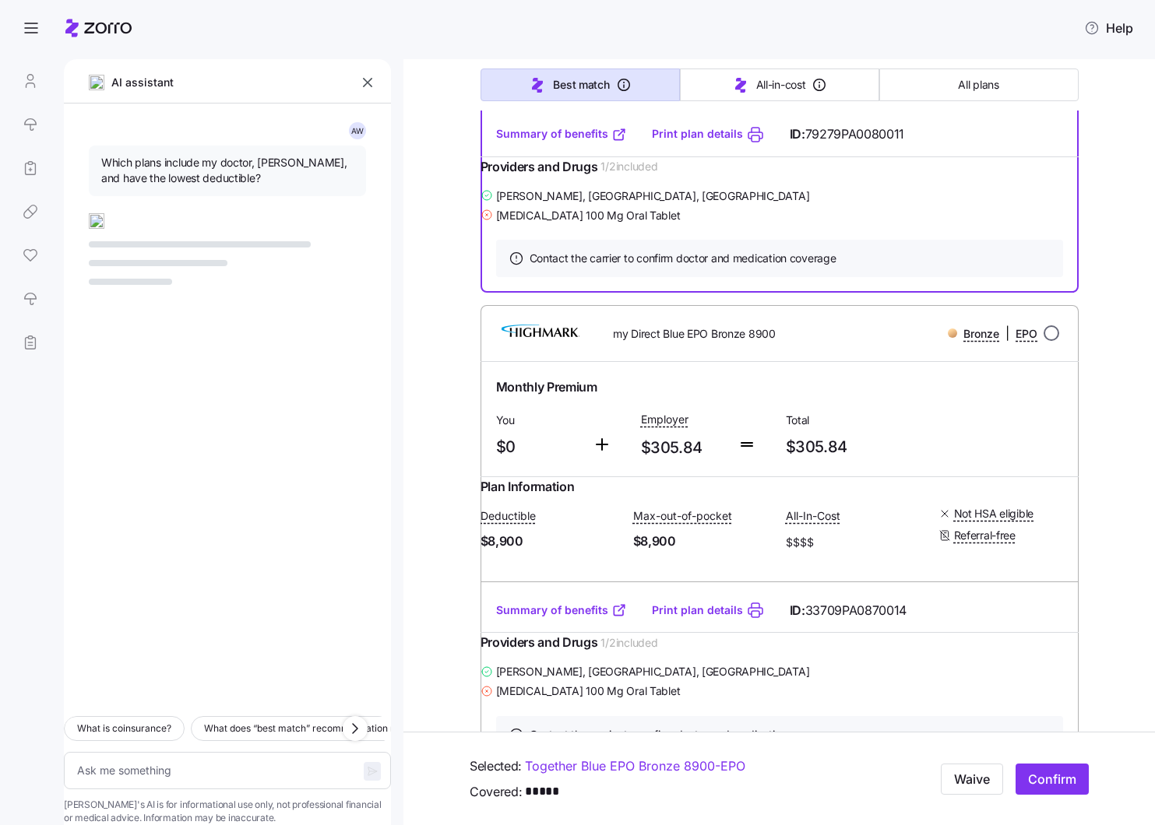
click at [1051, 341] on input "radio" at bounding box center [1051, 333] width 16 height 16
radio input "true"
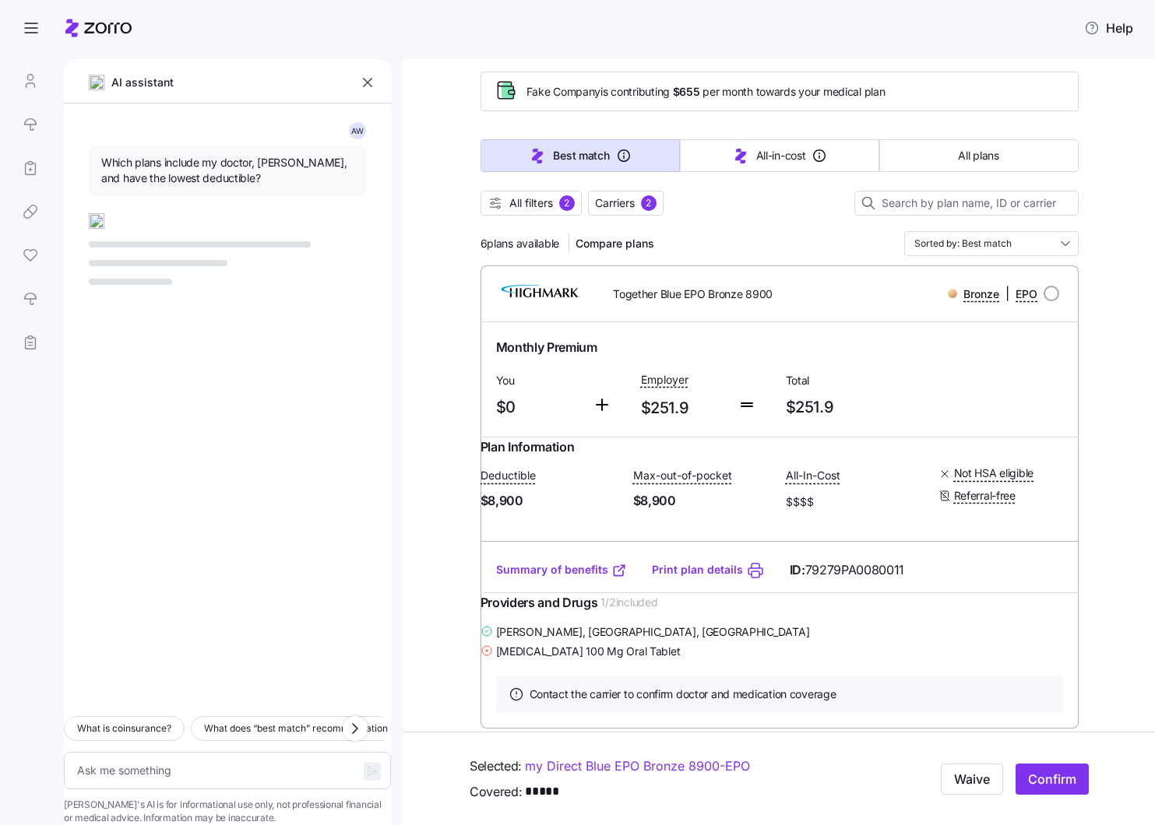
scroll to position [0, 0]
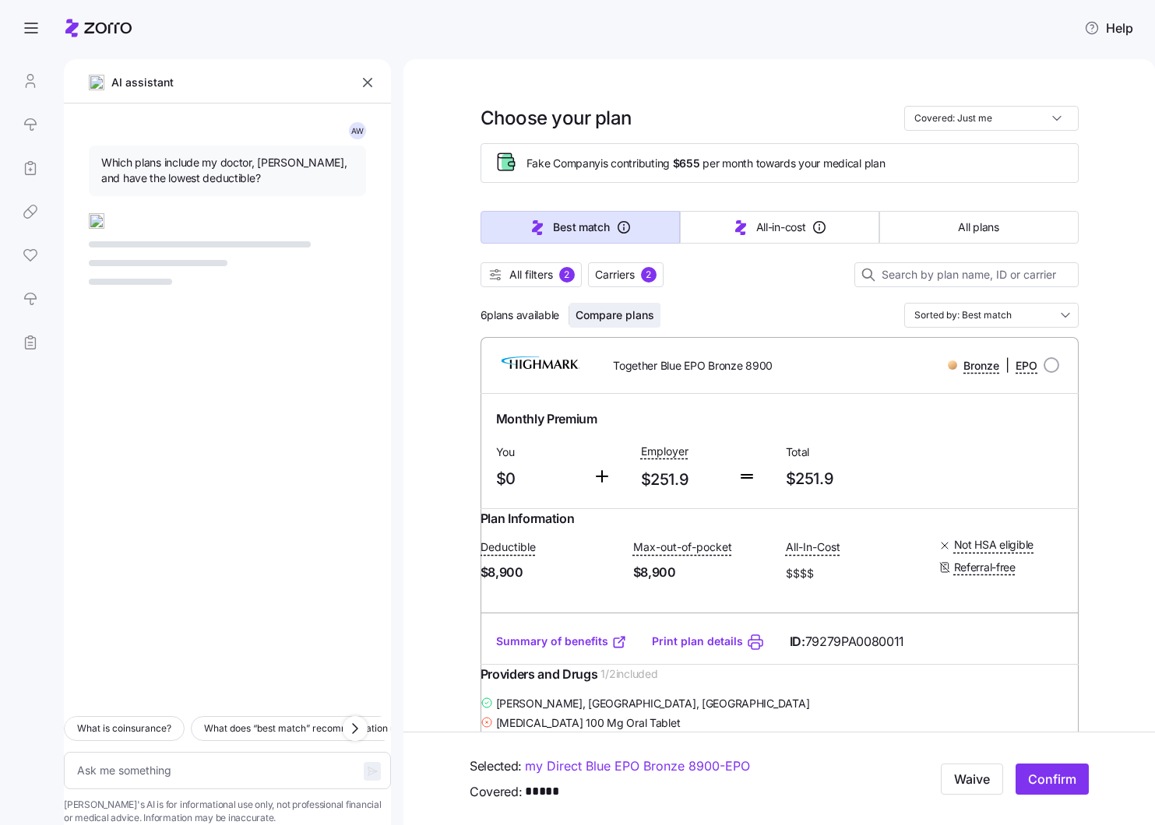
click at [610, 318] on span "Compare plans" at bounding box center [614, 316] width 79 height 16
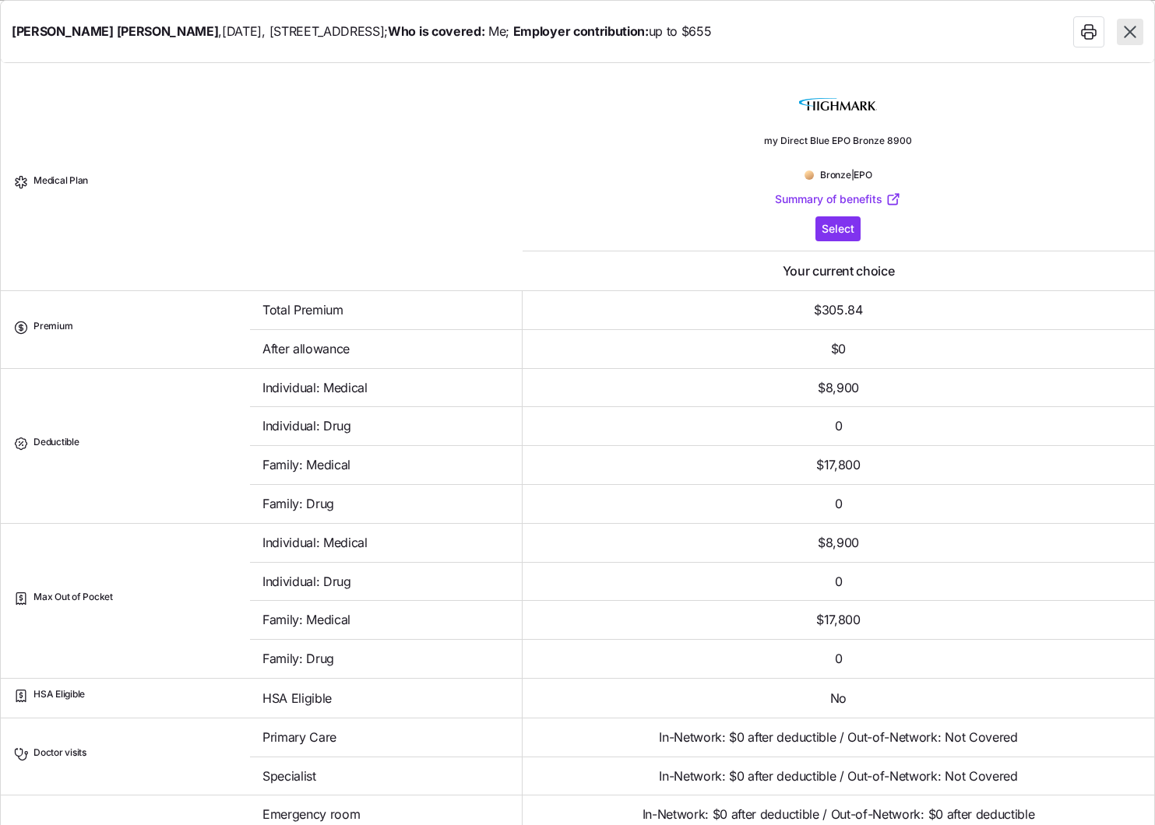
click at [1134, 29] on icon "button" at bounding box center [1130, 32] width 20 height 20
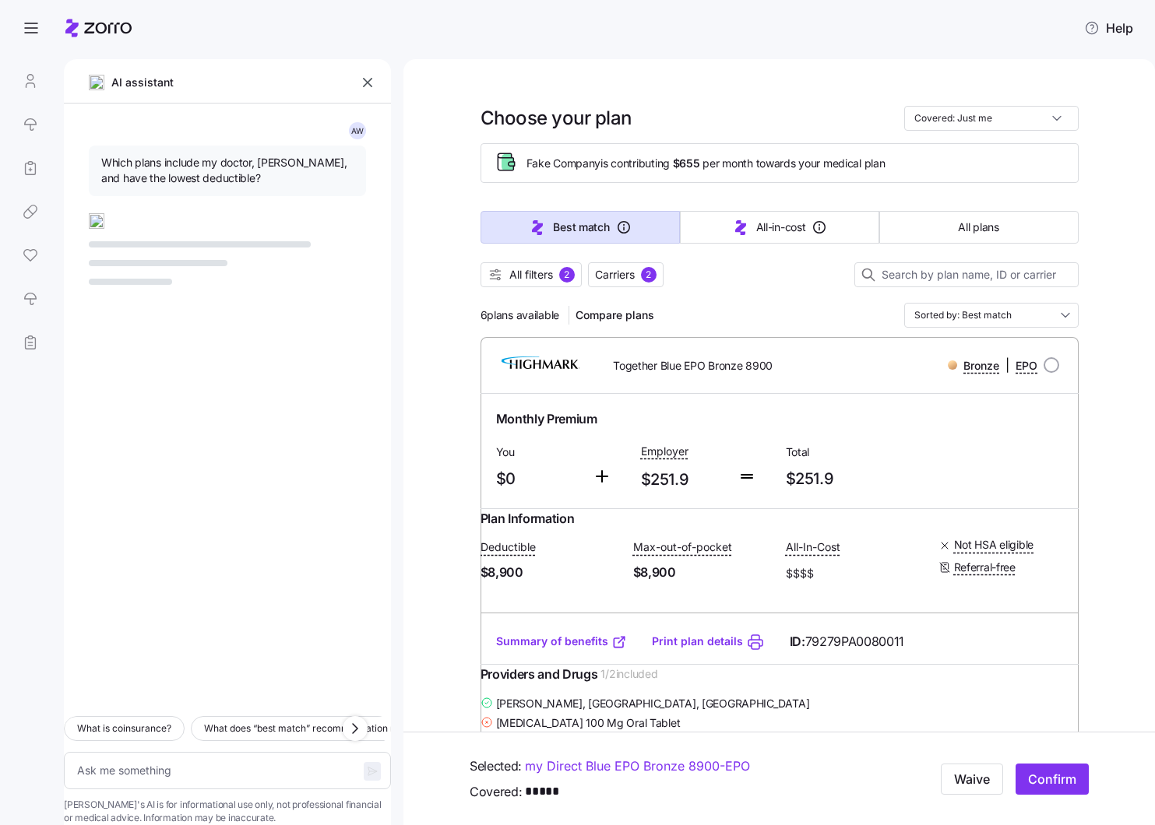
click at [161, 172] on span "Which plans include my doctor, [PERSON_NAME], and have the lowest deductible?" at bounding box center [227, 171] width 252 height 32
type textarea "x"
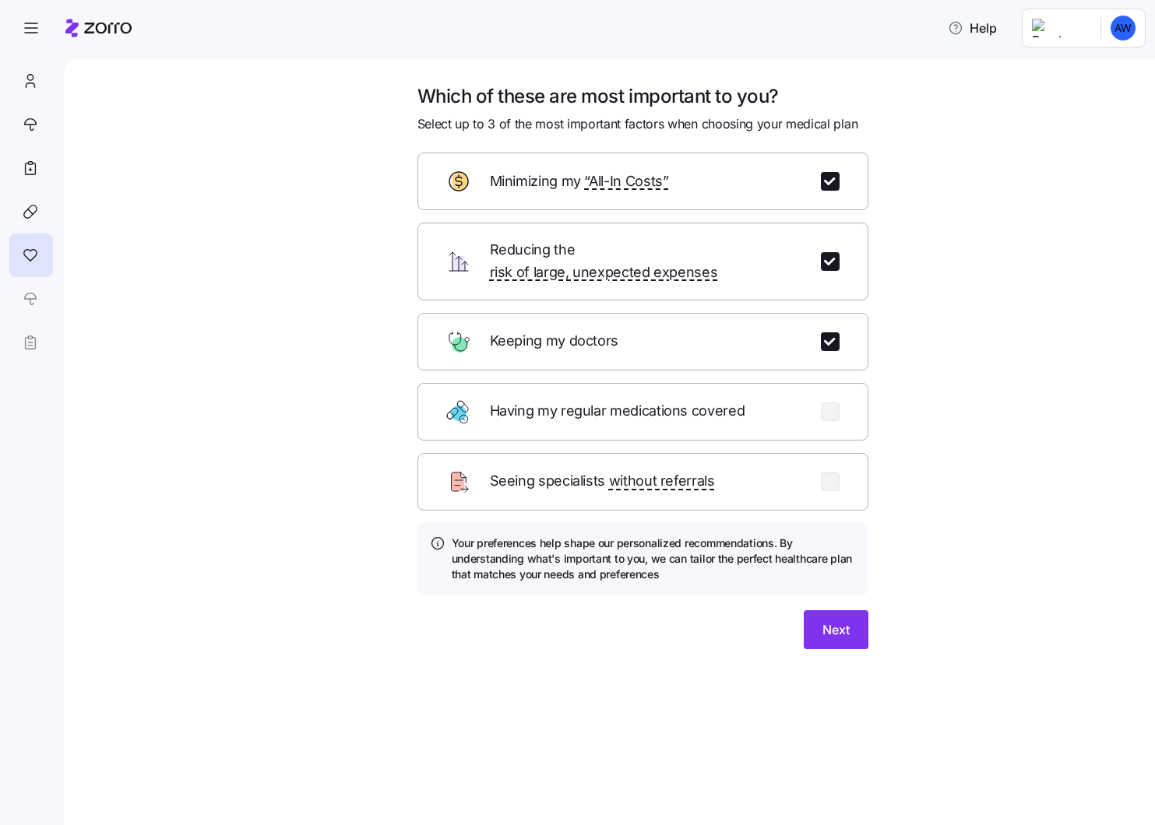
click at [241, 380] on div "Which of these are most important to you? Select up to 3 of the most important …" at bounding box center [620, 385] width 1026 height 603
click at [850, 611] on button "Next" at bounding box center [836, 630] width 65 height 39
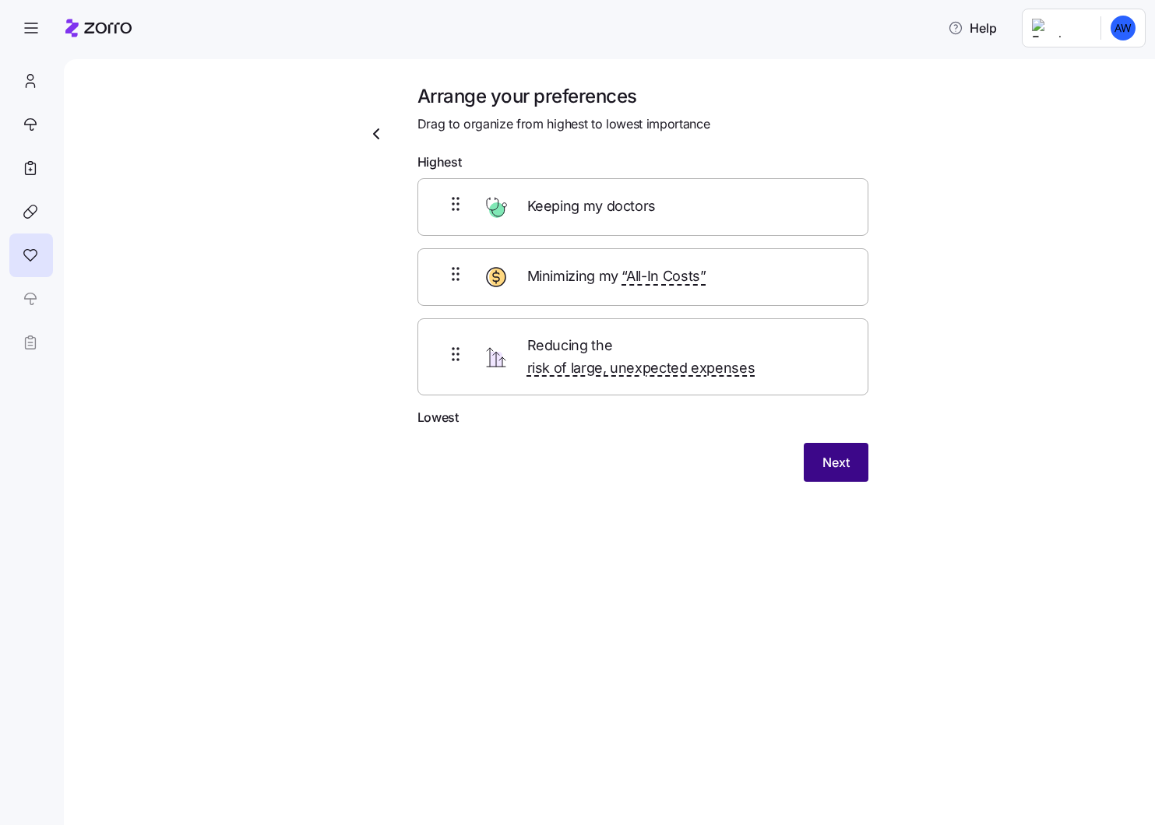
click at [837, 453] on span "Next" at bounding box center [835, 462] width 27 height 19
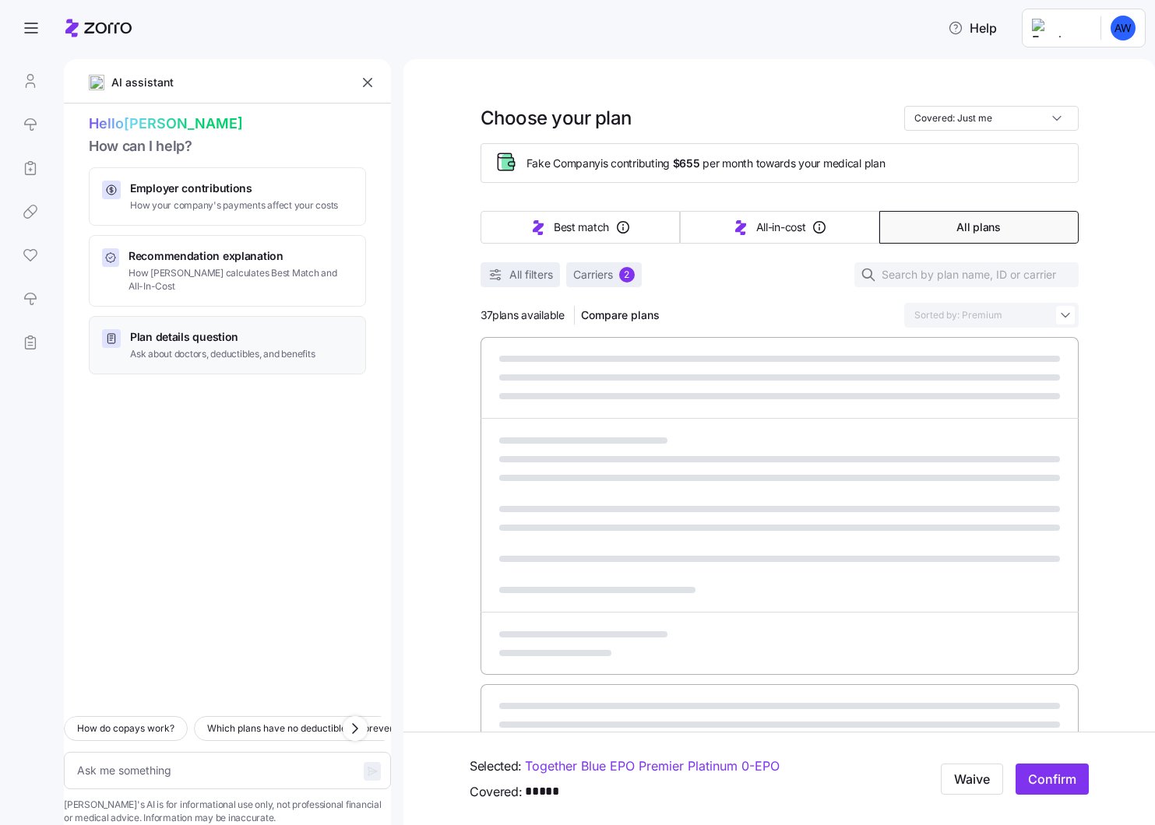
click at [191, 329] on span "Plan details question" at bounding box center [222, 337] width 185 height 16
type textarea "x"
type textarea "Which plans include my doctor, [PERSON_NAME], and have the lowest deductible?"
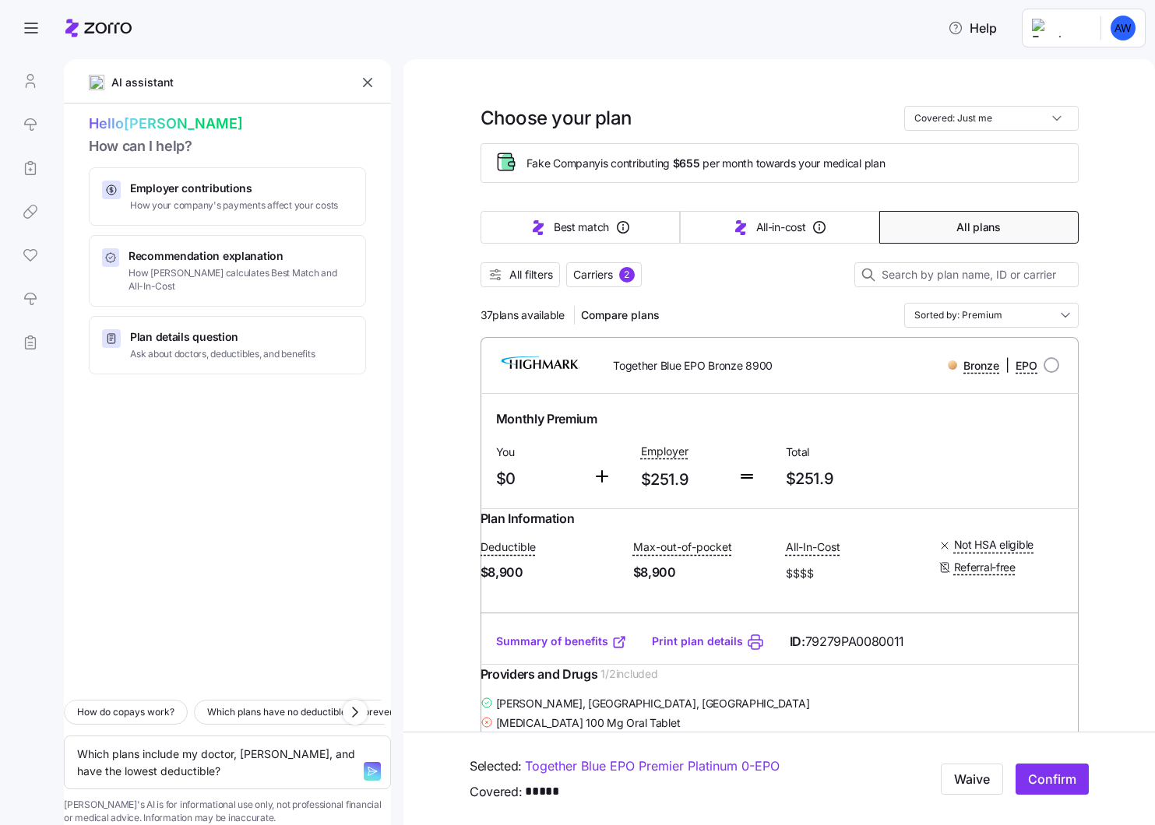
click at [366, 765] on icon "button" at bounding box center [372, 771] width 12 height 12
type textarea "x"
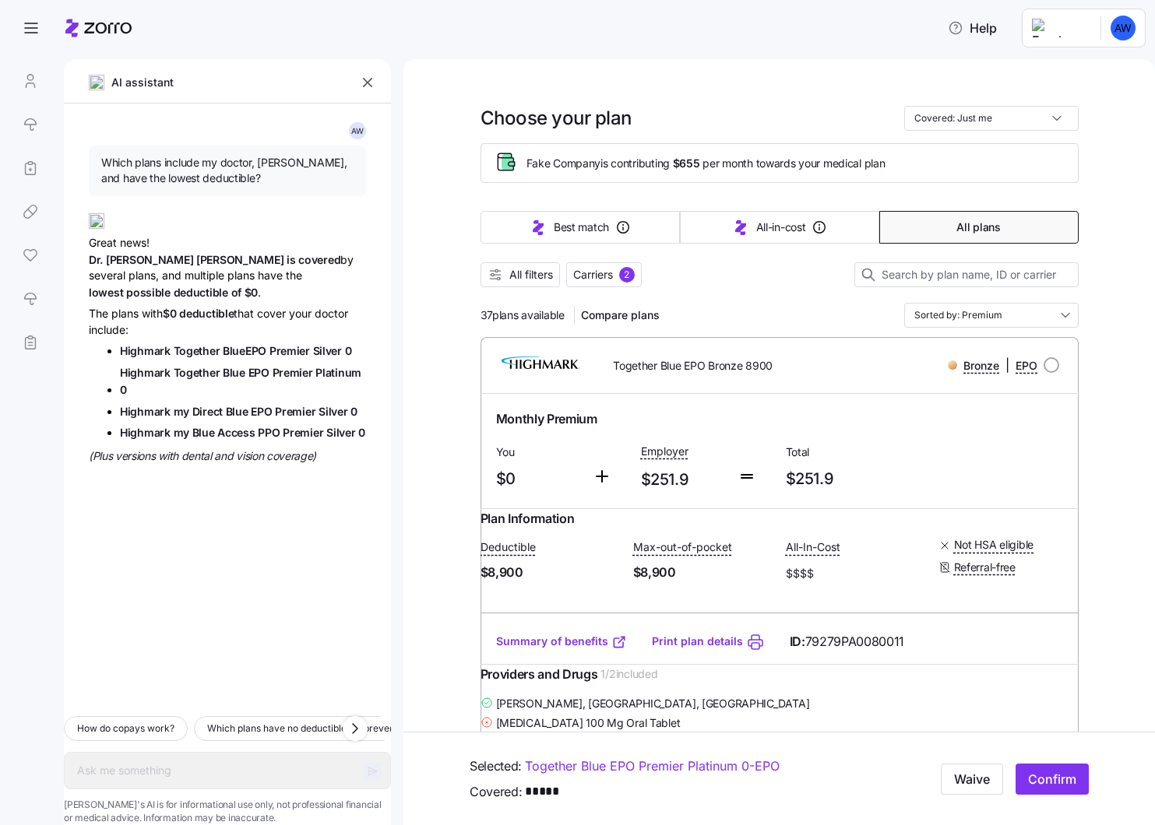
type textarea "x"
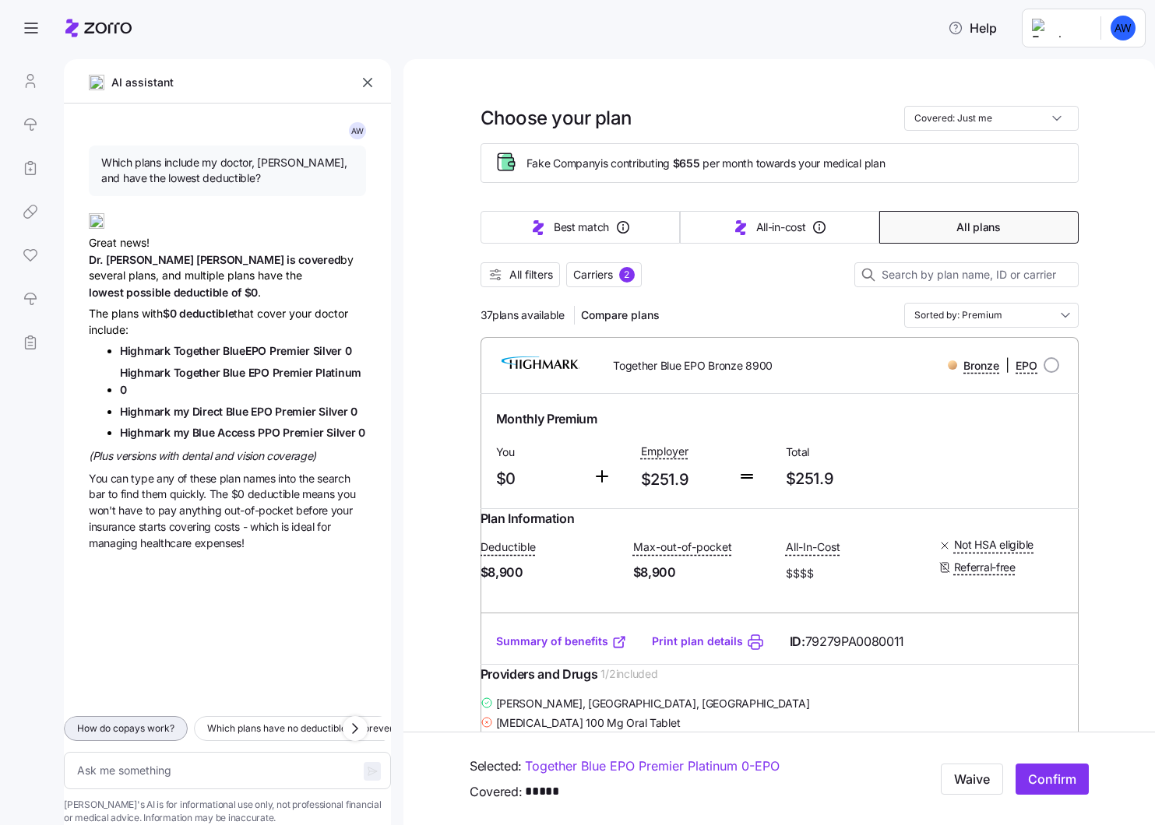
click at [149, 721] on span "How do copays work?" at bounding box center [125, 729] width 97 height 16
type textarea "x"
type textarea "How do copays work?"
click at [364, 762] on span "button" at bounding box center [372, 771] width 17 height 19
type textarea "x"
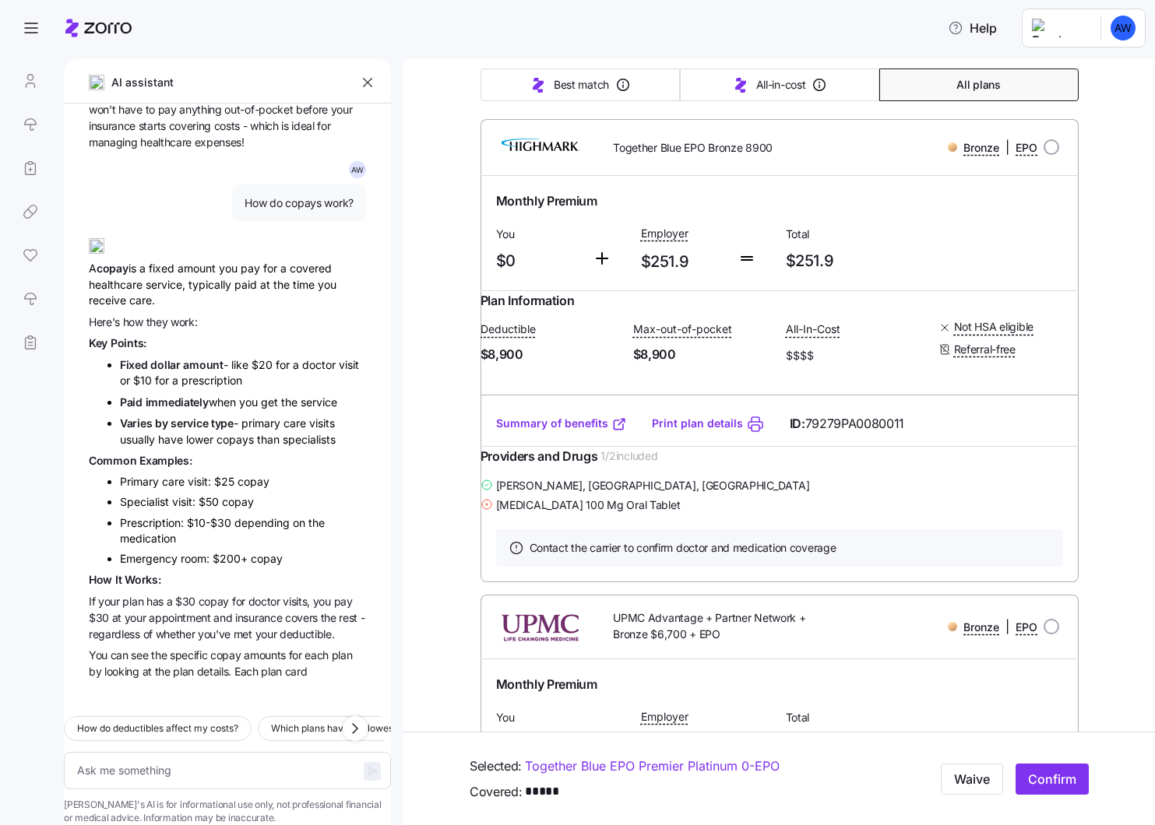
scroll to position [253, 0]
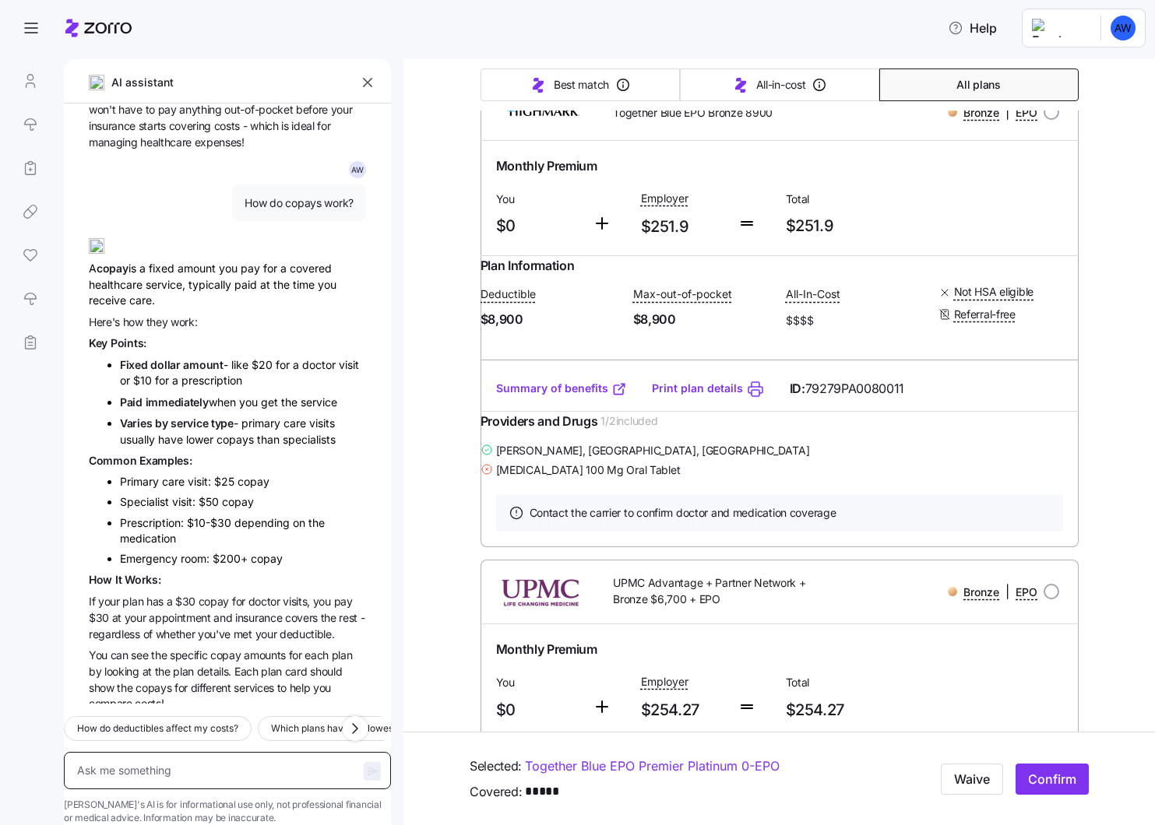
click at [234, 752] on textarea at bounding box center [227, 770] width 327 height 37
click at [198, 721] on span "How do deductibles affect my costs?" at bounding box center [157, 729] width 161 height 16
type textarea "x"
type textarea "How do deductibles affect my costs?"
click at [366, 765] on icon "button" at bounding box center [372, 771] width 12 height 12
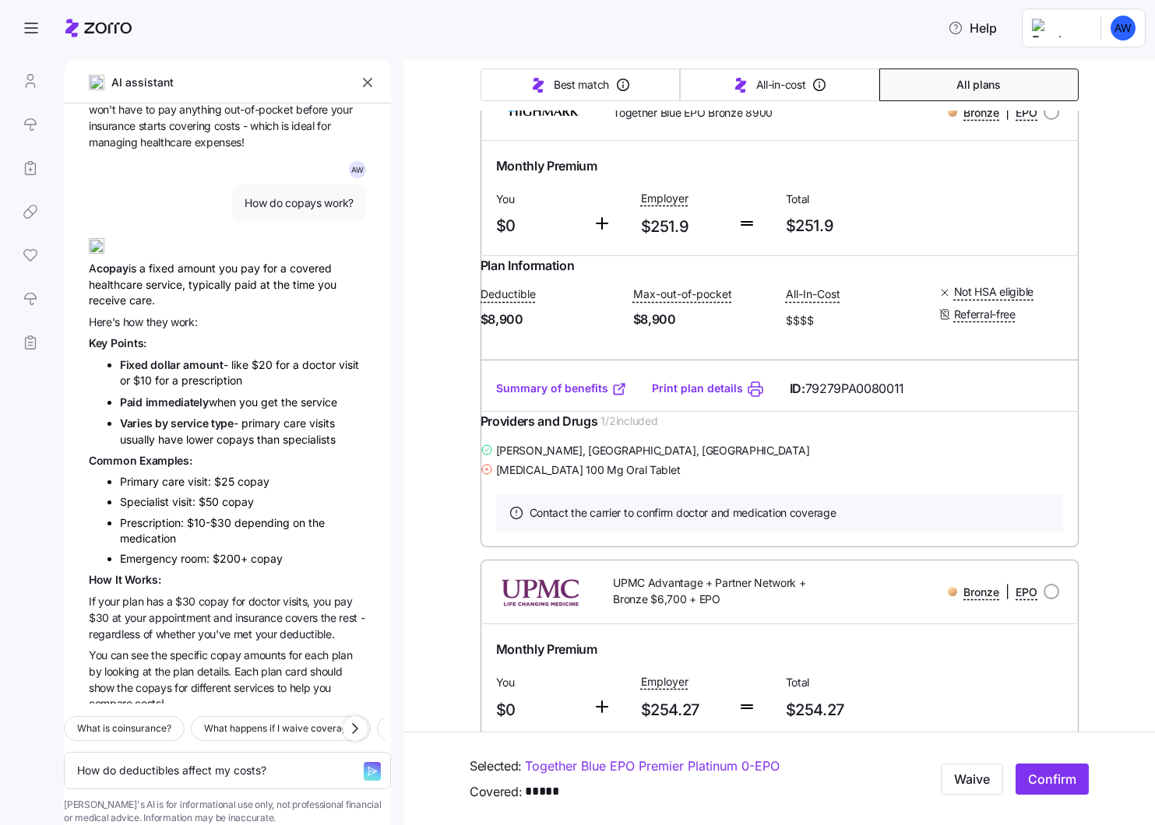
type textarea "x"
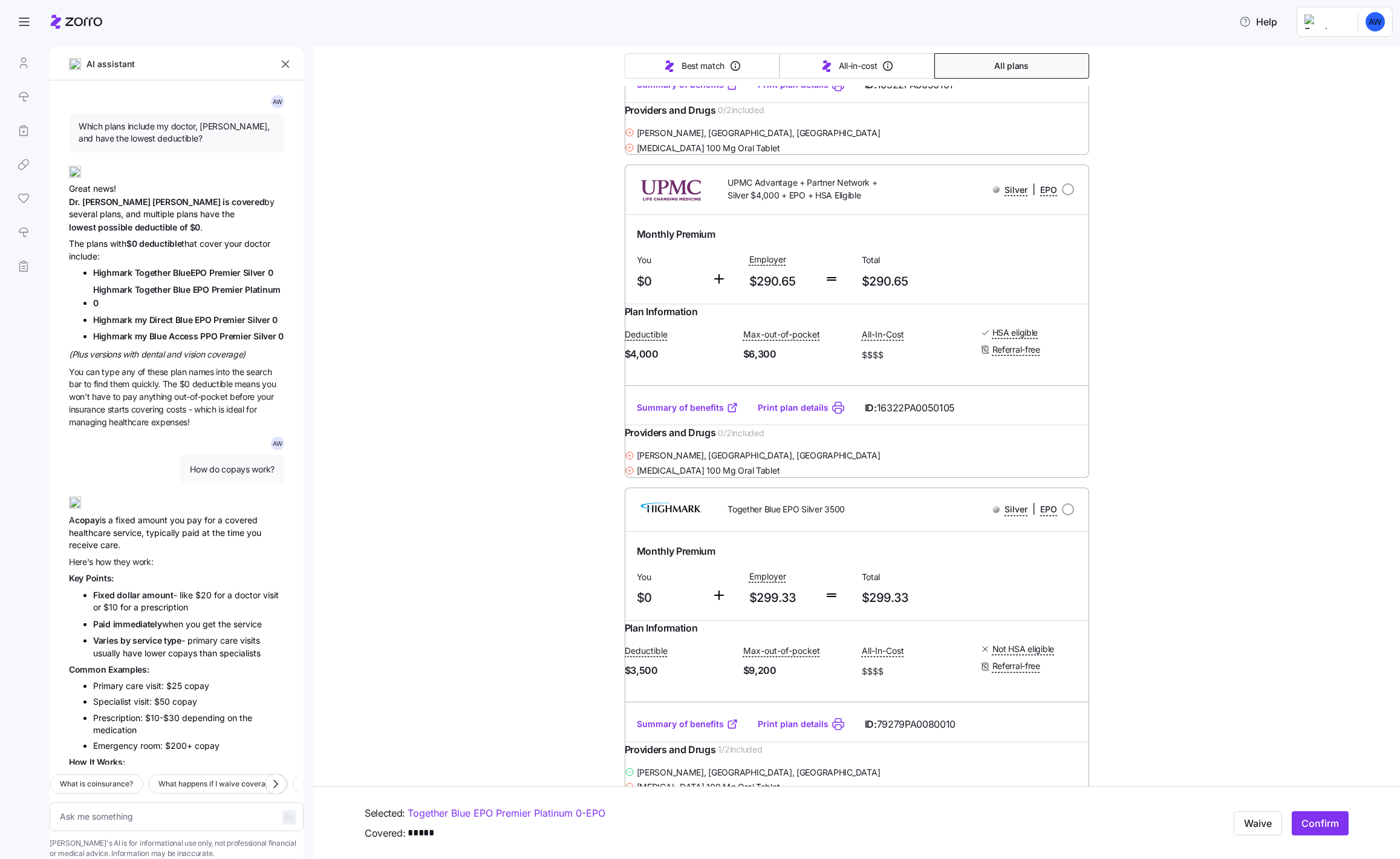
scroll to position [900, 0]
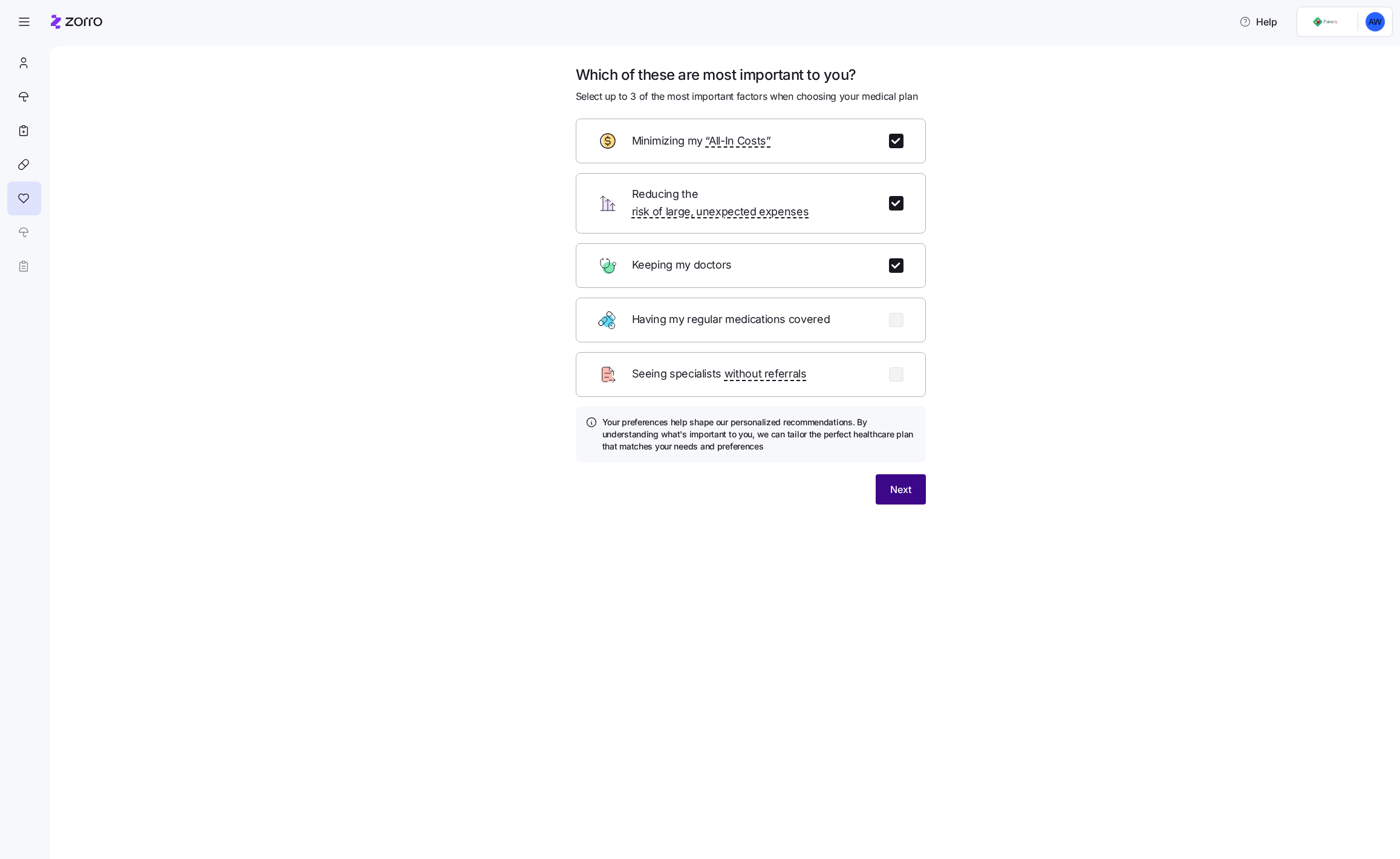
click at [892, 482] on span "Next" at bounding box center [900, 489] width 21 height 15
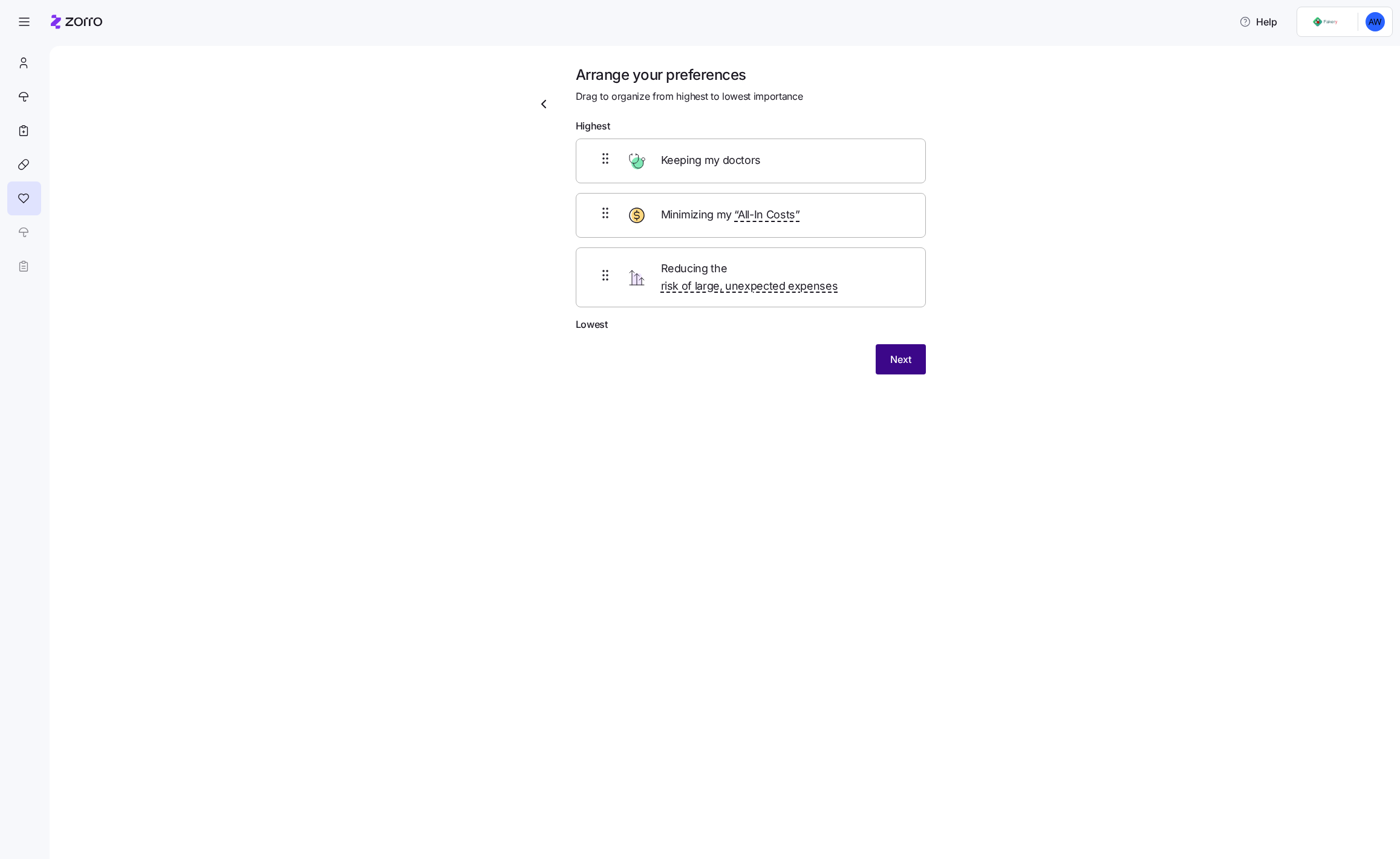
click at [895, 352] on span "Next" at bounding box center [900, 359] width 21 height 15
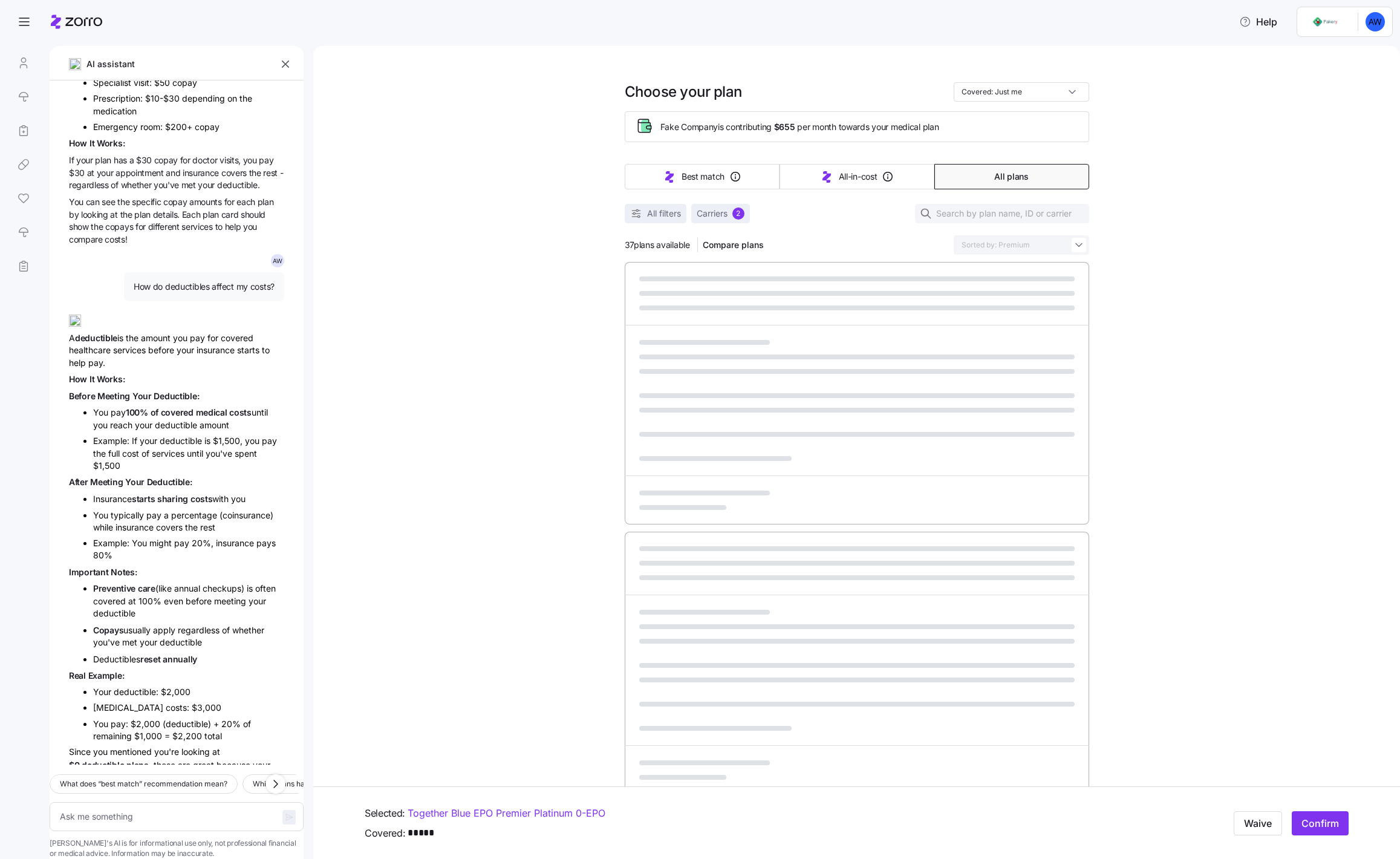
scroll to position [644, 0]
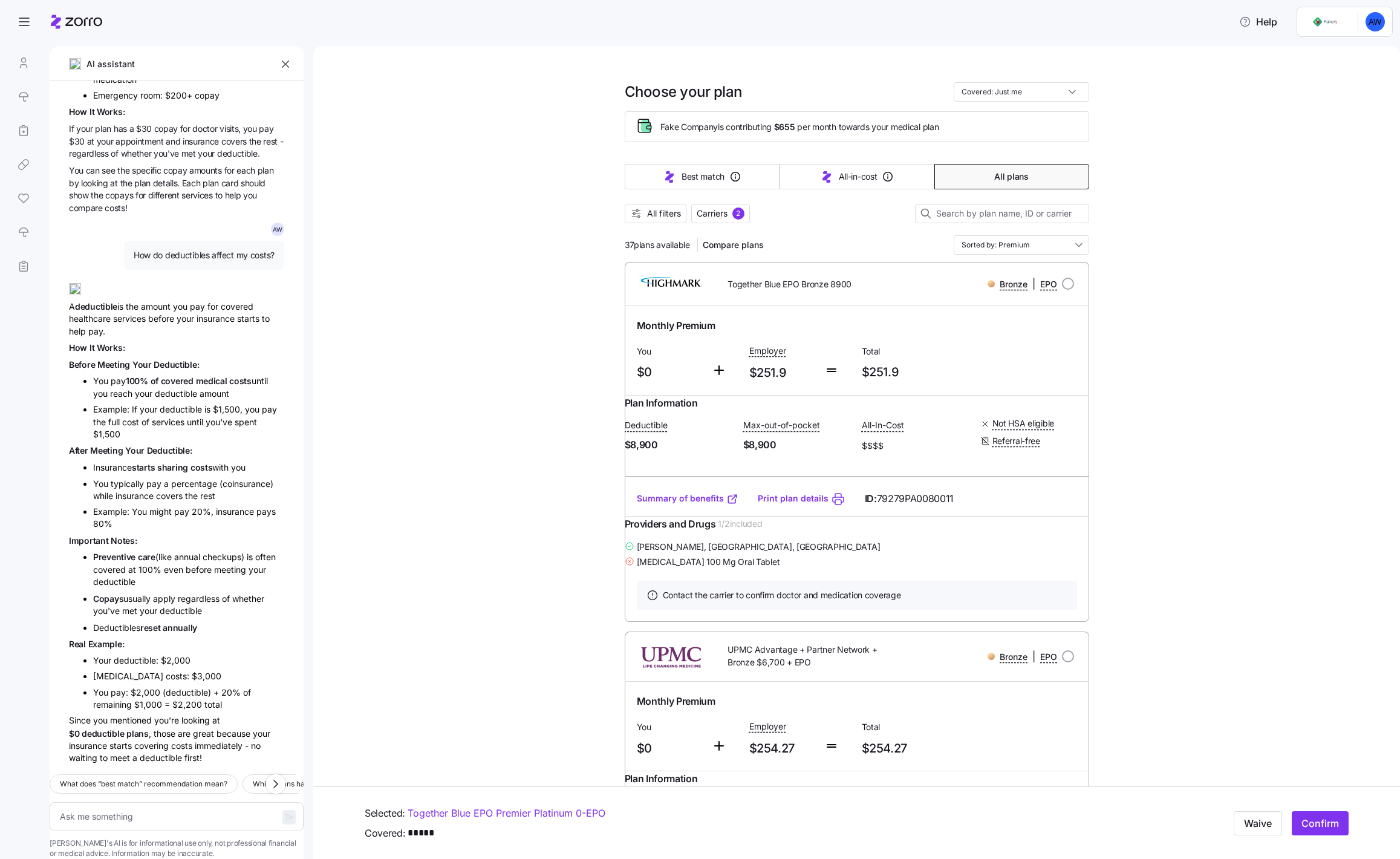
click at [174, 641] on div "Since you mentioned you're looking at $0 deductible plans , those are great bec…" at bounding box center [176, 739] width 215 height 50
click at [143, 641] on span "$0 deductible plans" at bounding box center [109, 733] width 80 height 10
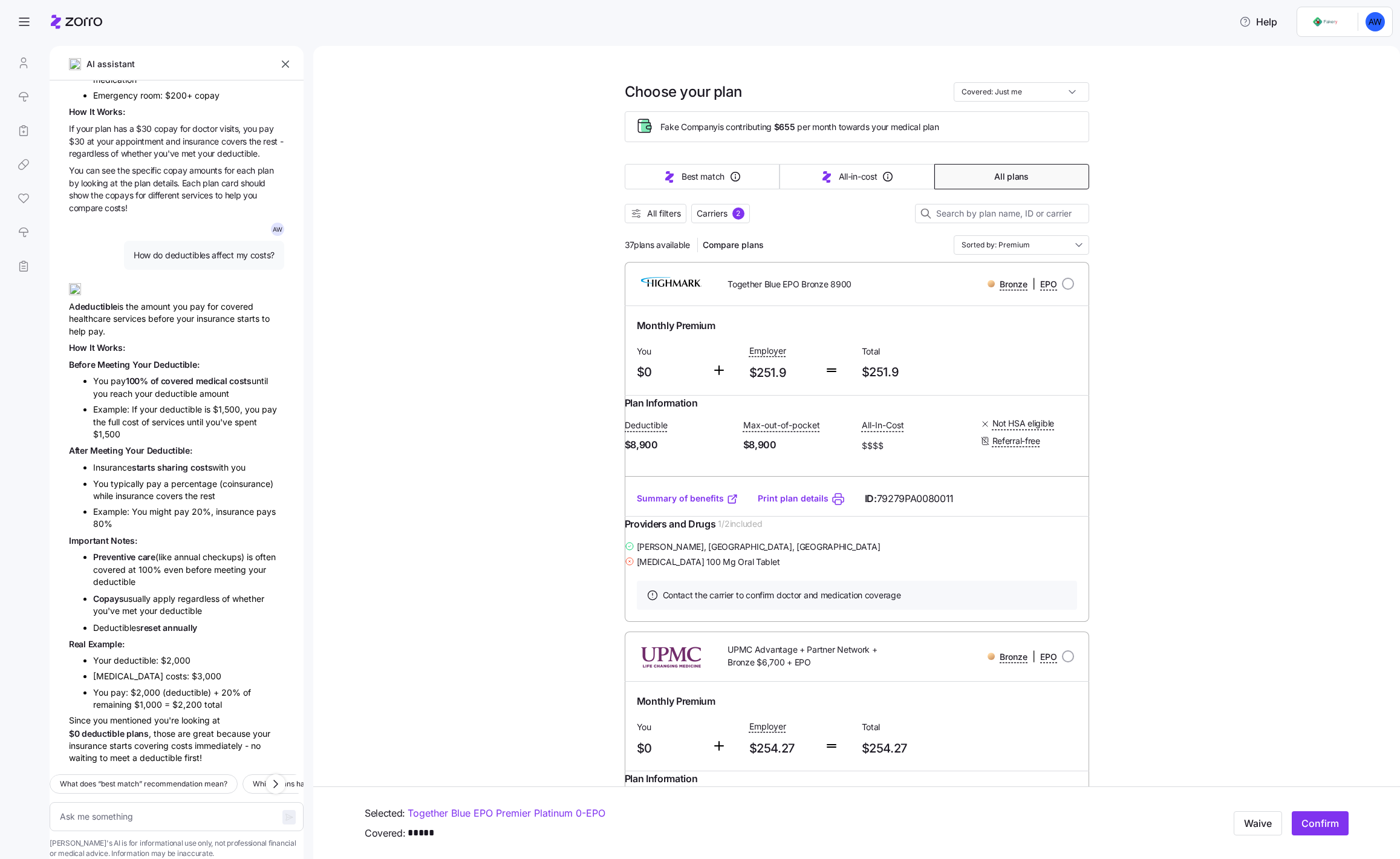
click at [143, 641] on span "$0 deductible plans" at bounding box center [109, 733] width 80 height 10
click at [175, 641] on div "Since you mentioned you're looking at $0 deductible plans , those are great bec…" at bounding box center [176, 739] width 215 height 50
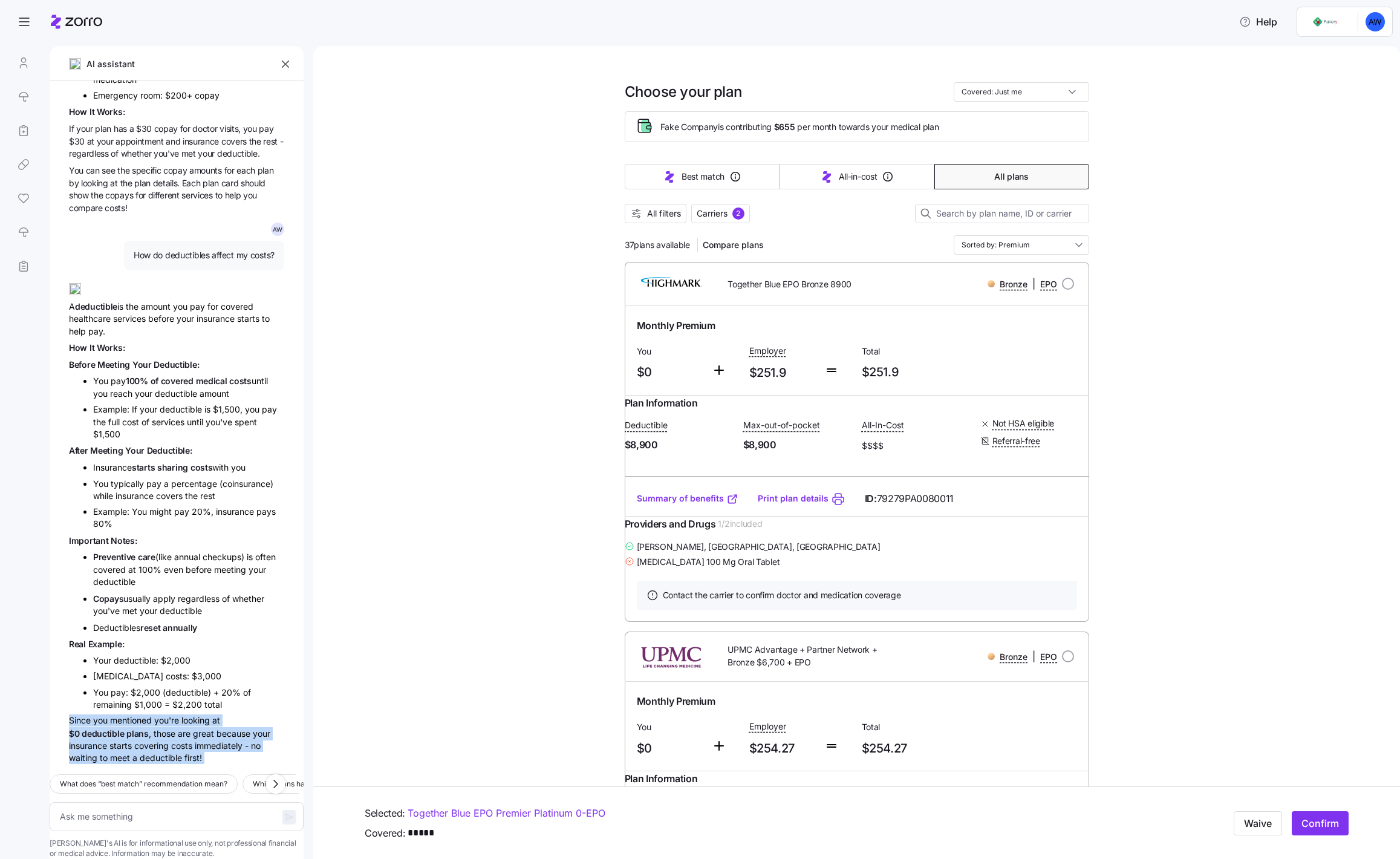
click at [147, 641] on div "Since you mentioned you're looking at $0 deductible plans , those are great bec…" at bounding box center [176, 739] width 215 height 50
click at [896, 92] on input "Covered: Just me" at bounding box center [1021, 92] width 135 height 19
click at [167, 641] on textarea at bounding box center [176, 816] width 254 height 29
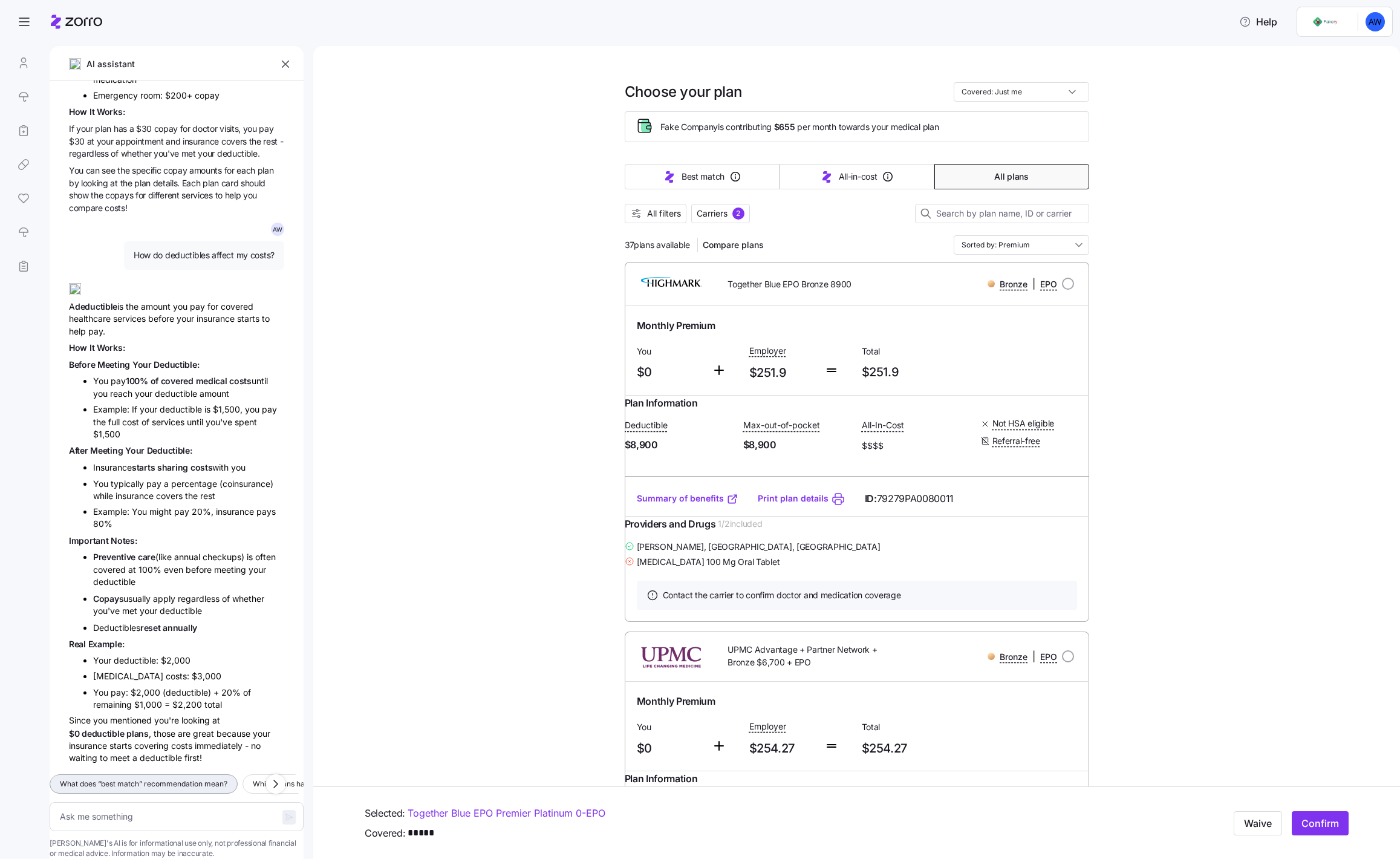
click at [165, 641] on span "What does “best match” recommendation mean?" at bounding box center [144, 784] width 168 height 12
type textarea "x"
type textarea "What does “best match” recommendation mean?"
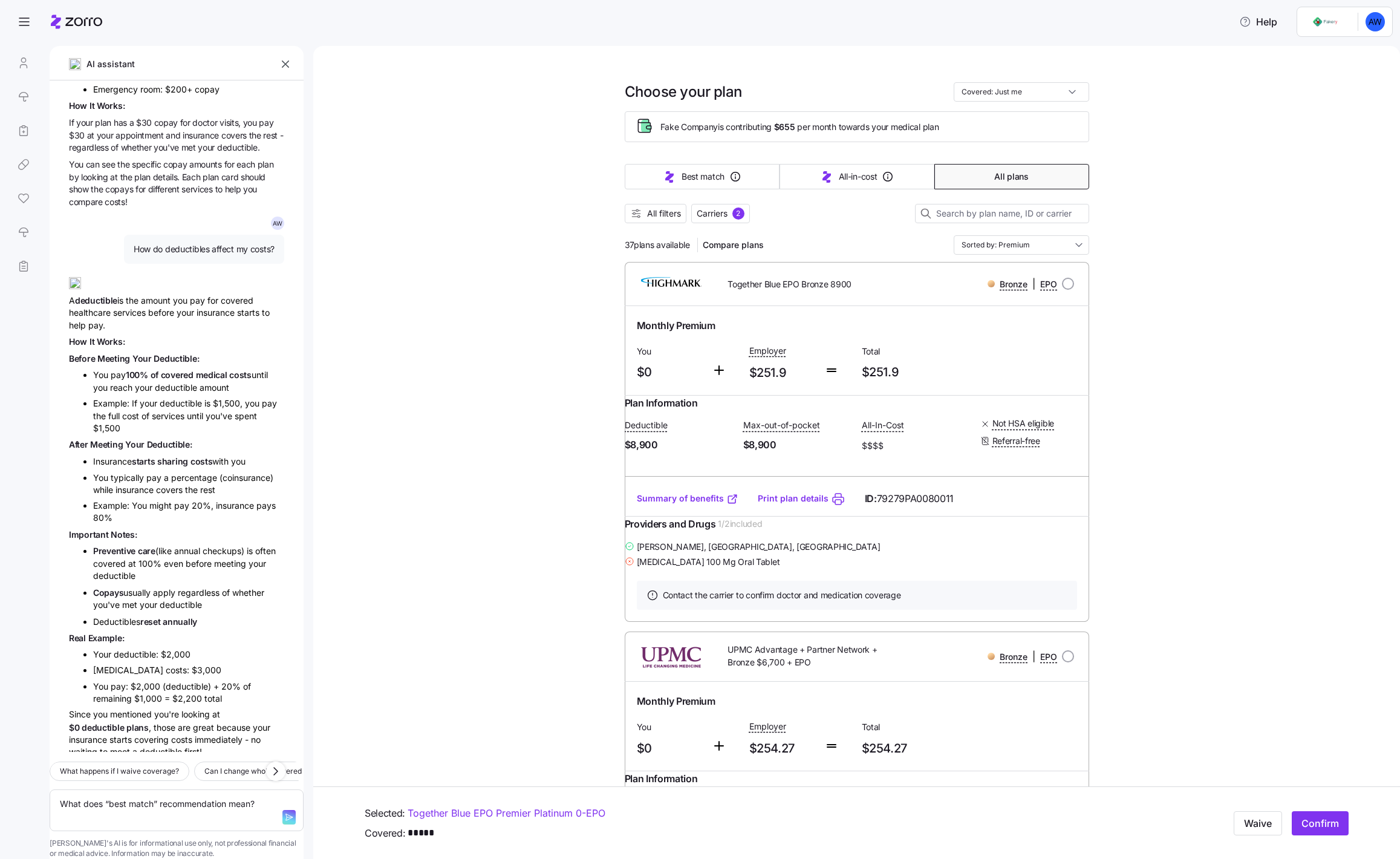
click at [284, 641] on icon "button" at bounding box center [289, 817] width 9 height 9
type textarea "x"
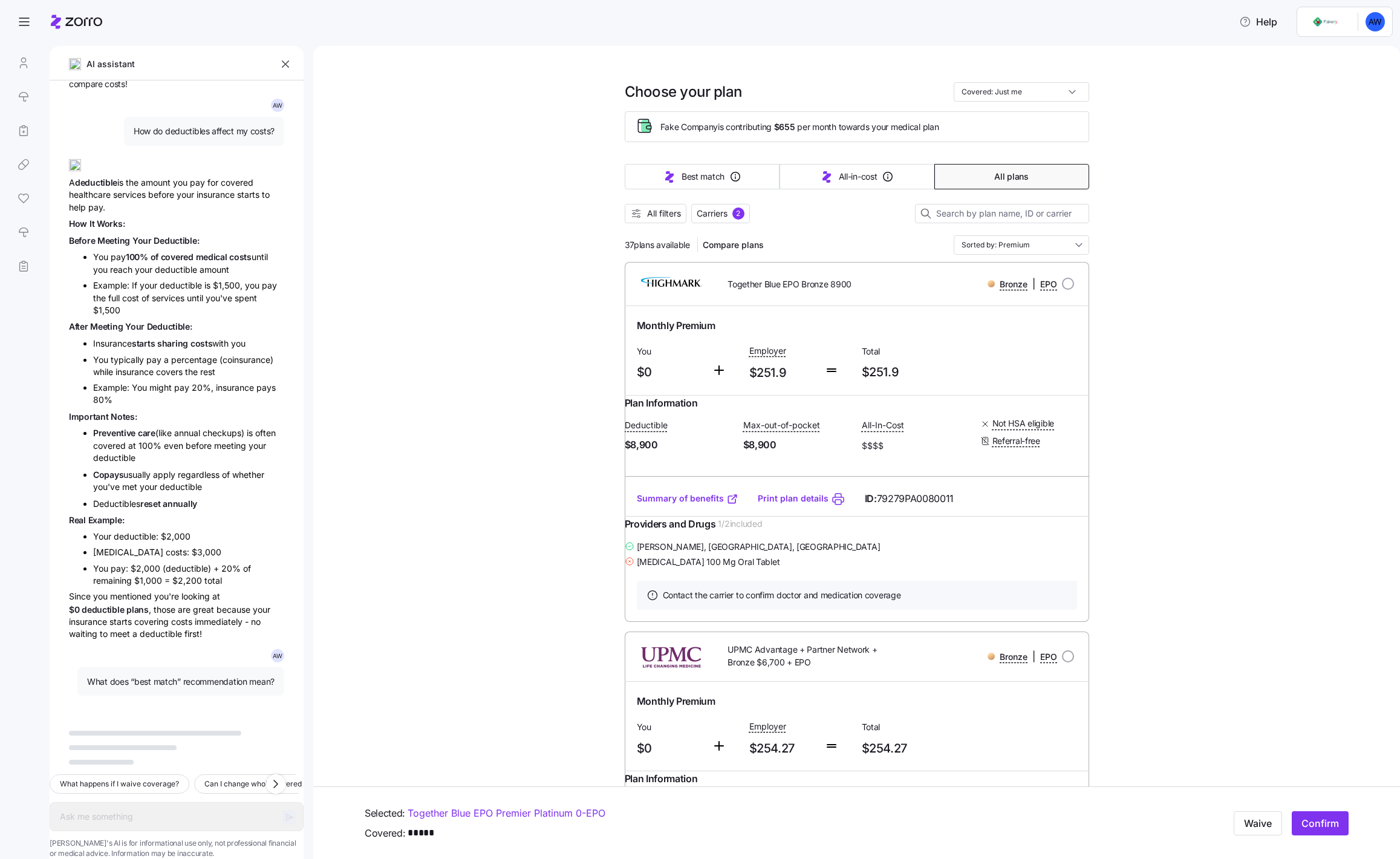
scroll to position [768, 0]
click at [162, 601] on div "Since you mentioned you're looking at $0 deductible plans , those are great bec…" at bounding box center [176, 615] width 215 height 50
click at [138, 547] on span "[MEDICAL_DATA] costs: $3,000" at bounding box center [157, 551] width 128 height 10
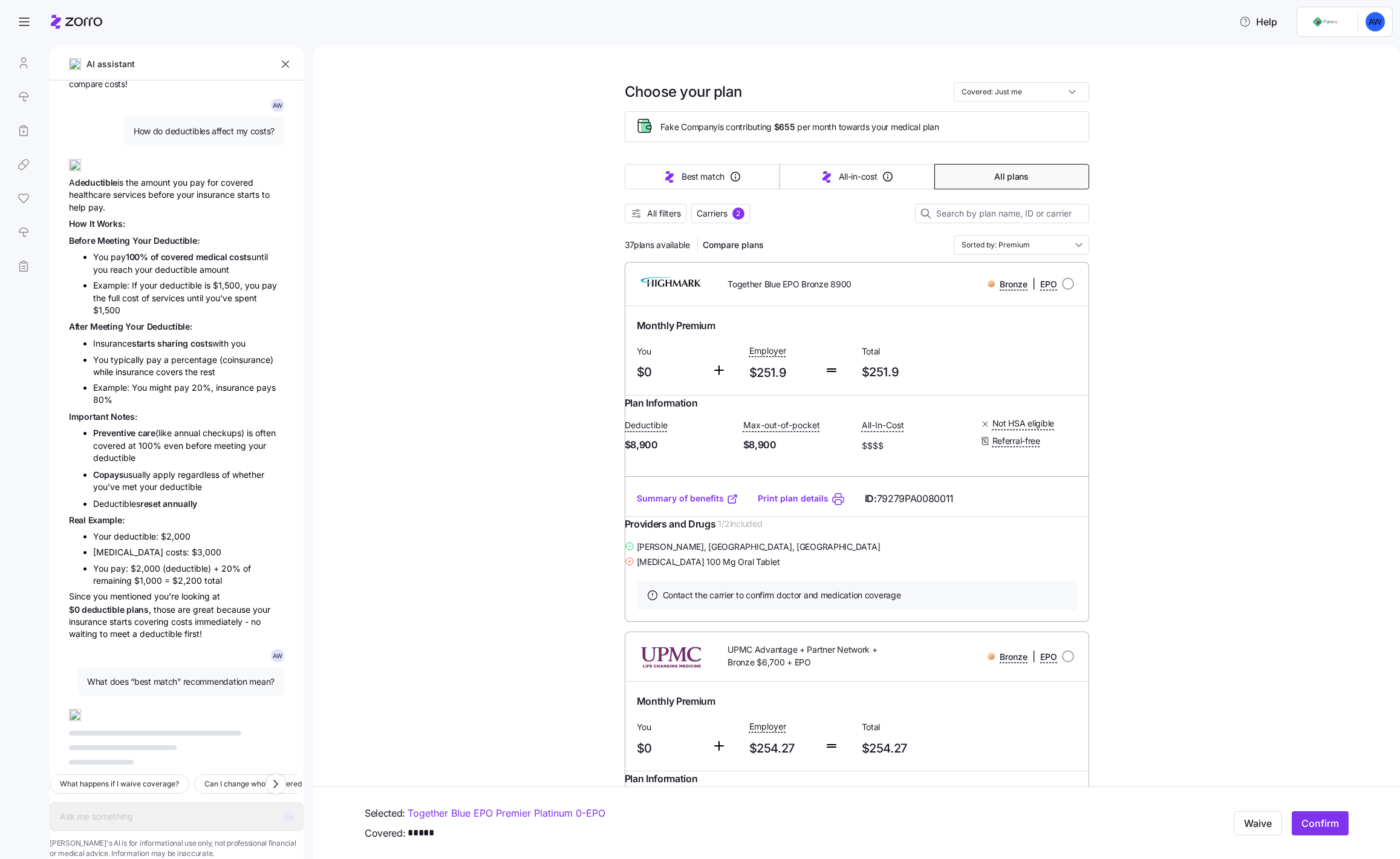
click at [138, 547] on span "[MEDICAL_DATA] costs: $3,000" at bounding box center [157, 551] width 128 height 10
click at [113, 469] on span "Copays" at bounding box center [108, 474] width 30 height 10
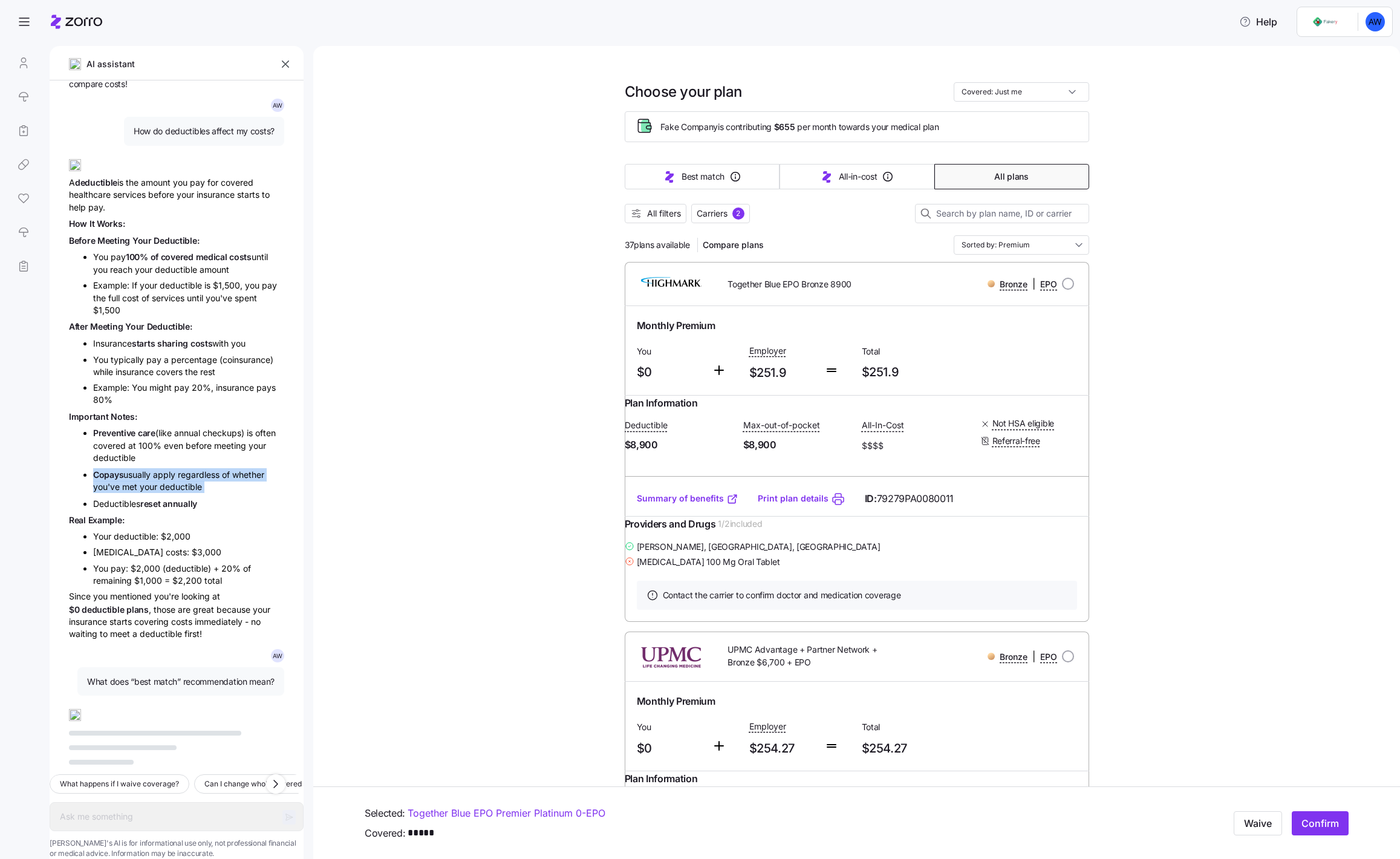
click at [108, 382] on span "Example: You might pay 20%, insurance pays 80%" at bounding box center [184, 393] width 182 height 23
click at [155, 338] on span "starts sharing costs" at bounding box center [172, 343] width 81 height 10
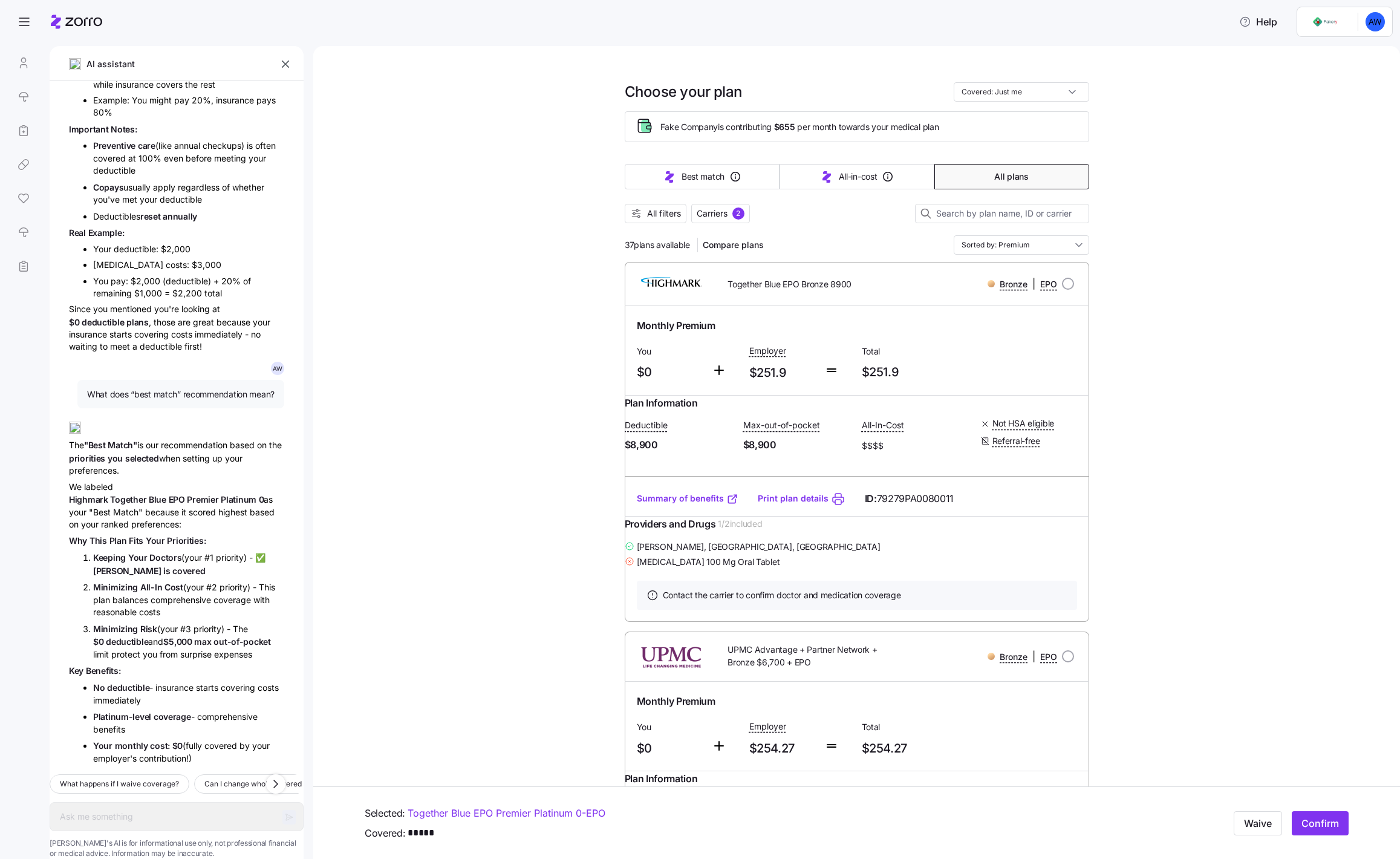
type textarea "x"
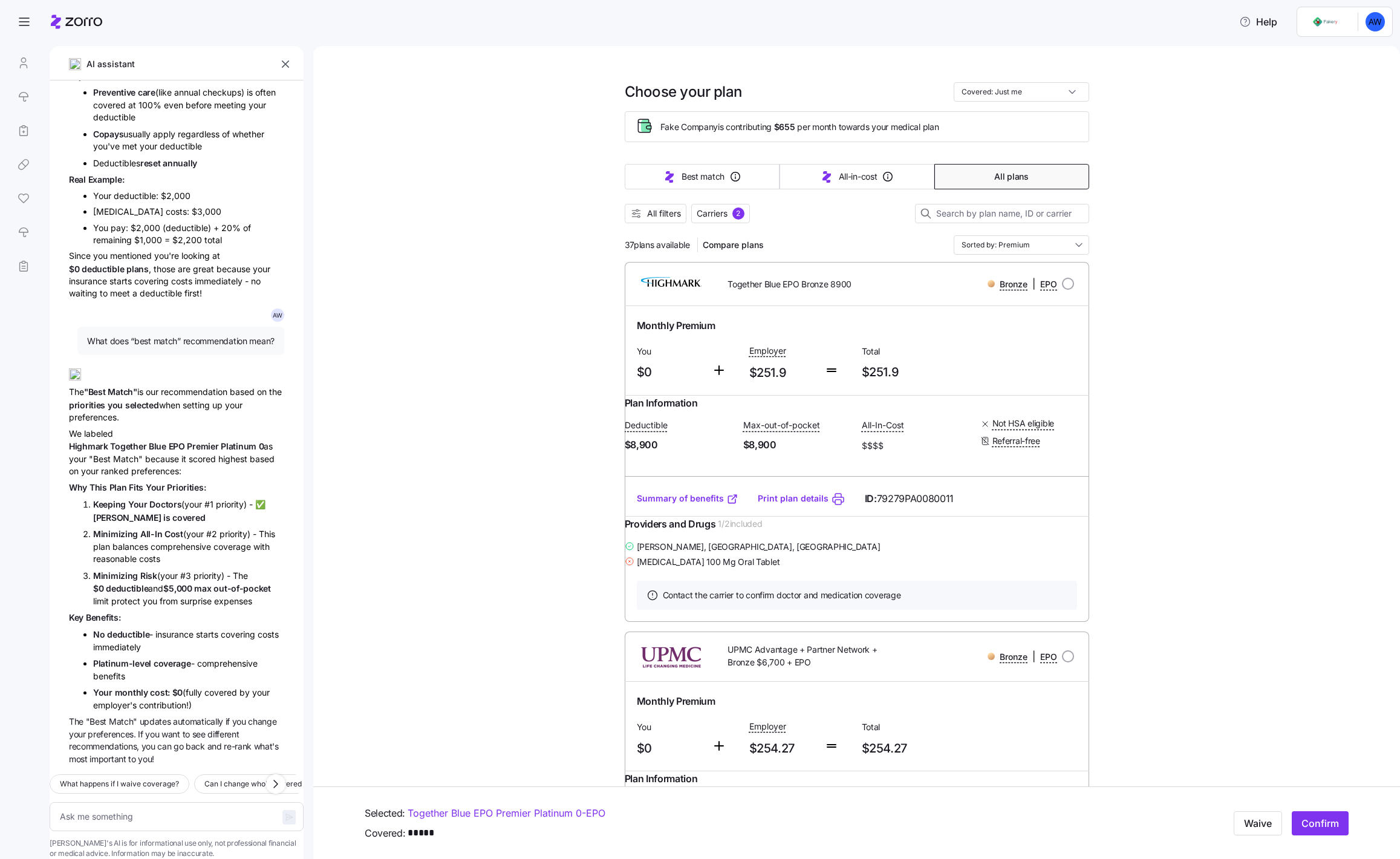
scroll to position [1103, 0]
click at [146, 482] on span "Your" at bounding box center [157, 486] width 22 height 10
click at [156, 510] on div "A W Which plans include my doctor, [PERSON_NAME], and have the lowest deductibl…" at bounding box center [176, 423] width 254 height 684
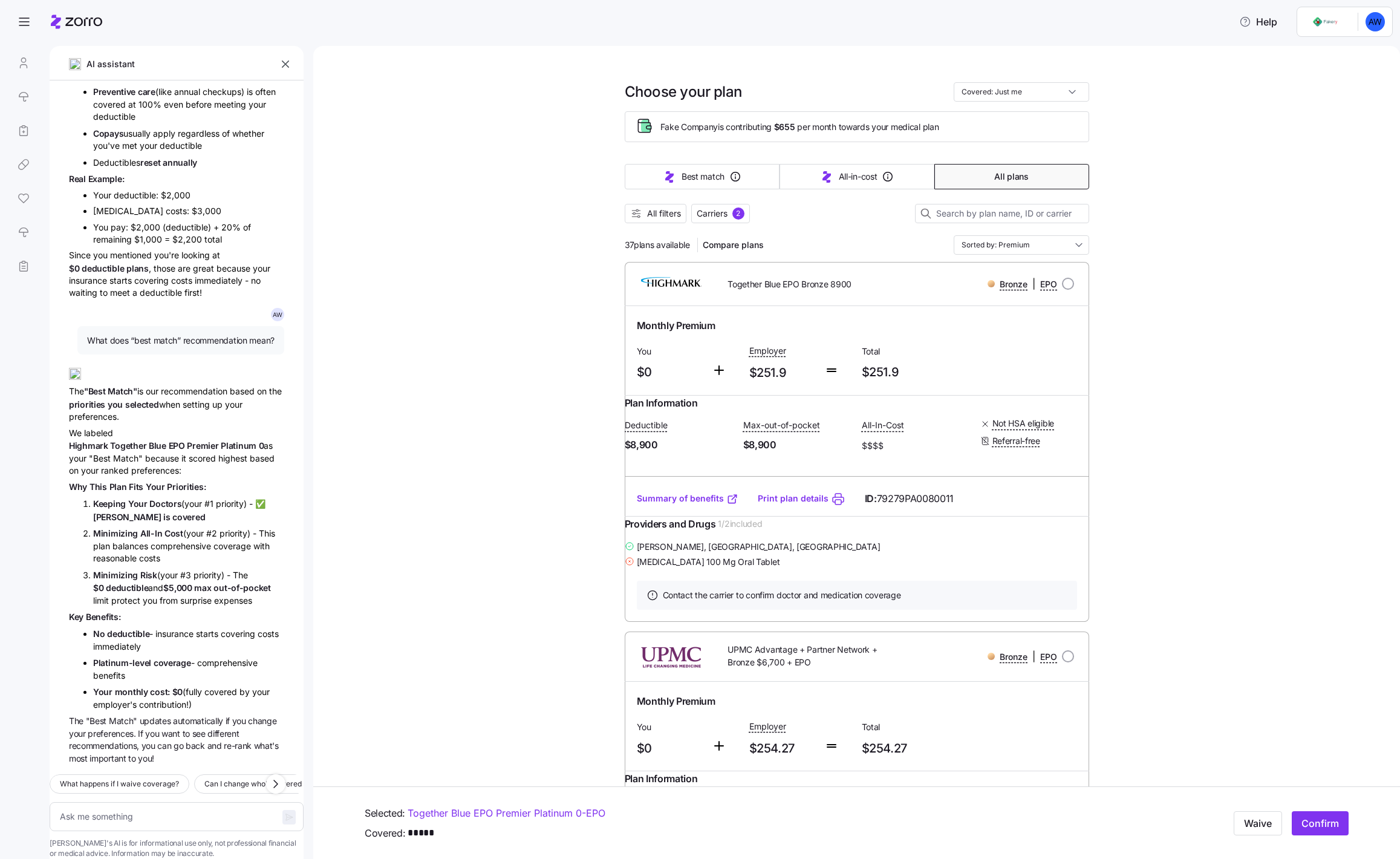
click at [156, 510] on div "A W Which plans include my doctor, [PERSON_NAME], and have the lowest deductibl…" at bounding box center [176, 423] width 254 height 684
click at [151, 540] on li "Minimizing All-In Cost (your #2 priority) - This plan balances comprehensive co…" at bounding box center [189, 545] width 191 height 37
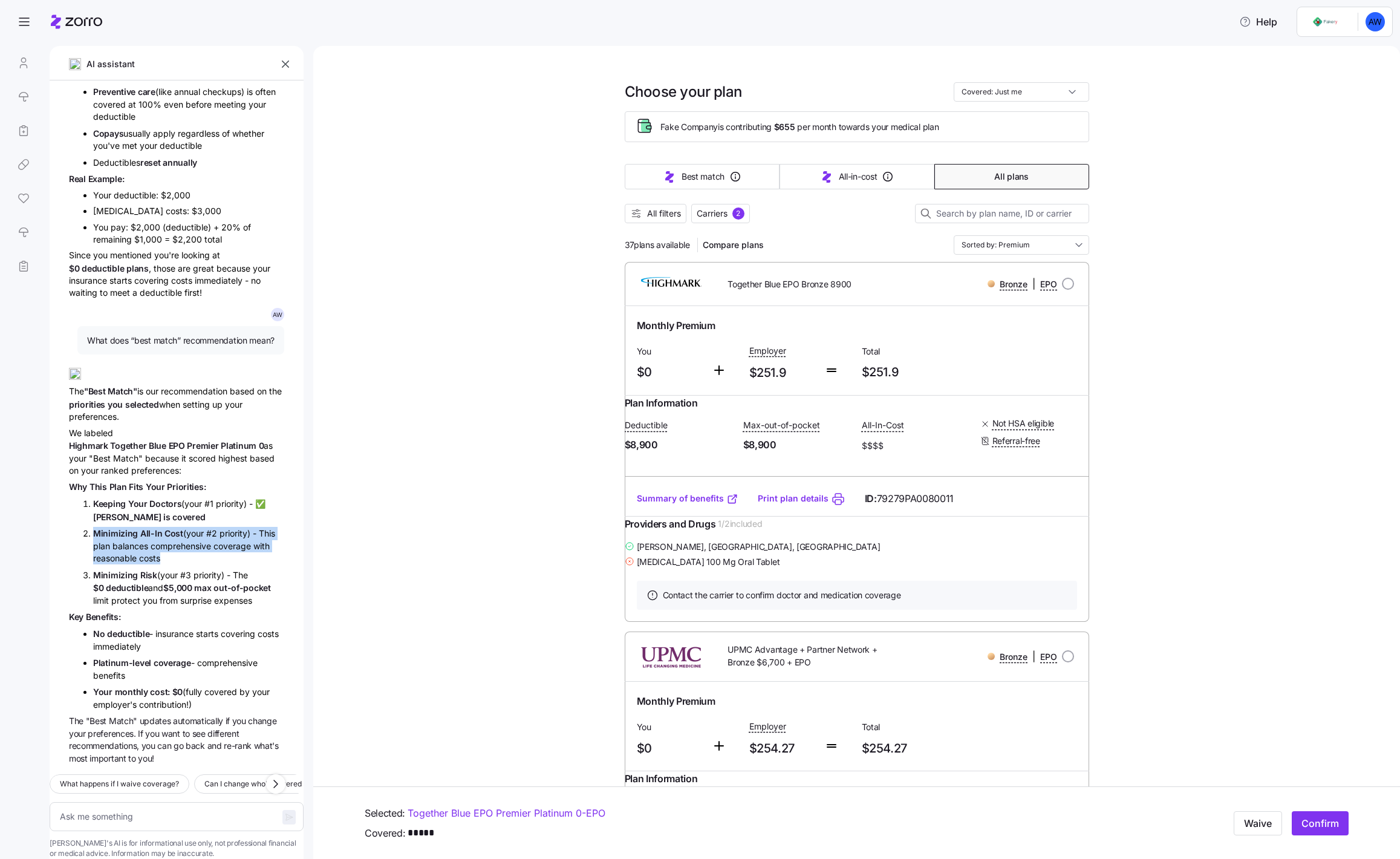
click at [145, 583] on li "Minimizing Risk (your #3 priority) - The $0 deductible and $5,000 max out-of-po…" at bounding box center [189, 588] width 191 height 39
click at [193, 582] on li "Minimizing Risk (your #3 priority) - The $0 deductible and $5,000 max out-of-po…" at bounding box center [189, 588] width 191 height 39
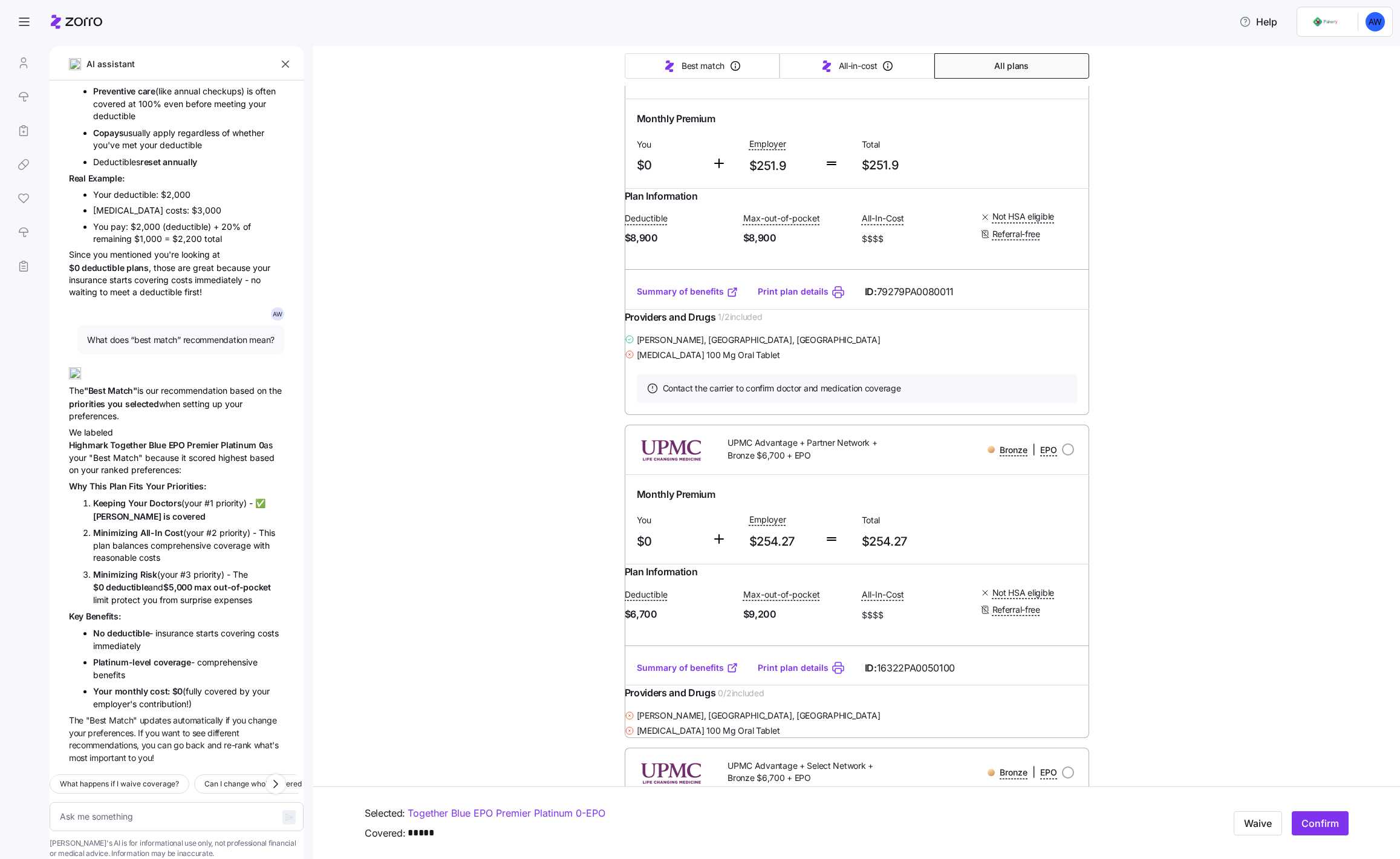
scroll to position [0, 0]
